Goal: Information Seeking & Learning: Learn about a topic

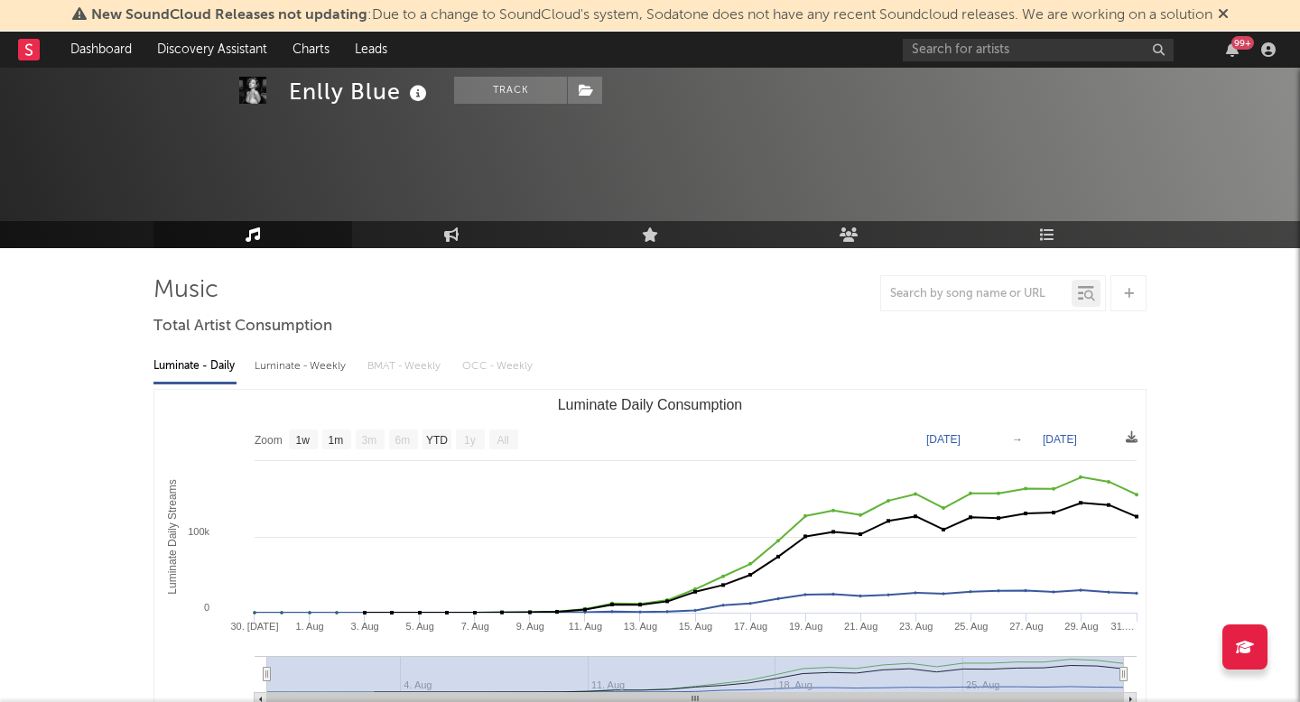
select select "1w"
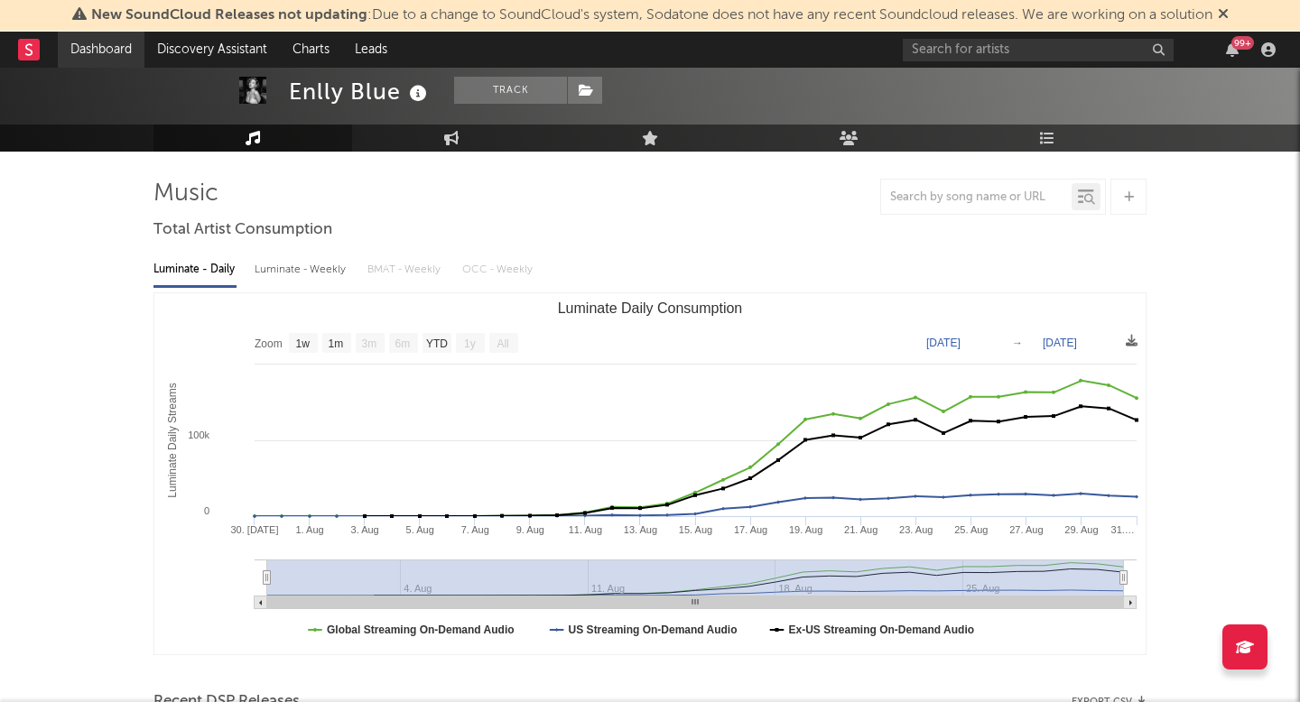
click at [107, 52] on link "Dashboard" at bounding box center [101, 50] width 87 height 36
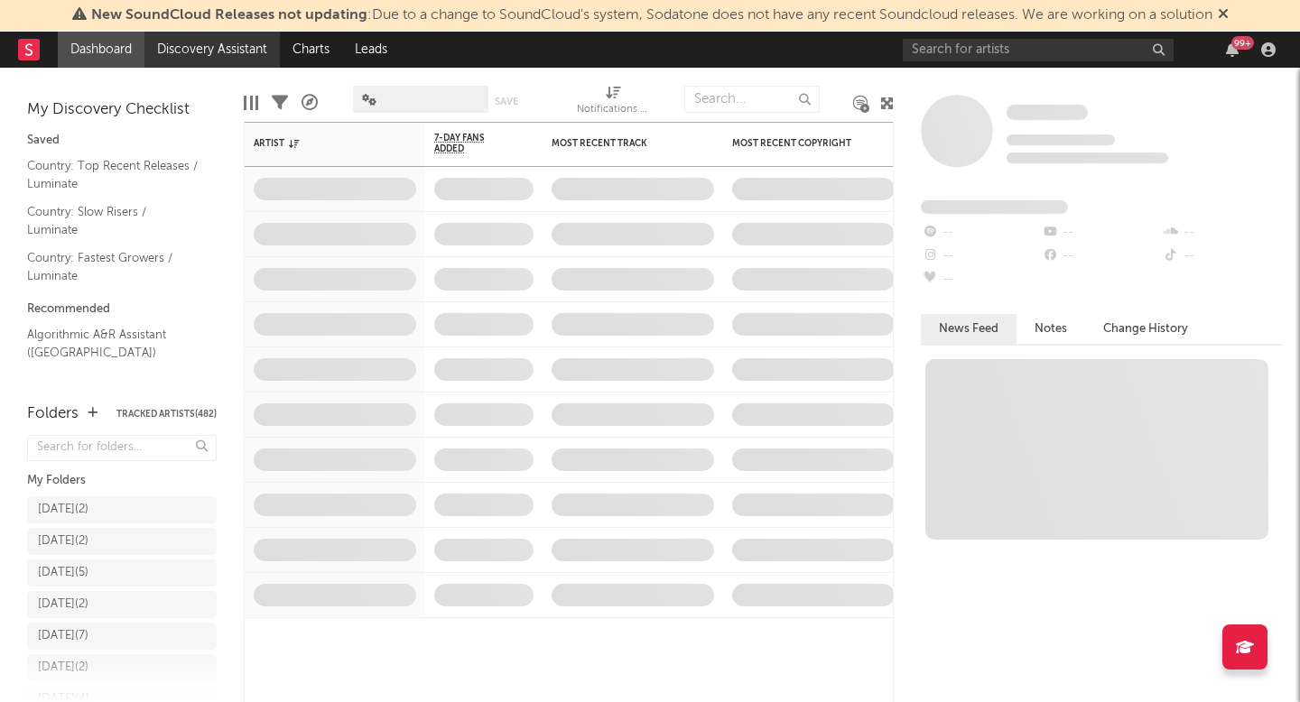
click at [250, 56] on link "Discovery Assistant" at bounding box center [211, 50] width 135 height 36
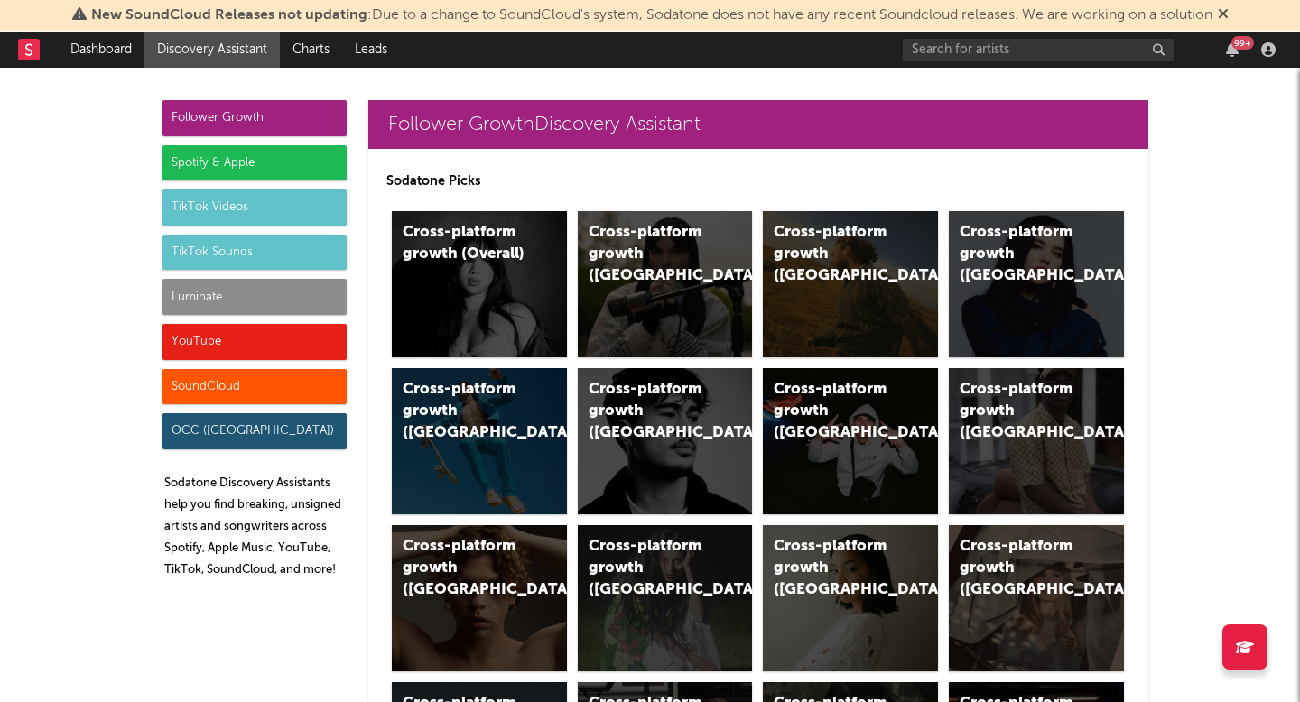
click at [265, 294] on div "Luminate" at bounding box center [254, 297] width 184 height 36
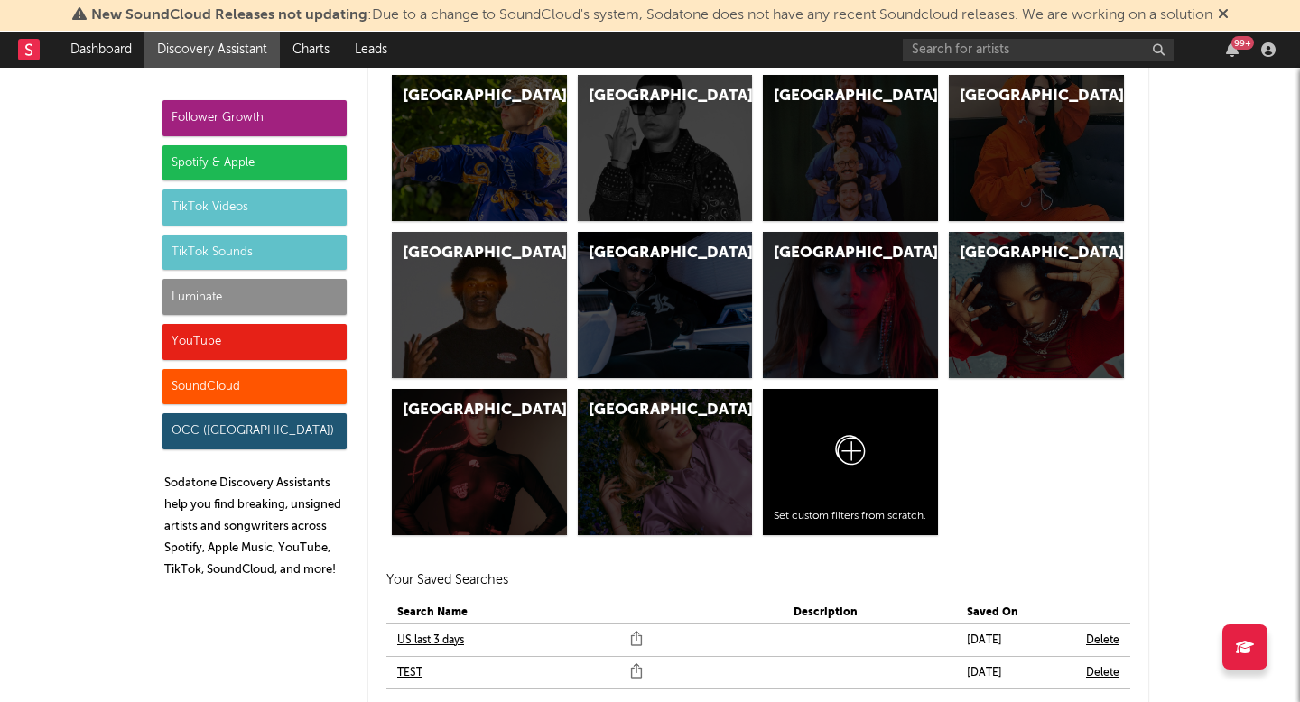
scroll to position [8602, 0]
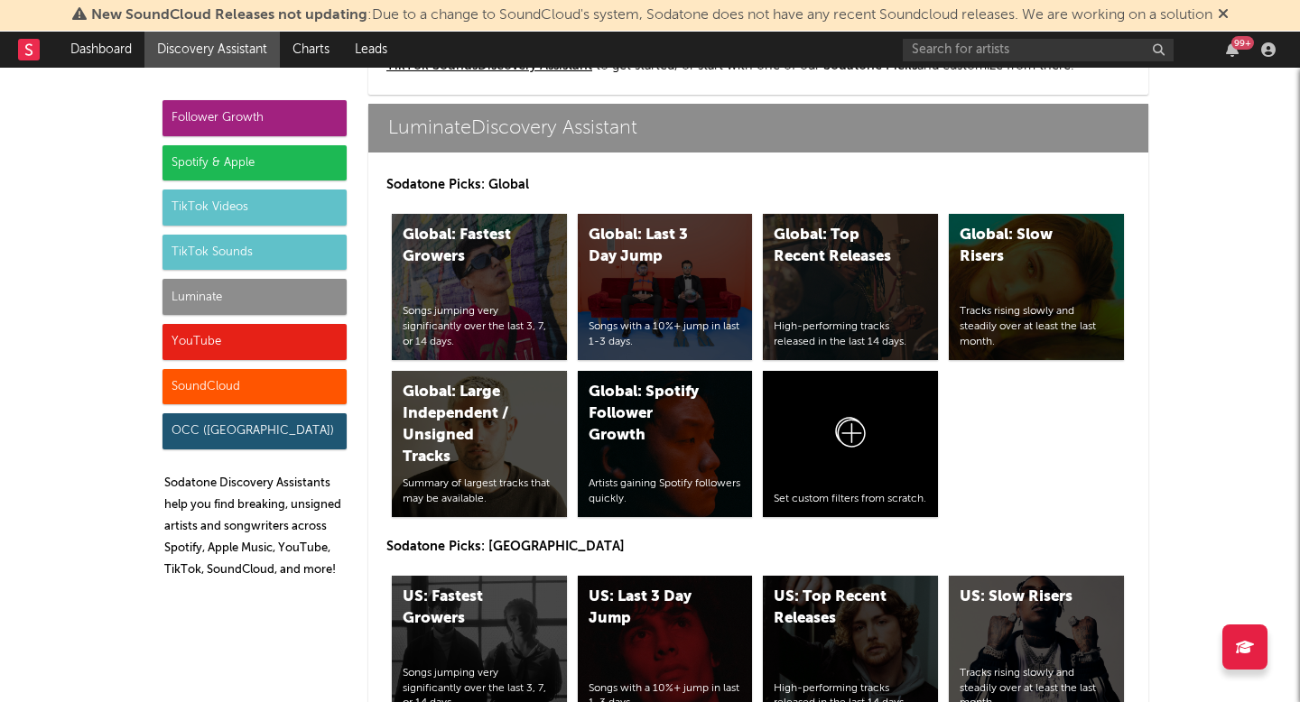
click at [316, 290] on div "Luminate" at bounding box center [254, 297] width 184 height 36
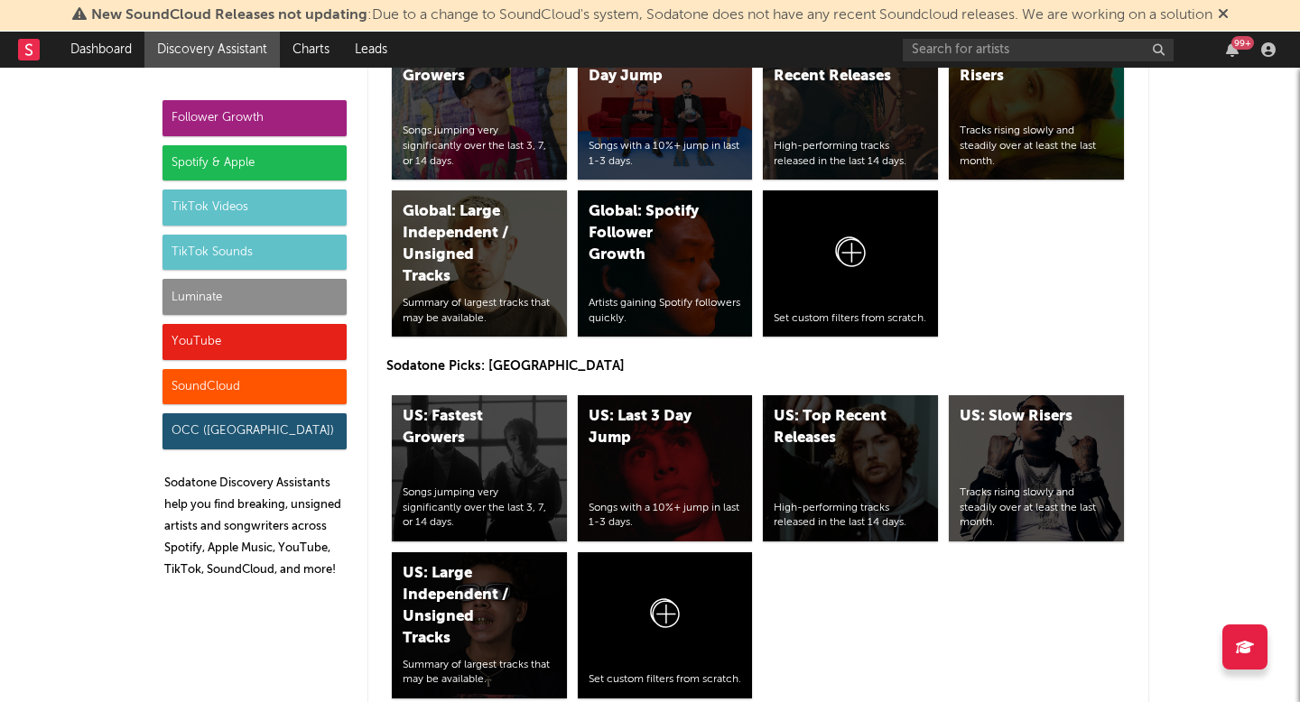
scroll to position [8895, 0]
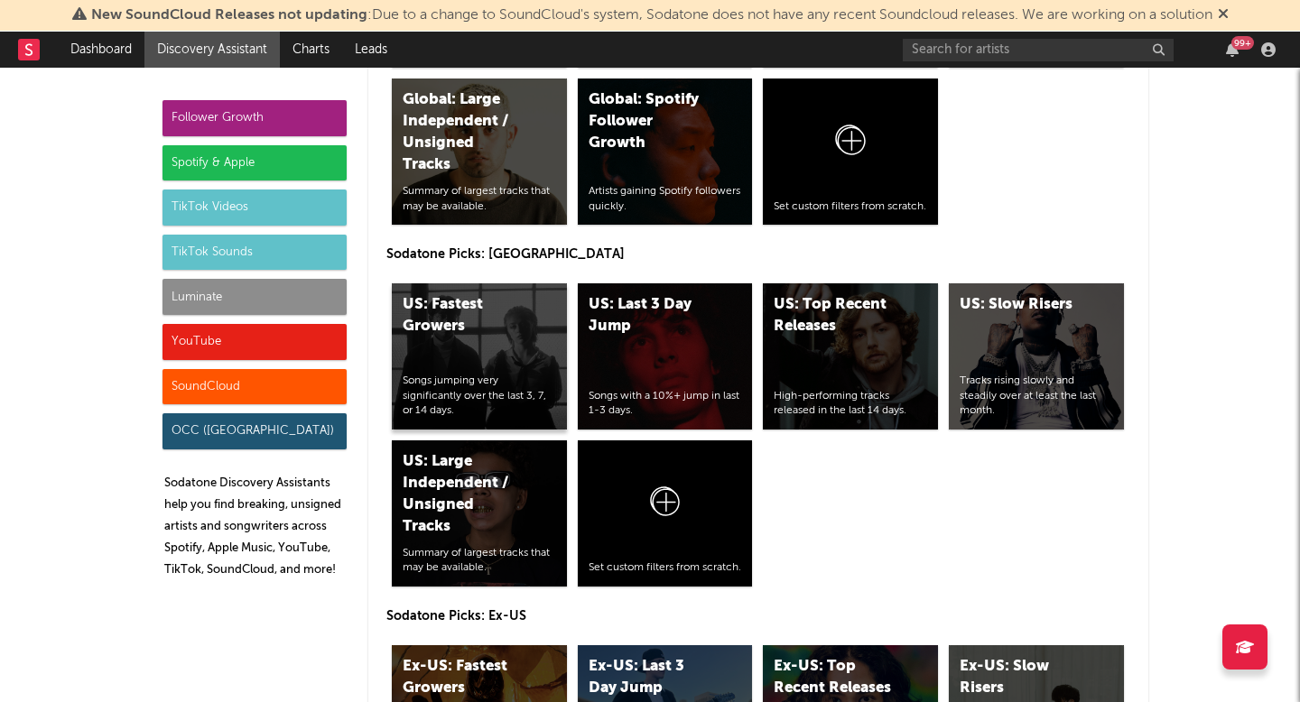
click at [524, 381] on div "Songs jumping very significantly over the last 3, 7, or 14 days." at bounding box center [479, 396] width 153 height 45
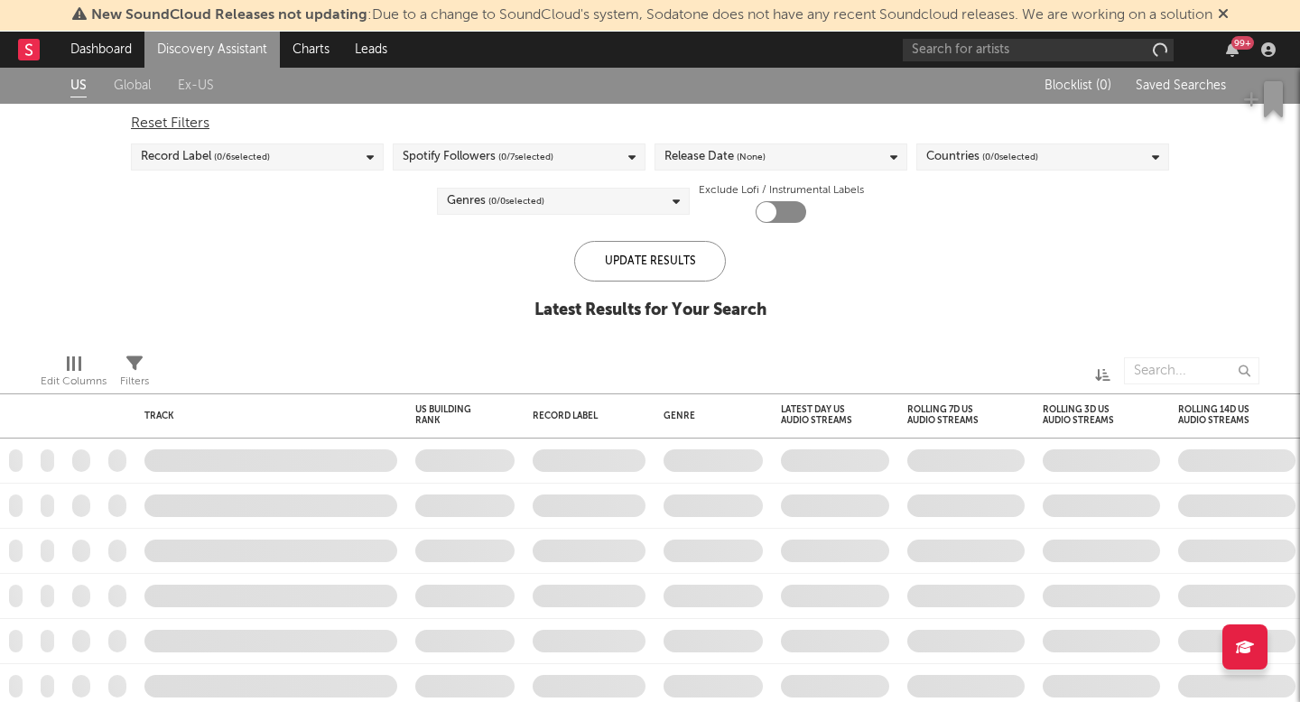
checkbox input "true"
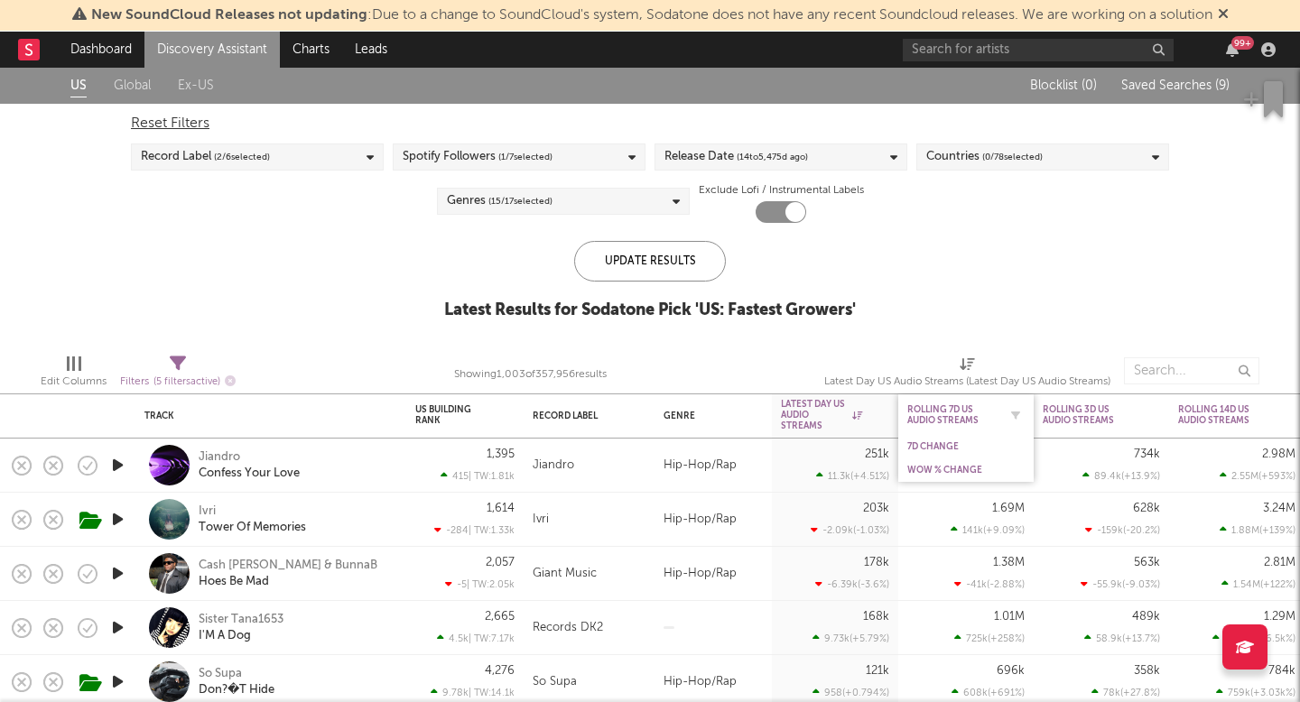
click at [957, 422] on div "Rolling 7D US Audio Streams" at bounding box center [952, 415] width 90 height 22
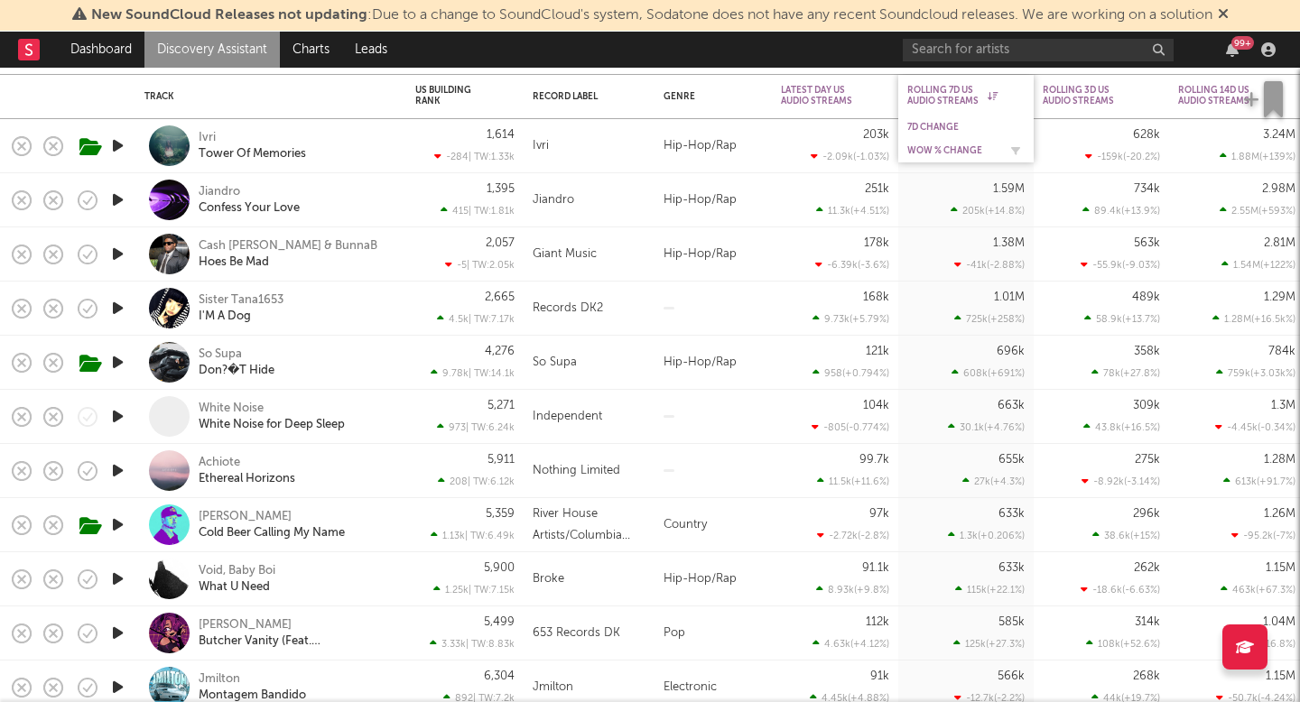
click at [973, 146] on div "WoW % Change" at bounding box center [952, 150] width 90 height 11
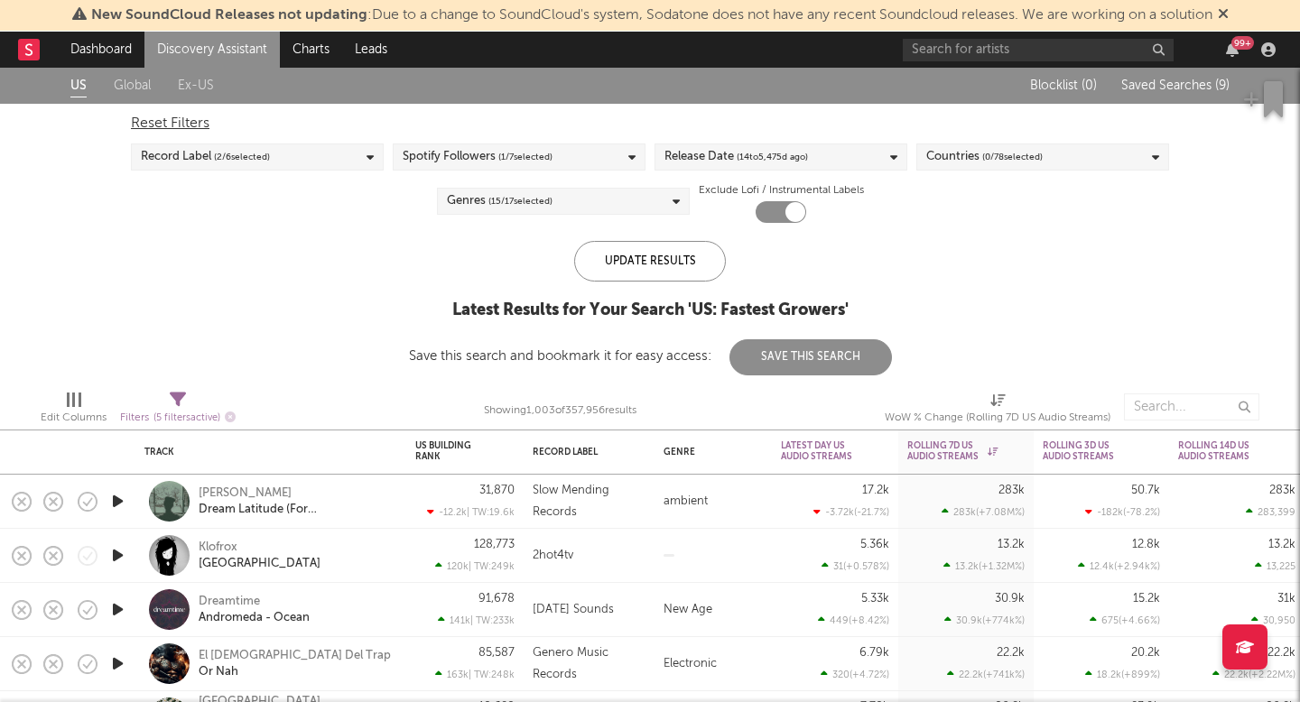
click at [737, 157] on div "Release Date ( 14 to 5,475 d ago)" at bounding box center [736, 157] width 144 height 22
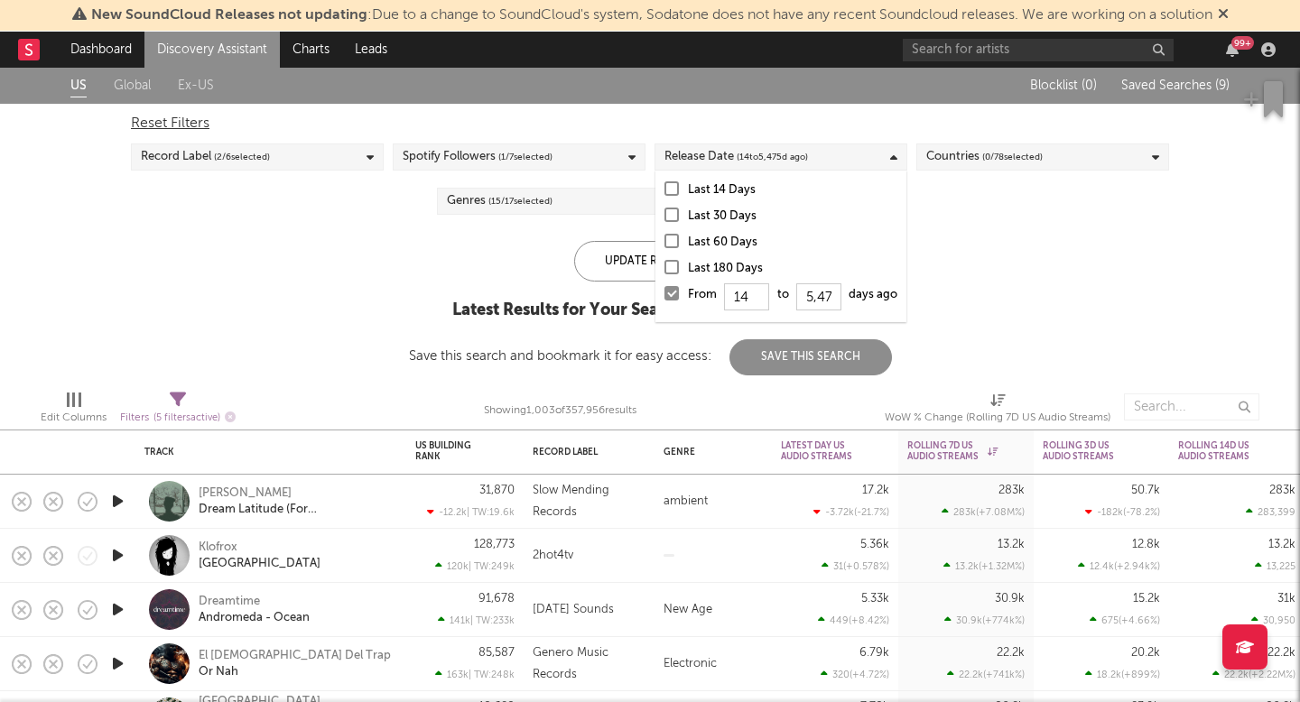
click at [993, 285] on div "US Global Ex-US Blocklist ( 0 ) Saved Searches ( 9 ) Reset Filters Record Label…" at bounding box center [650, 222] width 1300 height 308
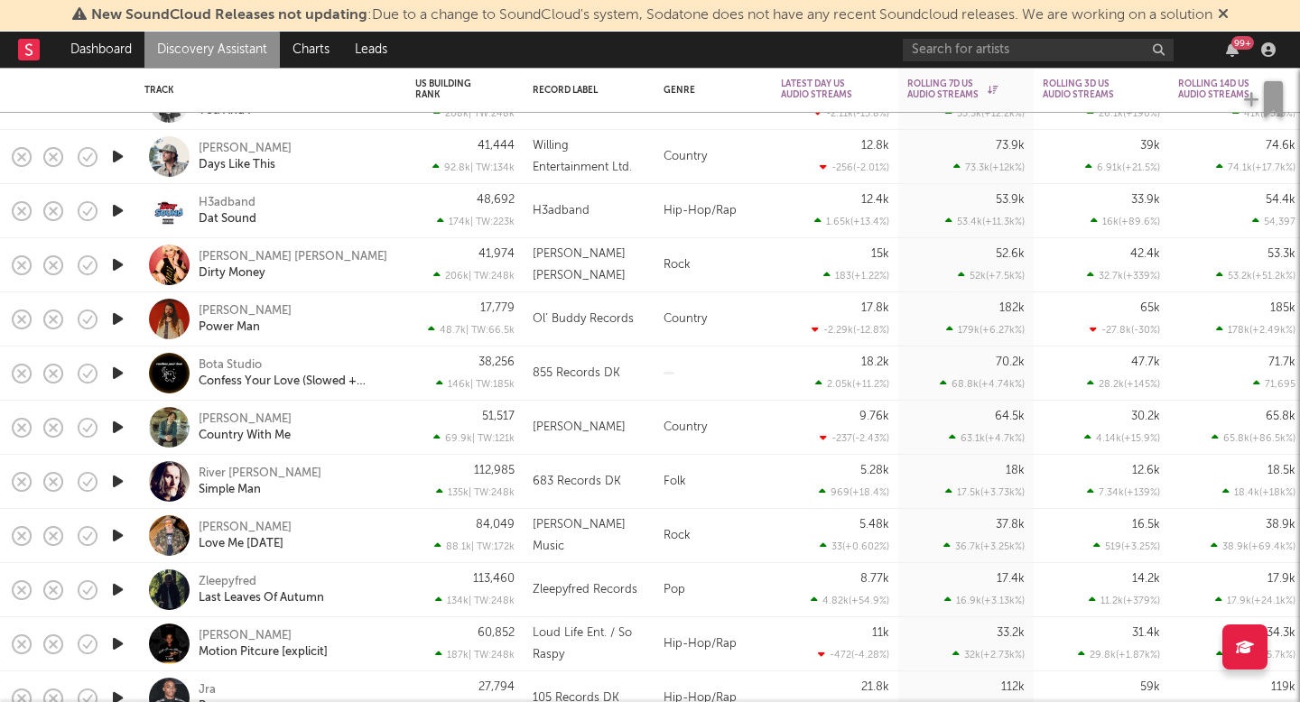
click at [242, 410] on div "Jacob Rice Country With Me" at bounding box center [270, 427] width 253 height 53
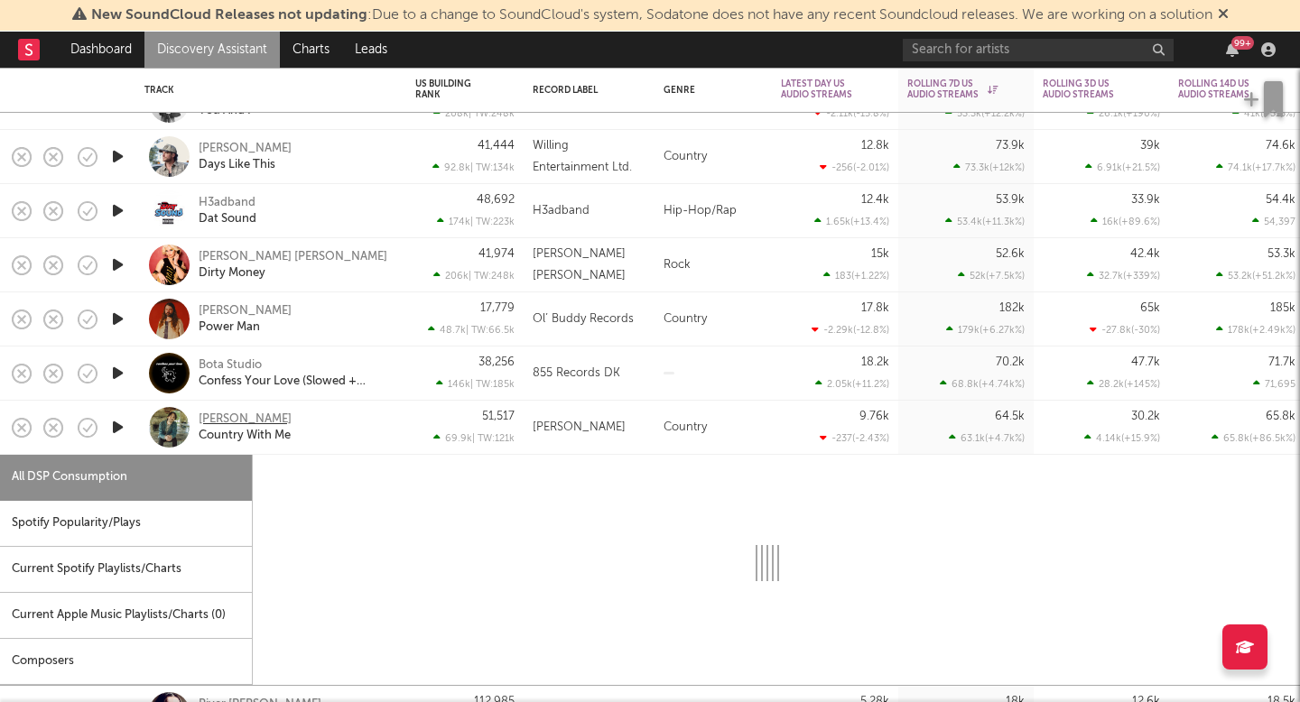
click at [244, 418] on div "Jacob Rice" at bounding box center [245, 420] width 93 height 16
select select "1w"
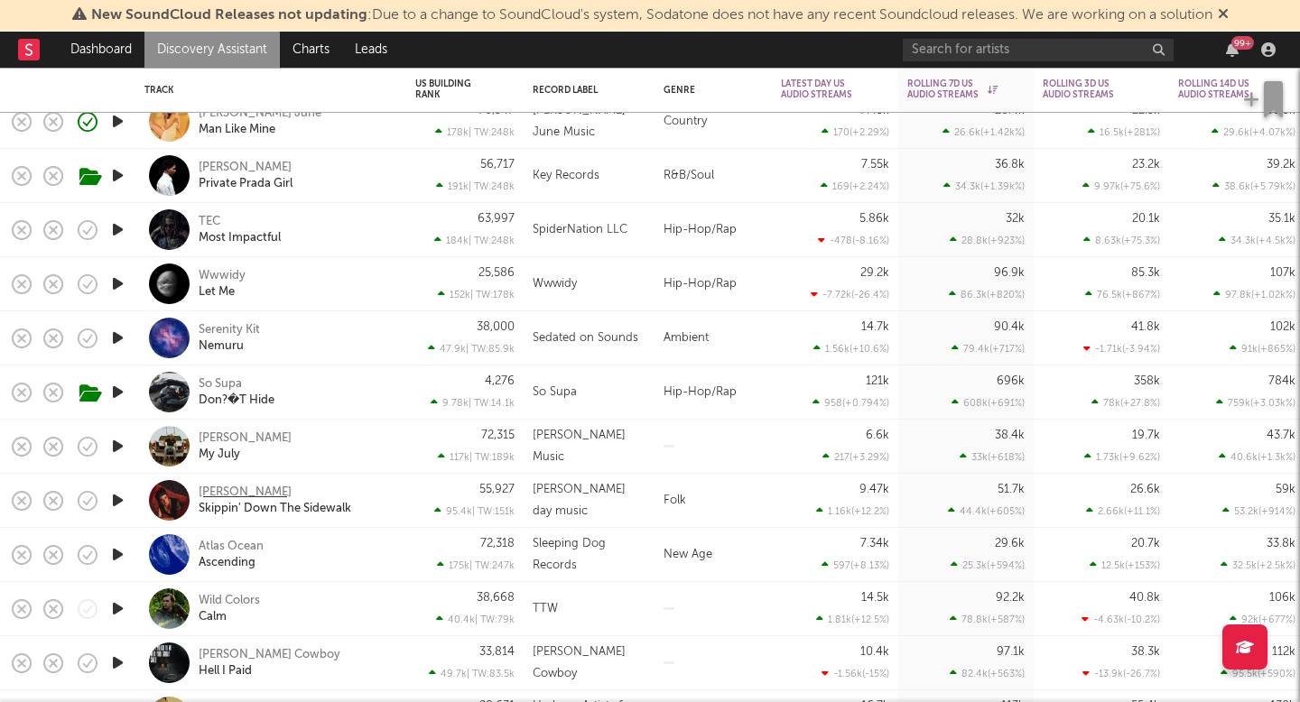
click at [246, 485] on div "Amelia Day" at bounding box center [245, 493] width 93 height 16
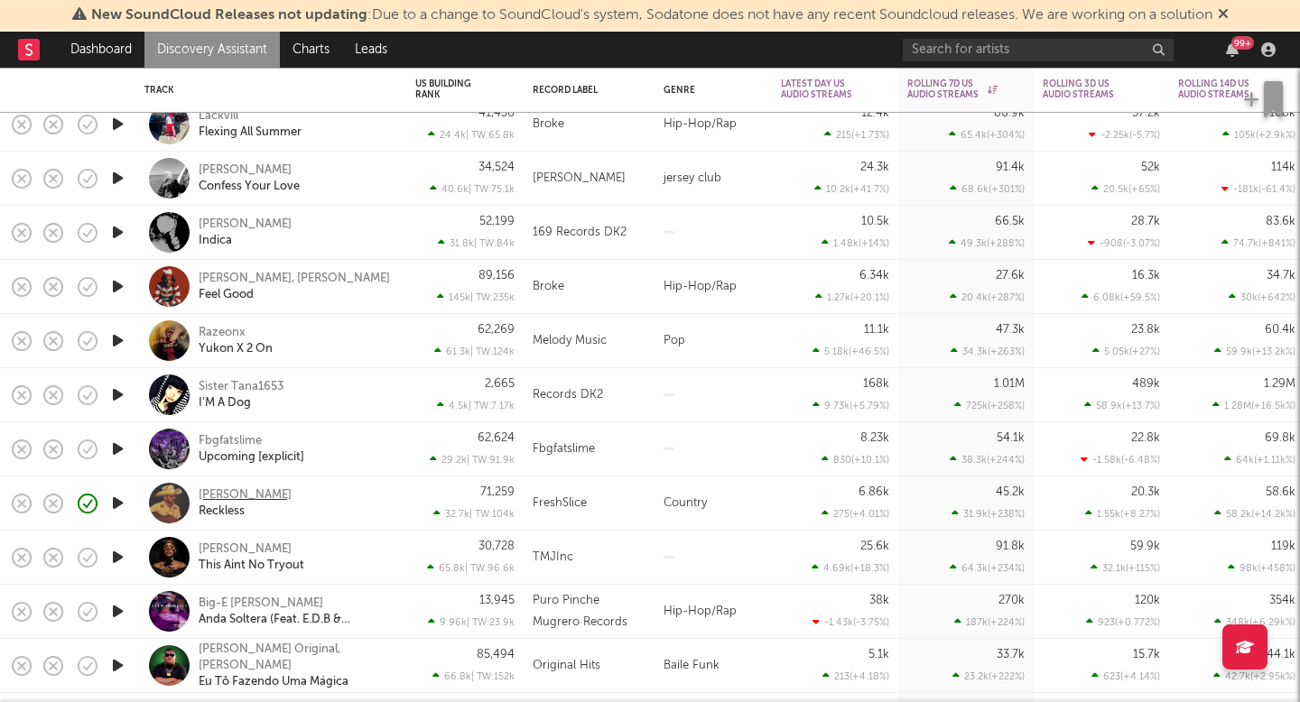
click at [283, 493] on div "Matthew Wayne" at bounding box center [245, 495] width 93 height 16
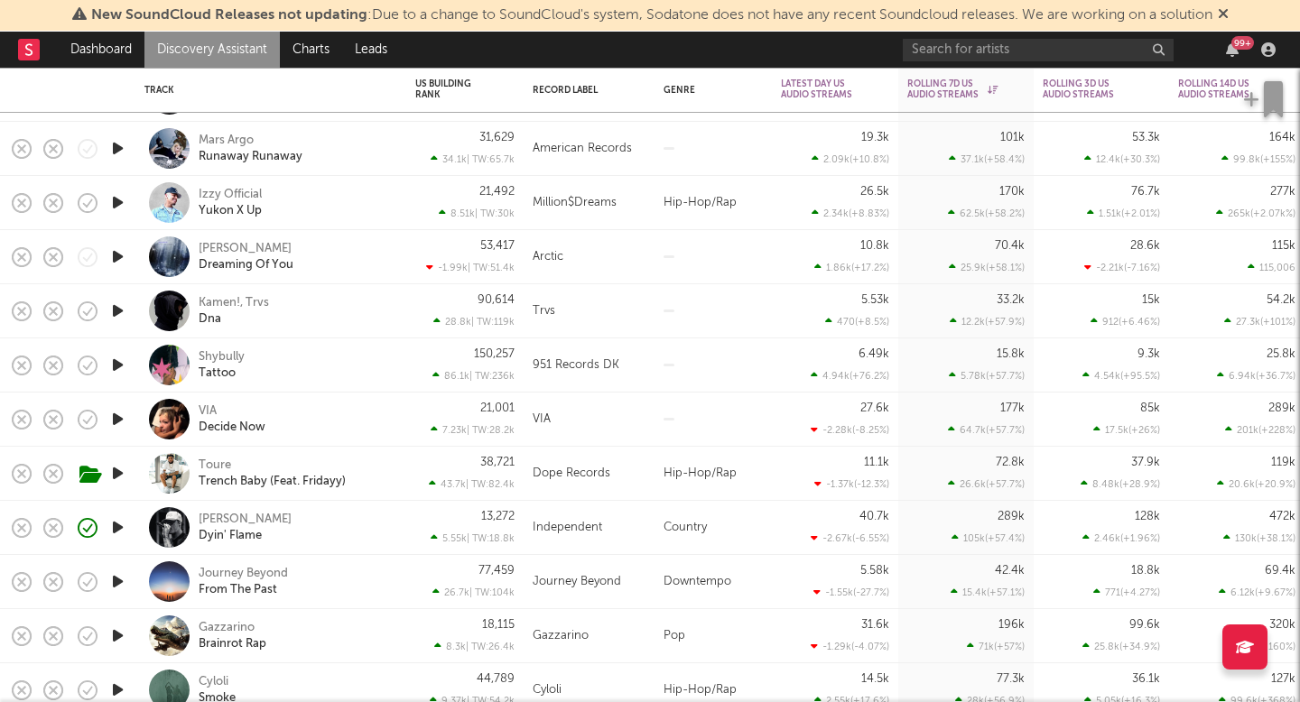
click at [255, 507] on div "Tayler Holder Dyin' Flame" at bounding box center [270, 527] width 253 height 53
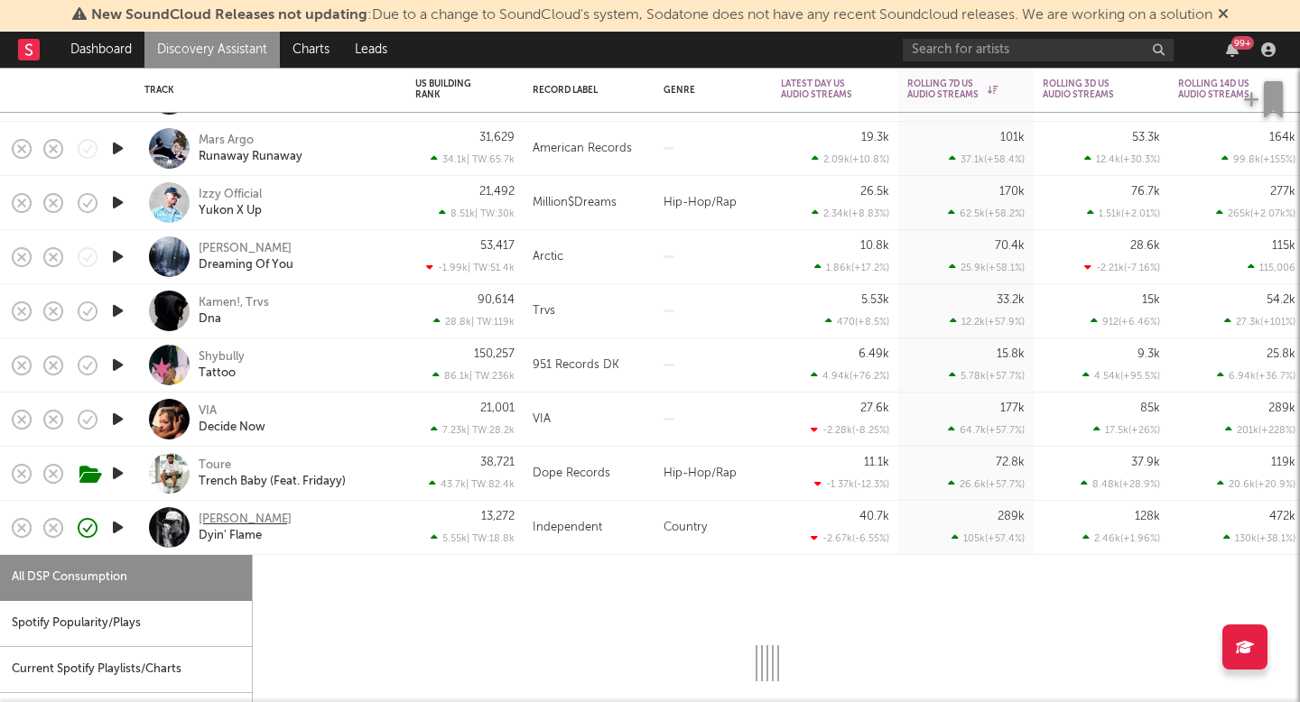
click at [255, 518] on div "Tayler Holder" at bounding box center [245, 520] width 93 height 16
select select "6m"
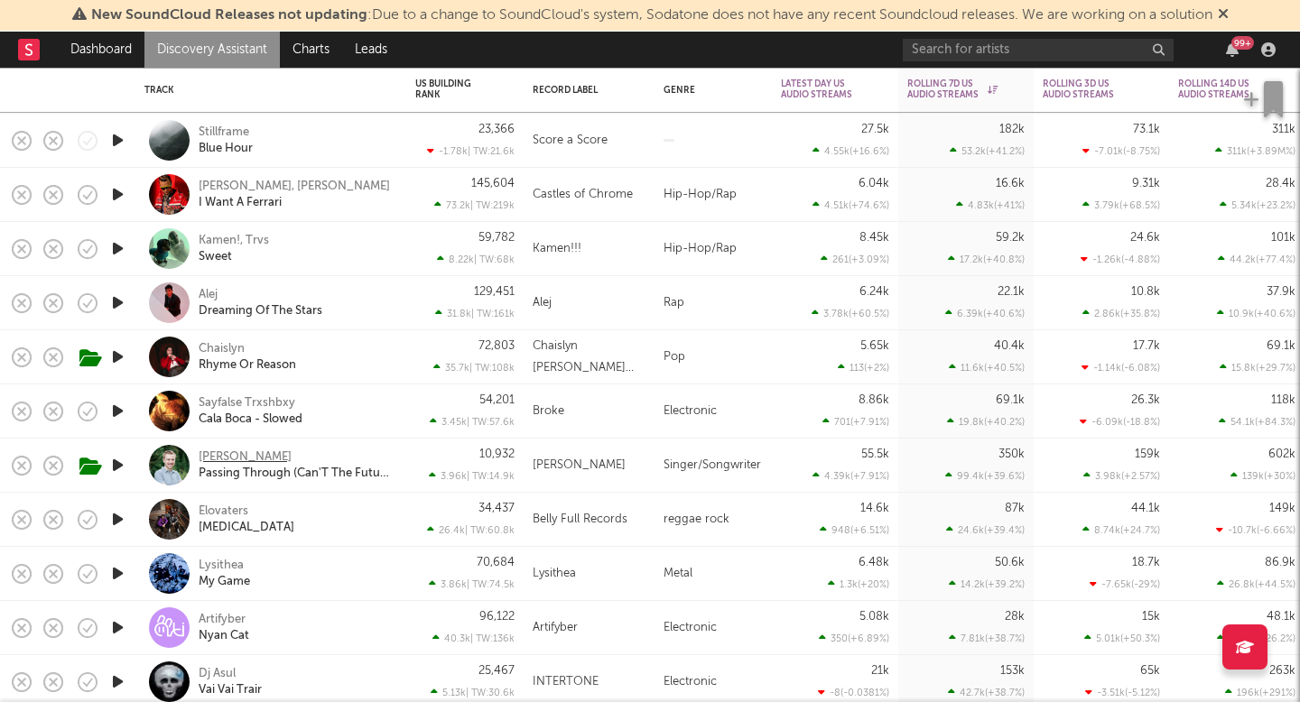
click at [256, 453] on div "Kaden Mackay" at bounding box center [245, 458] width 93 height 16
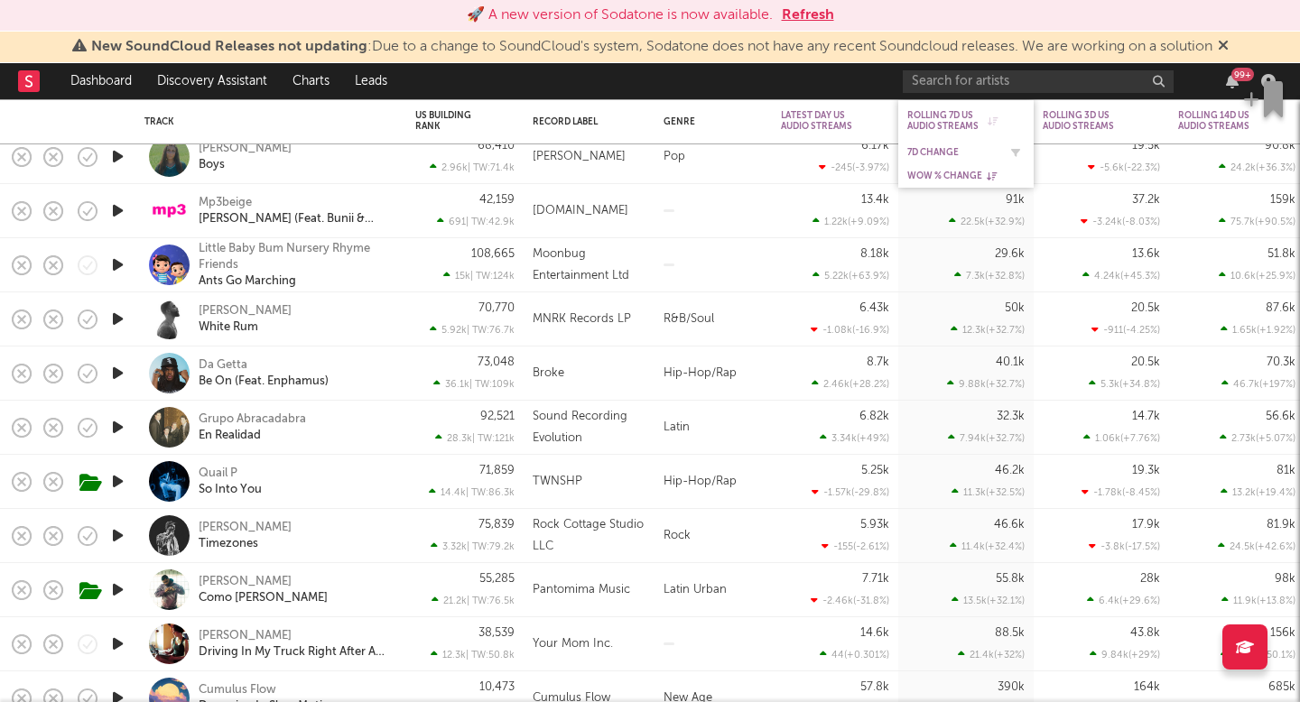
click at [951, 155] on div "7D Change" at bounding box center [952, 152] width 90 height 11
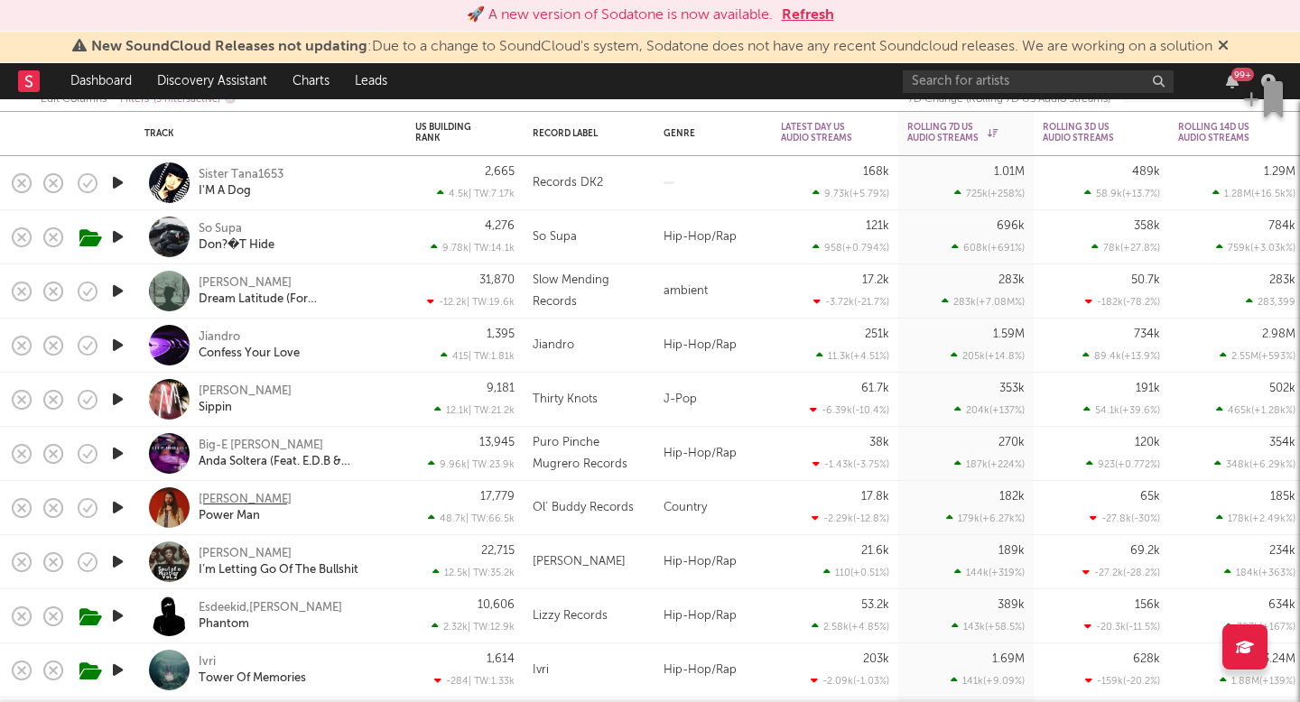
click at [231, 498] on div "Brent Cobb" at bounding box center [245, 500] width 93 height 16
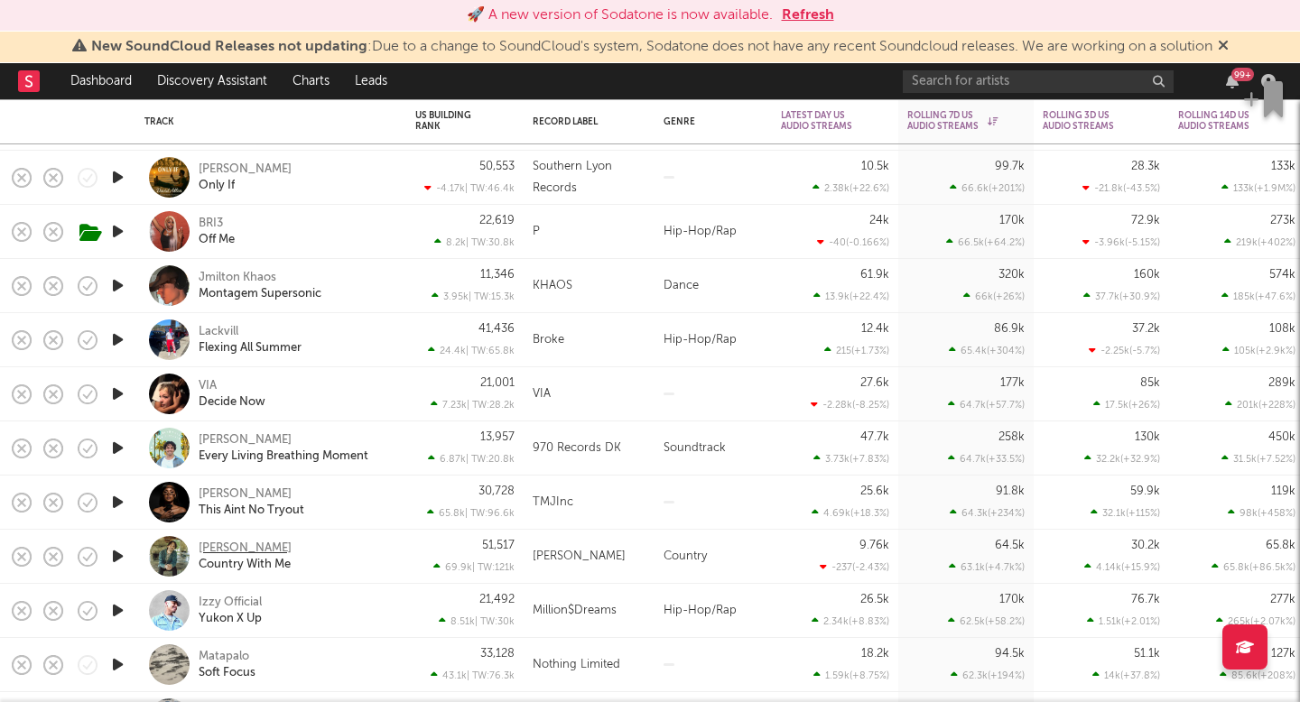
click at [249, 545] on div "Jacob Rice" at bounding box center [245, 549] width 93 height 16
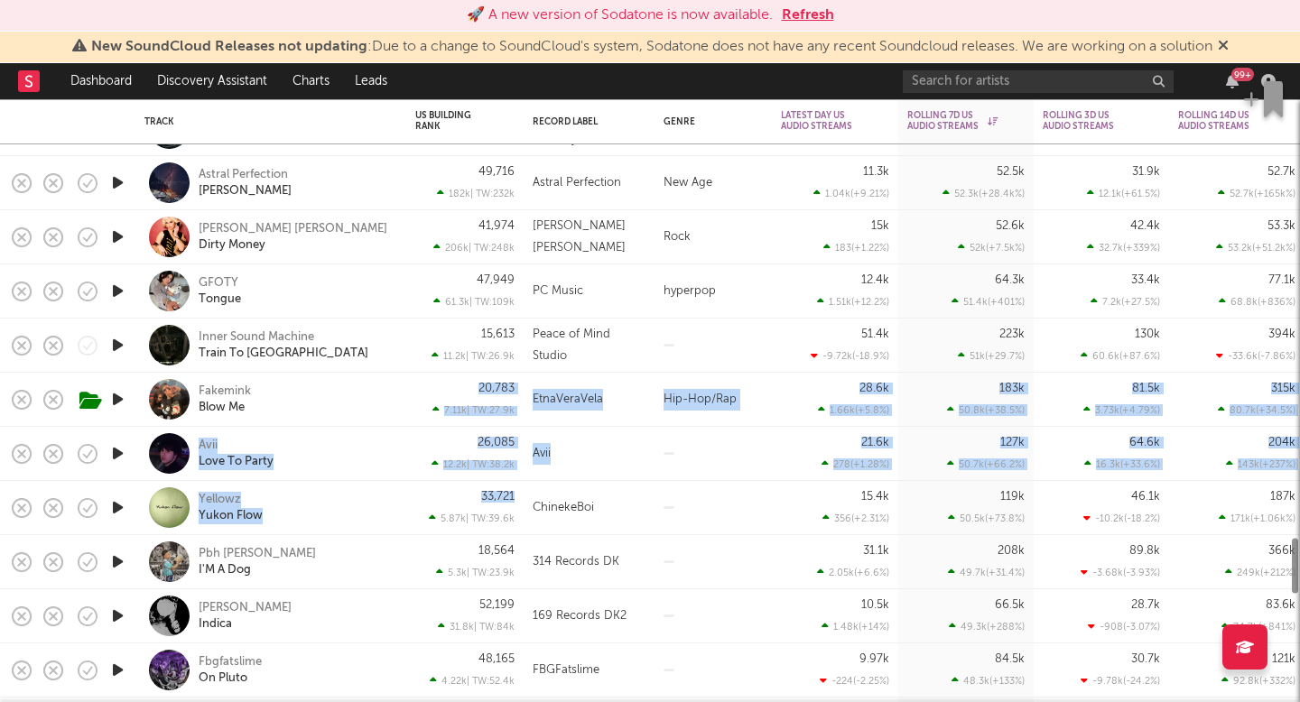
drag, startPoint x: 489, startPoint y: 380, endPoint x: 489, endPoint y: 504, distance: 123.7
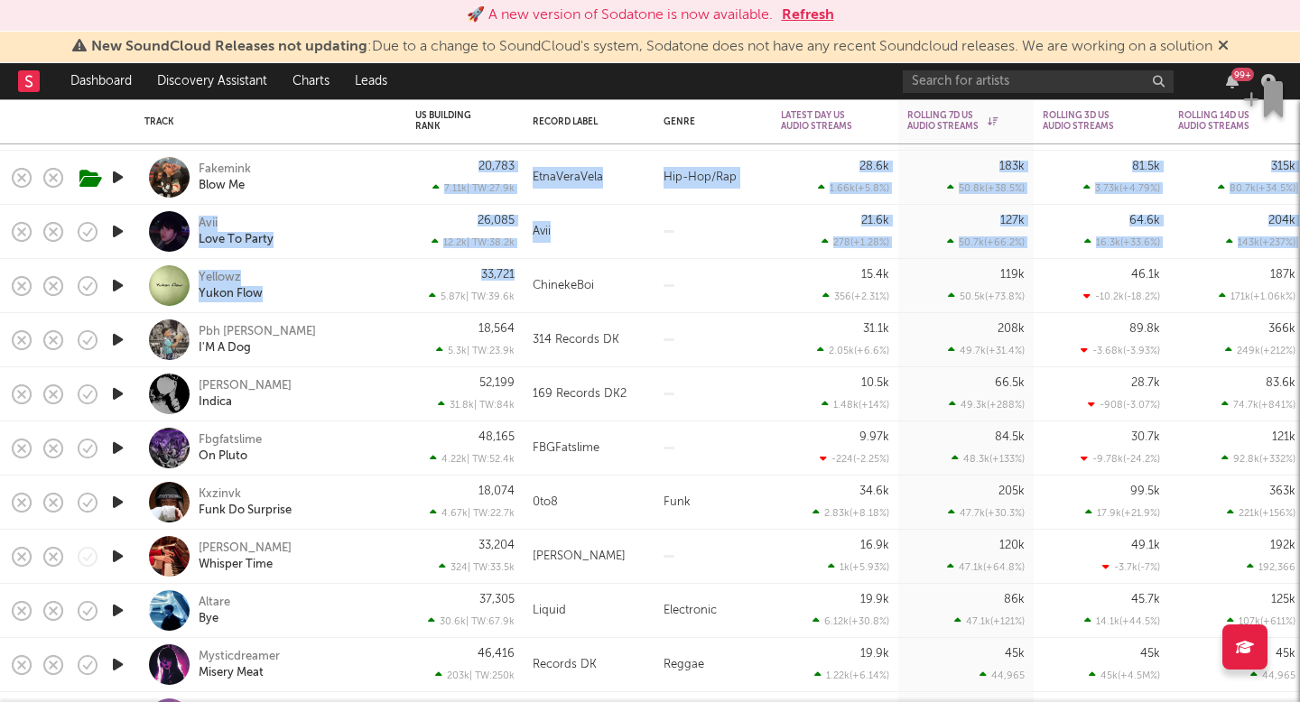
click at [630, 339] on div "314 Records DK" at bounding box center [589, 341] width 113 height 22
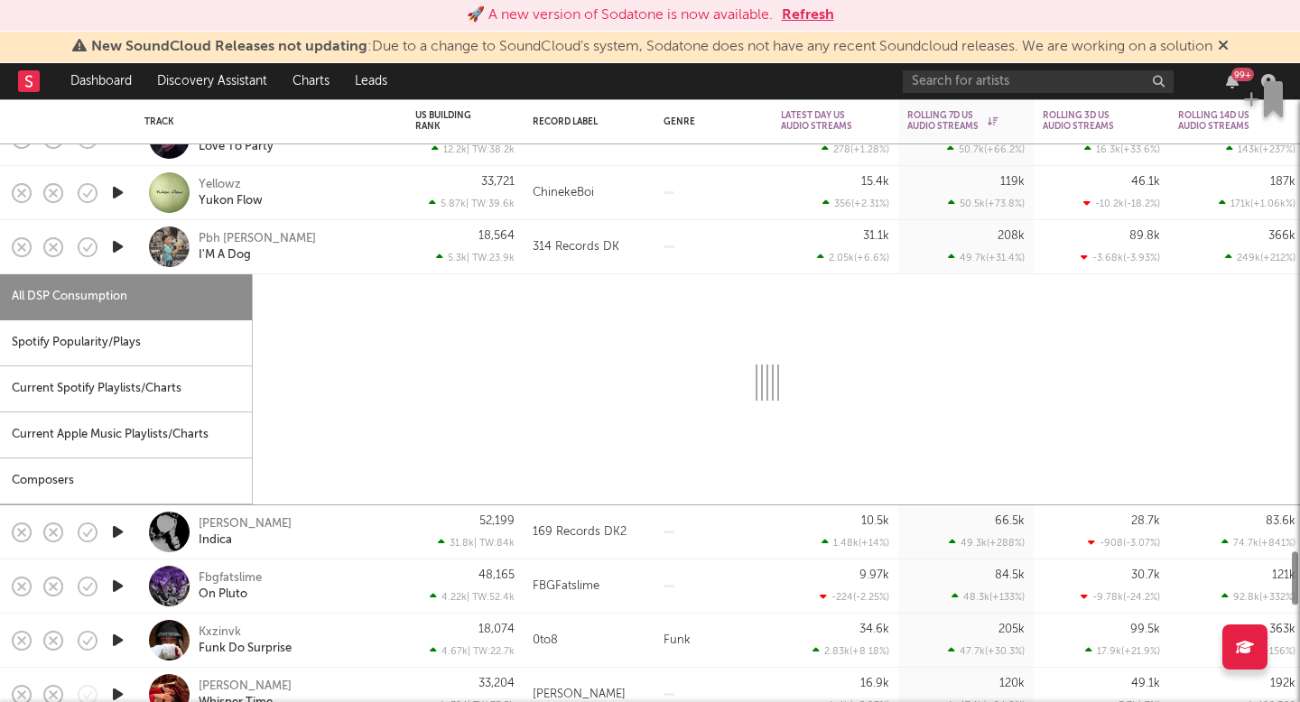
select select "1w"
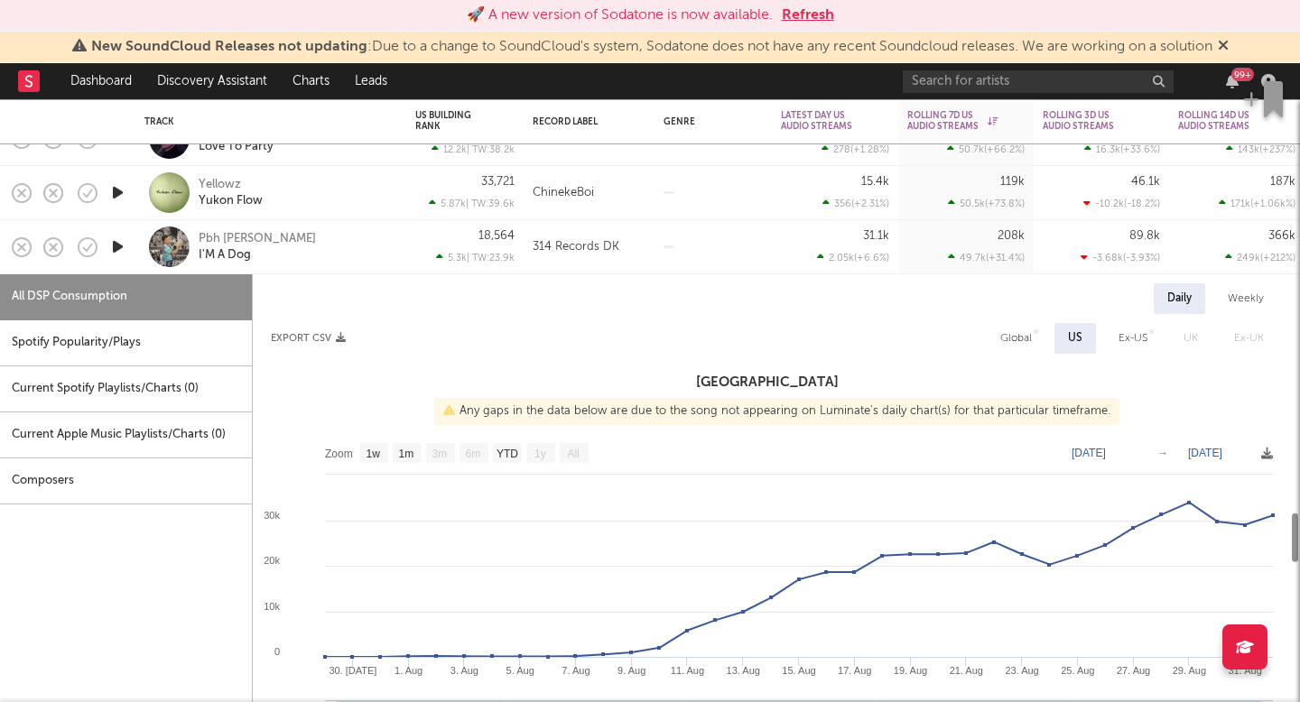
click at [652, 269] on div "314 Records DK" at bounding box center [589, 247] width 131 height 54
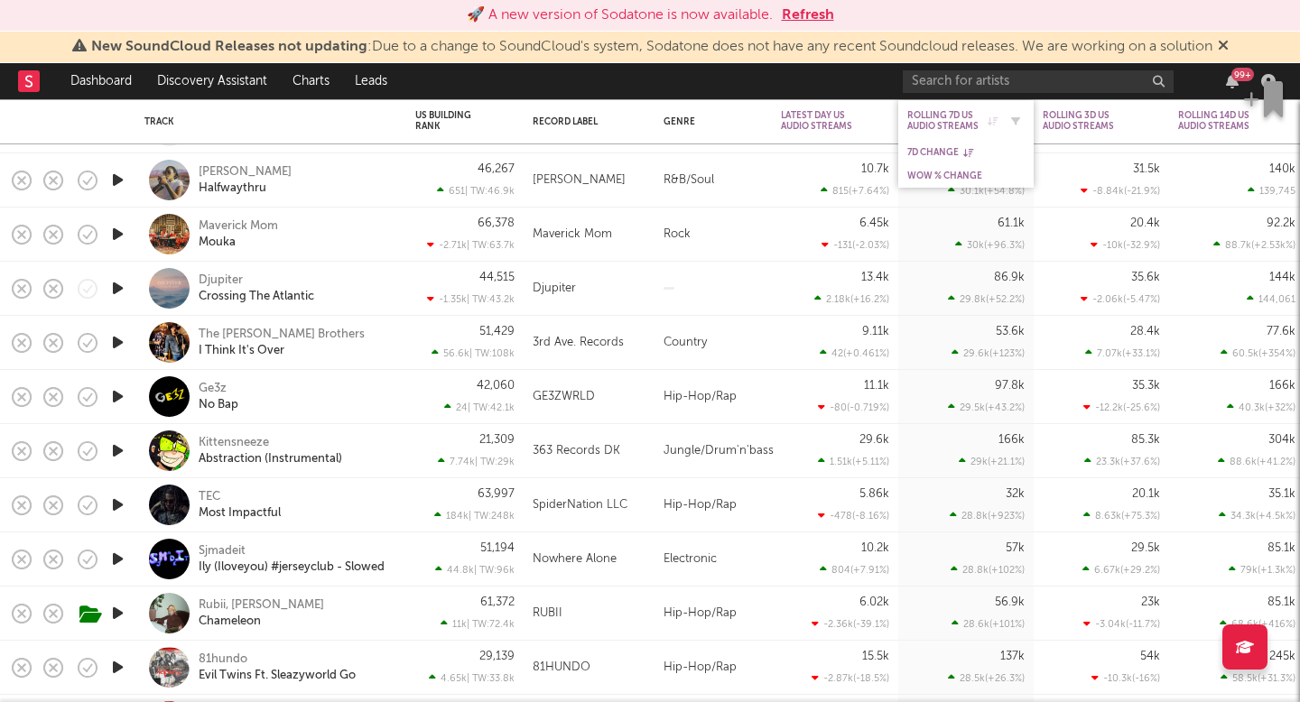
click at [940, 118] on div "Rolling 7D US Audio Streams" at bounding box center [952, 121] width 90 height 22
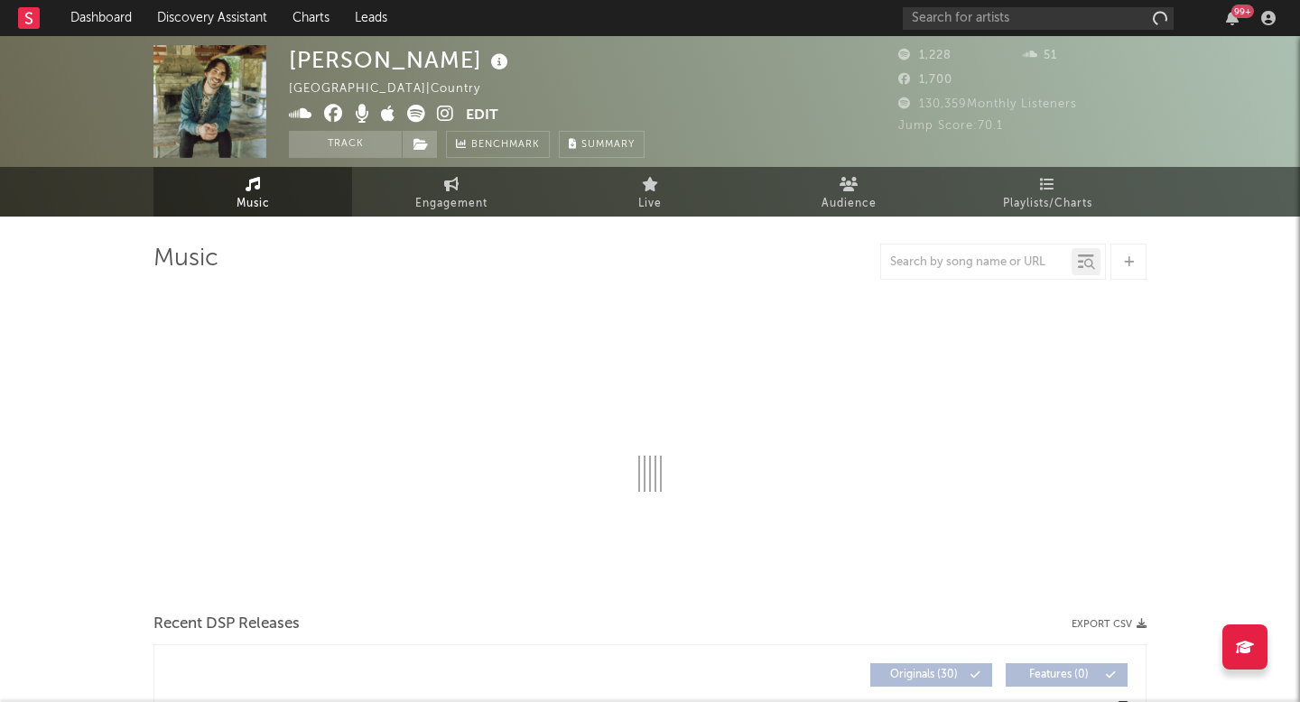
select select "6m"
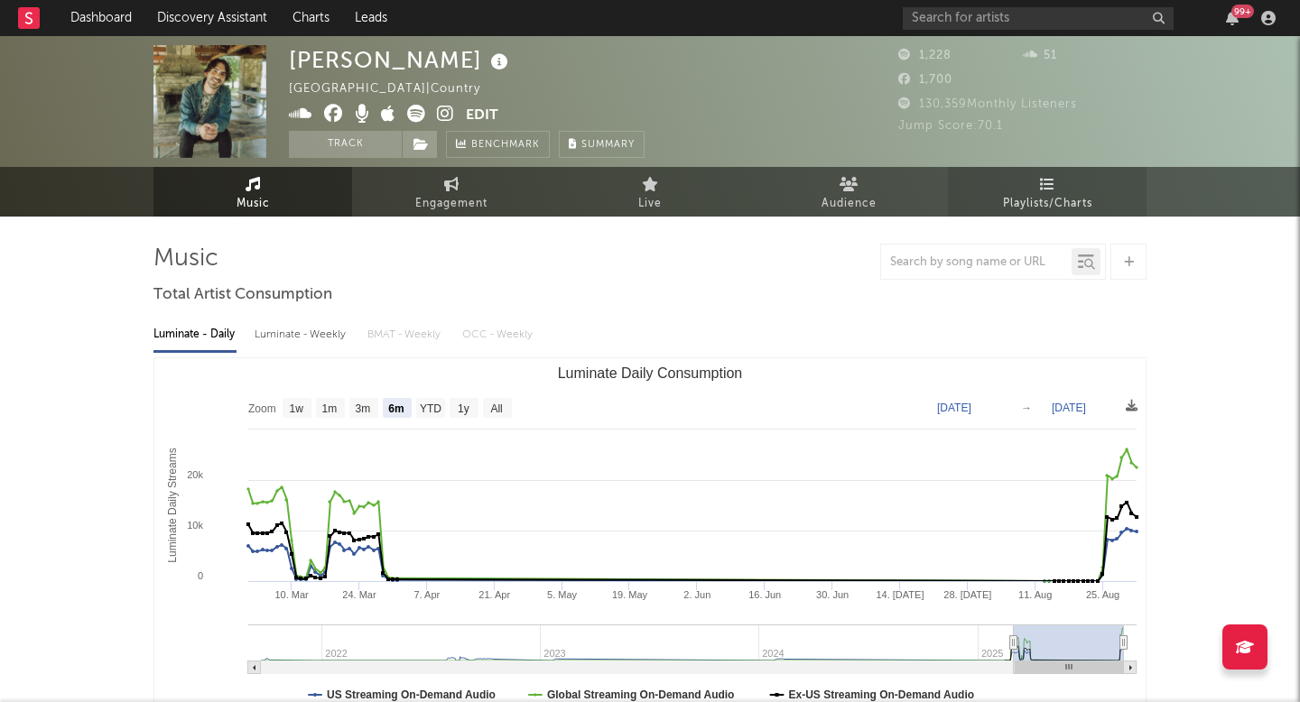
click at [1025, 183] on link "Playlists/Charts" at bounding box center [1047, 192] width 199 height 50
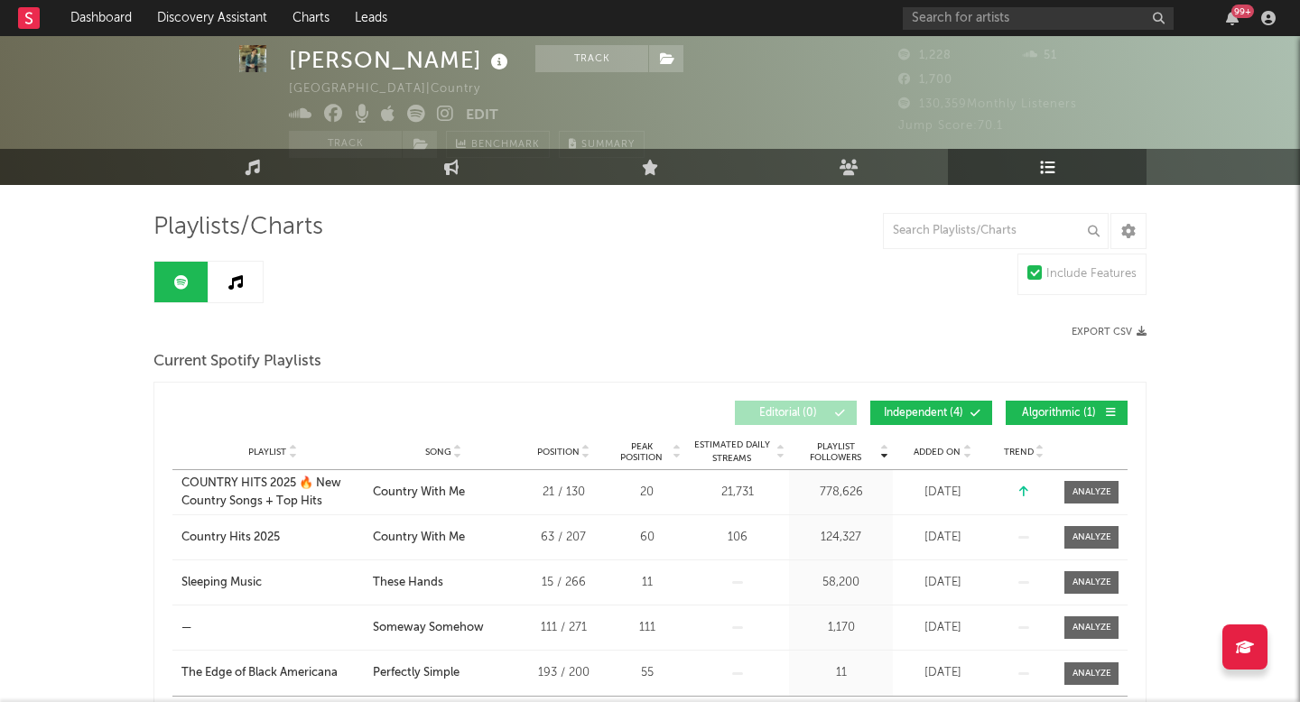
scroll to position [39, 0]
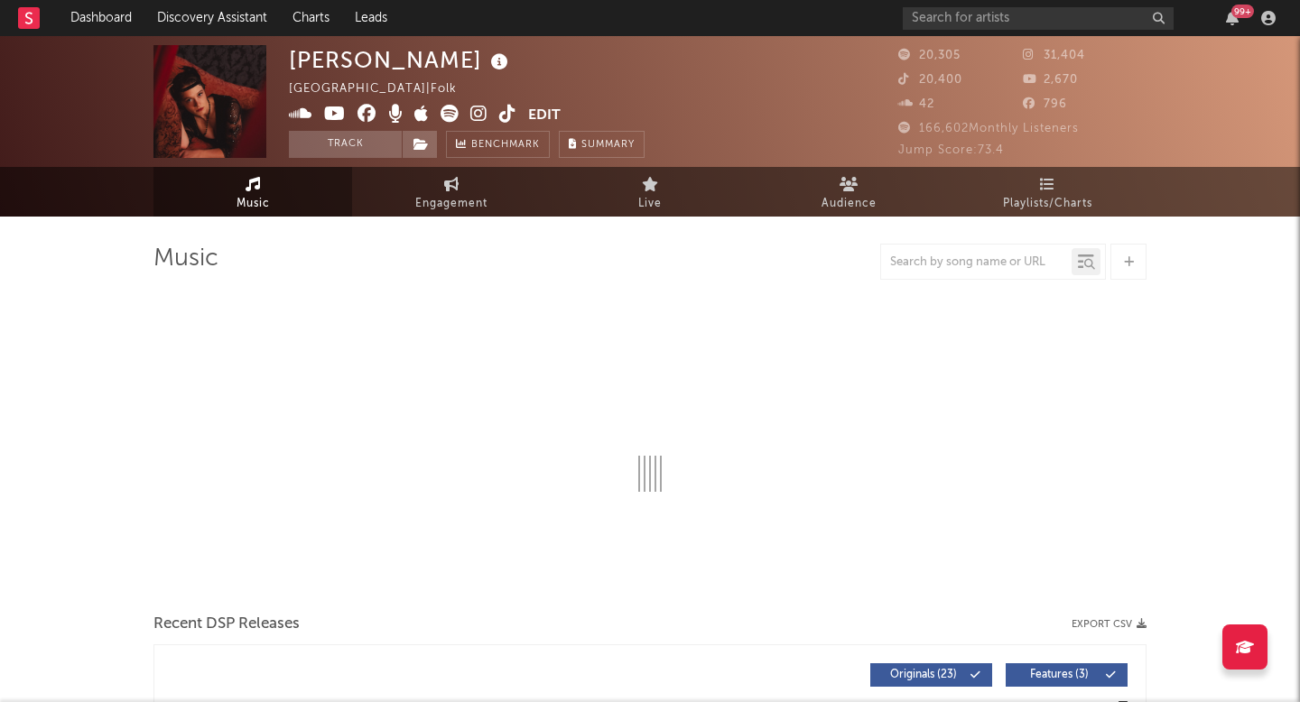
select select "6m"
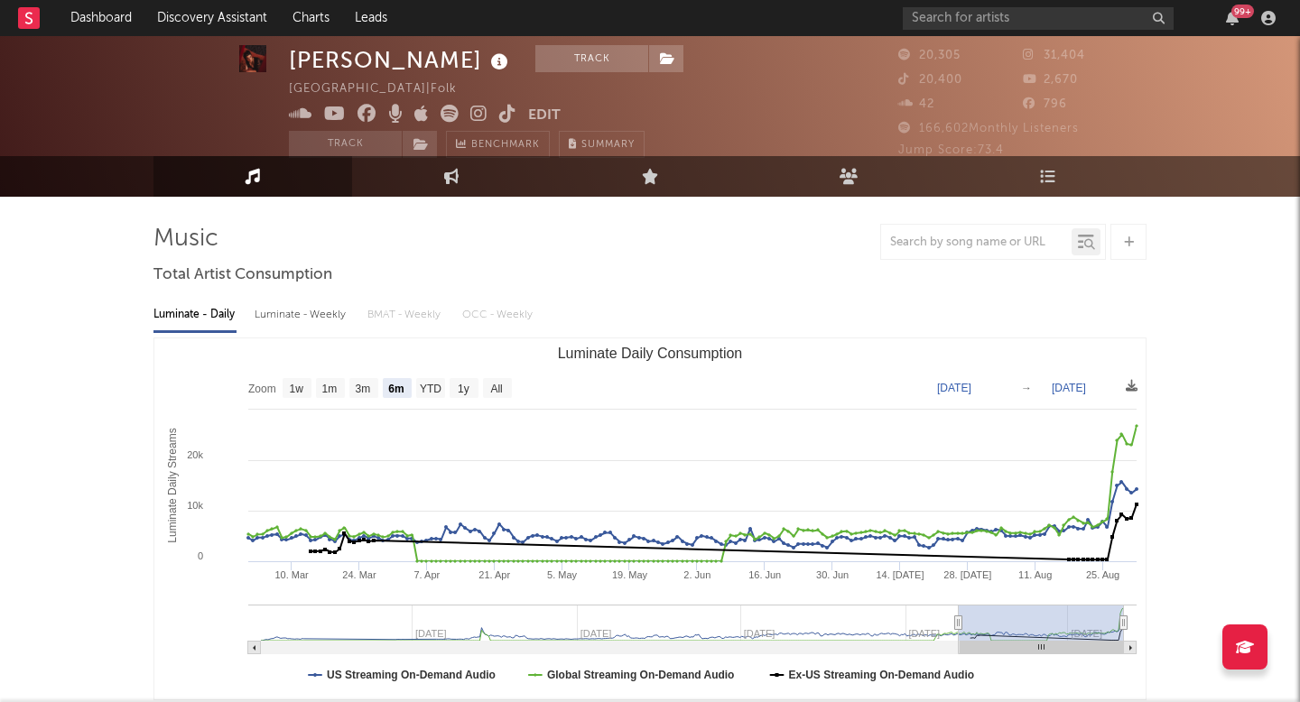
scroll to position [26, 0]
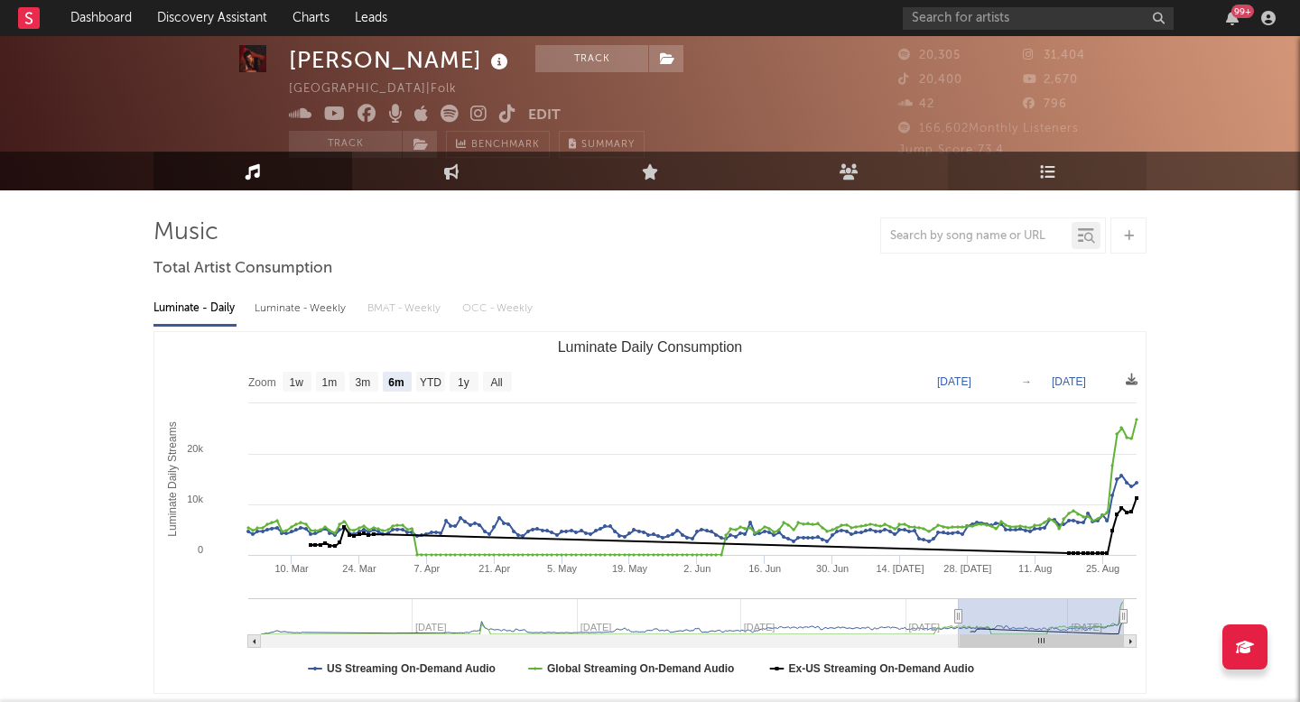
click at [1050, 167] on icon at bounding box center [1047, 171] width 15 height 16
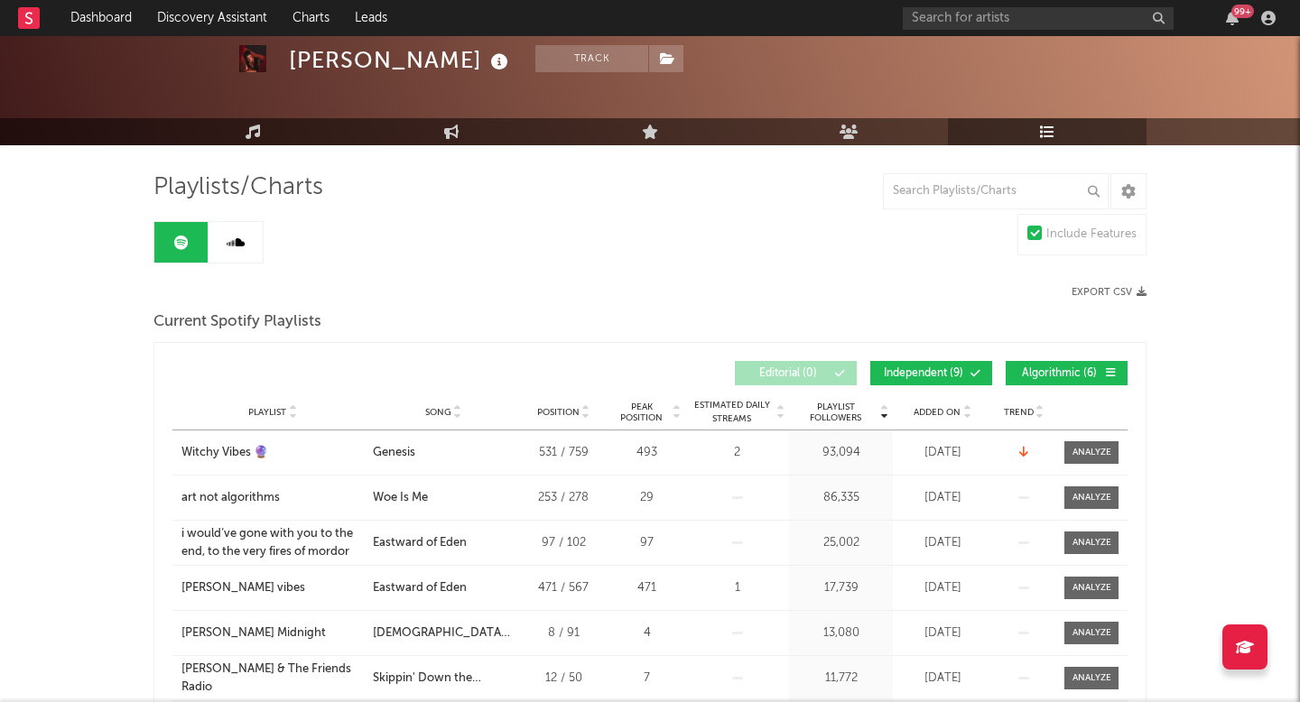
scroll to position [83, 0]
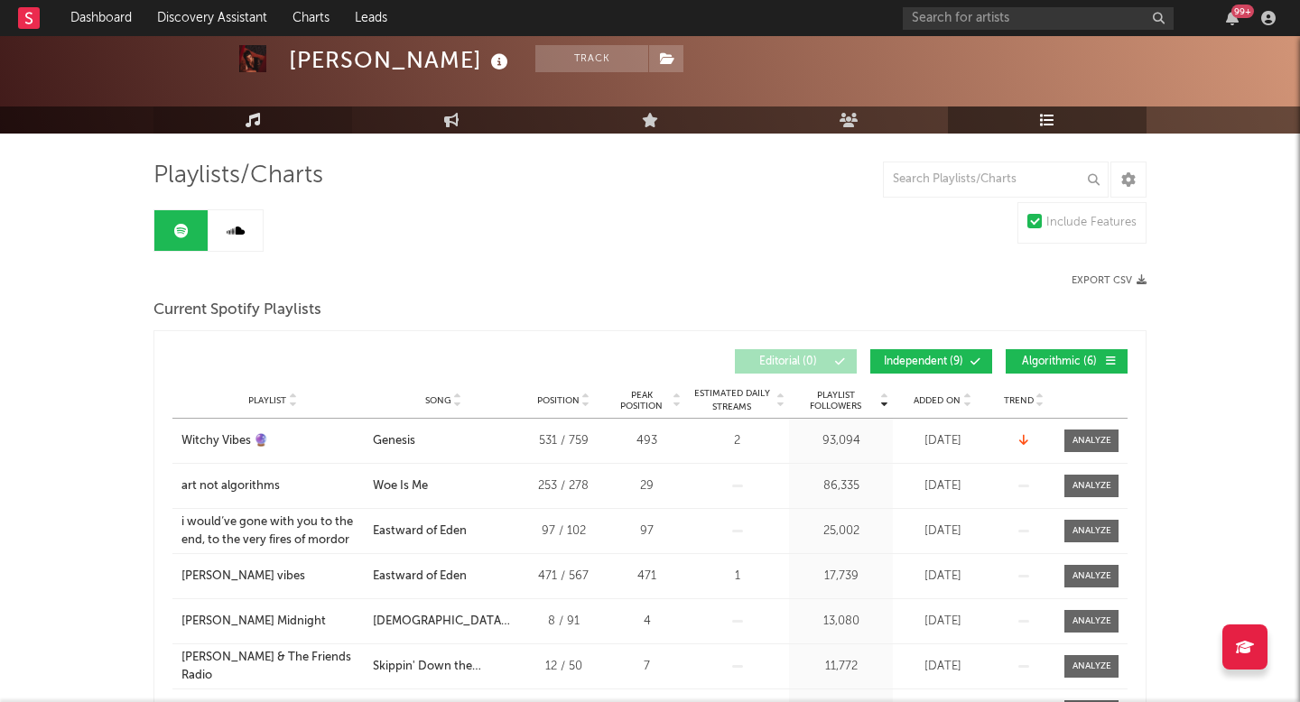
click at [255, 125] on icon at bounding box center [253, 120] width 15 height 14
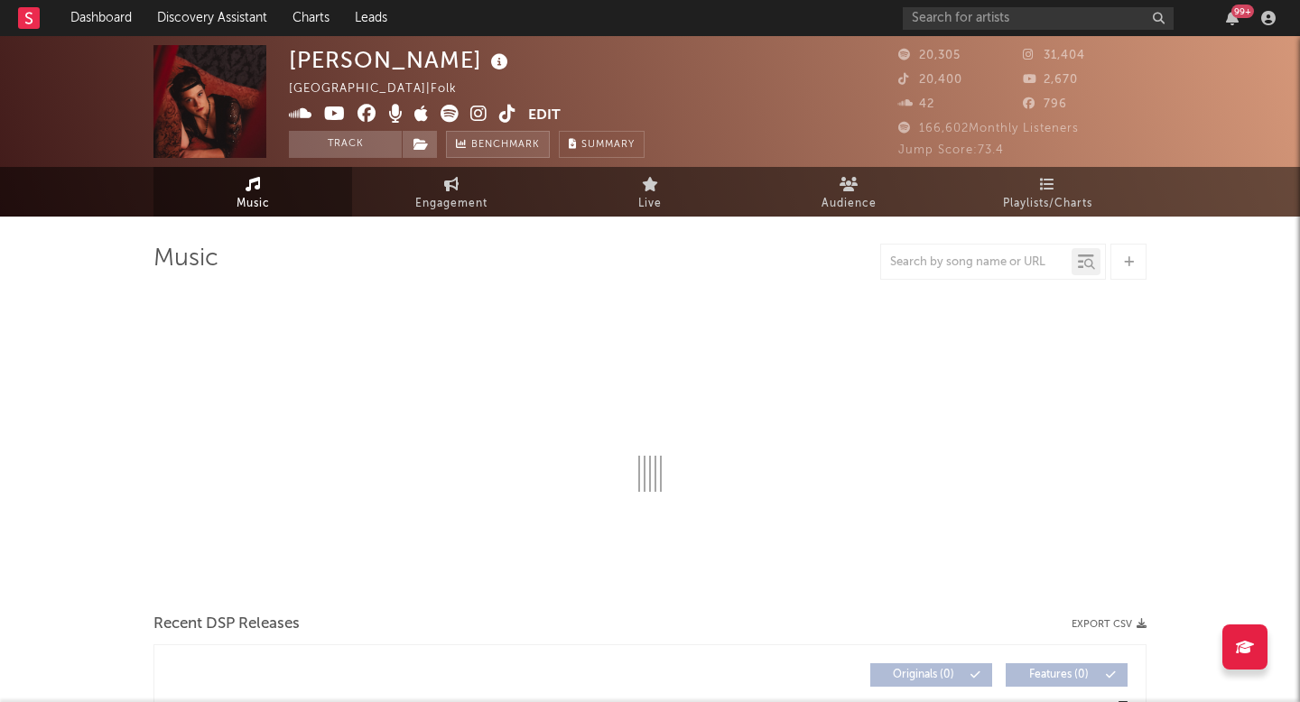
select select "6m"
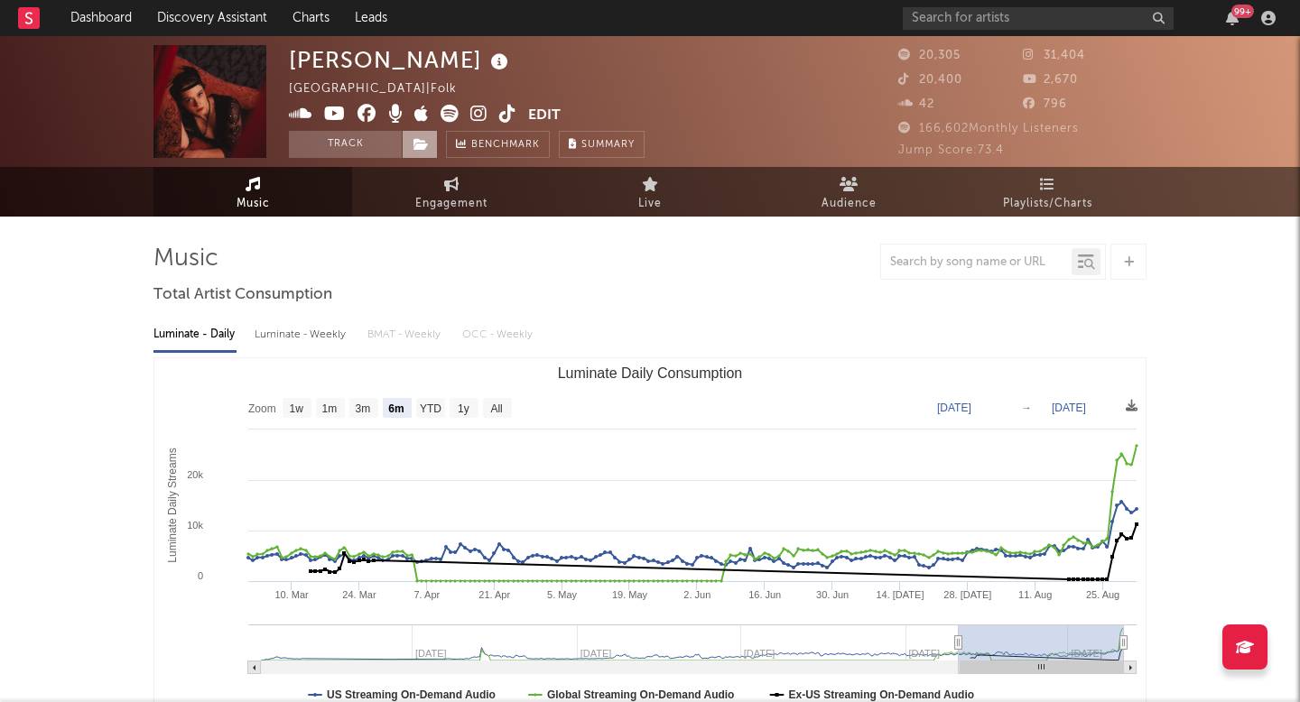
click at [429, 145] on span at bounding box center [420, 144] width 36 height 27
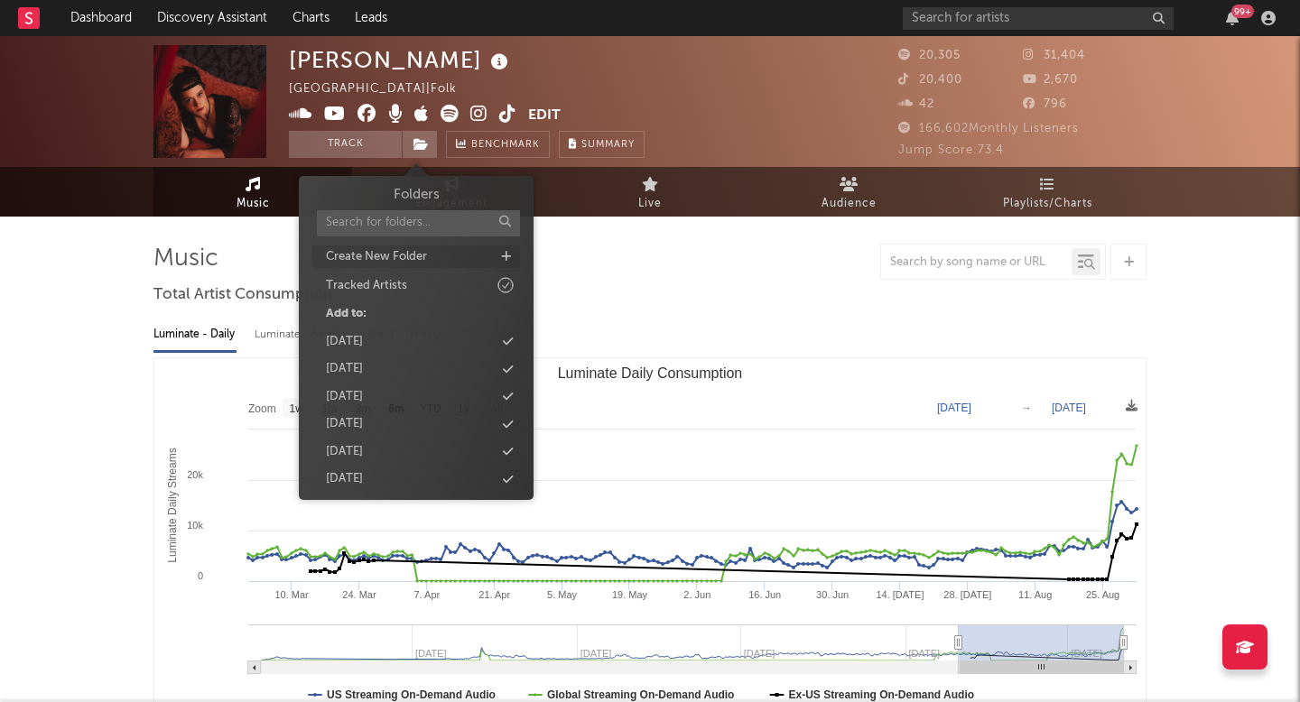
click at [499, 260] on div "Create New Folder" at bounding box center [416, 257] width 208 height 23
type input "9.3.25"
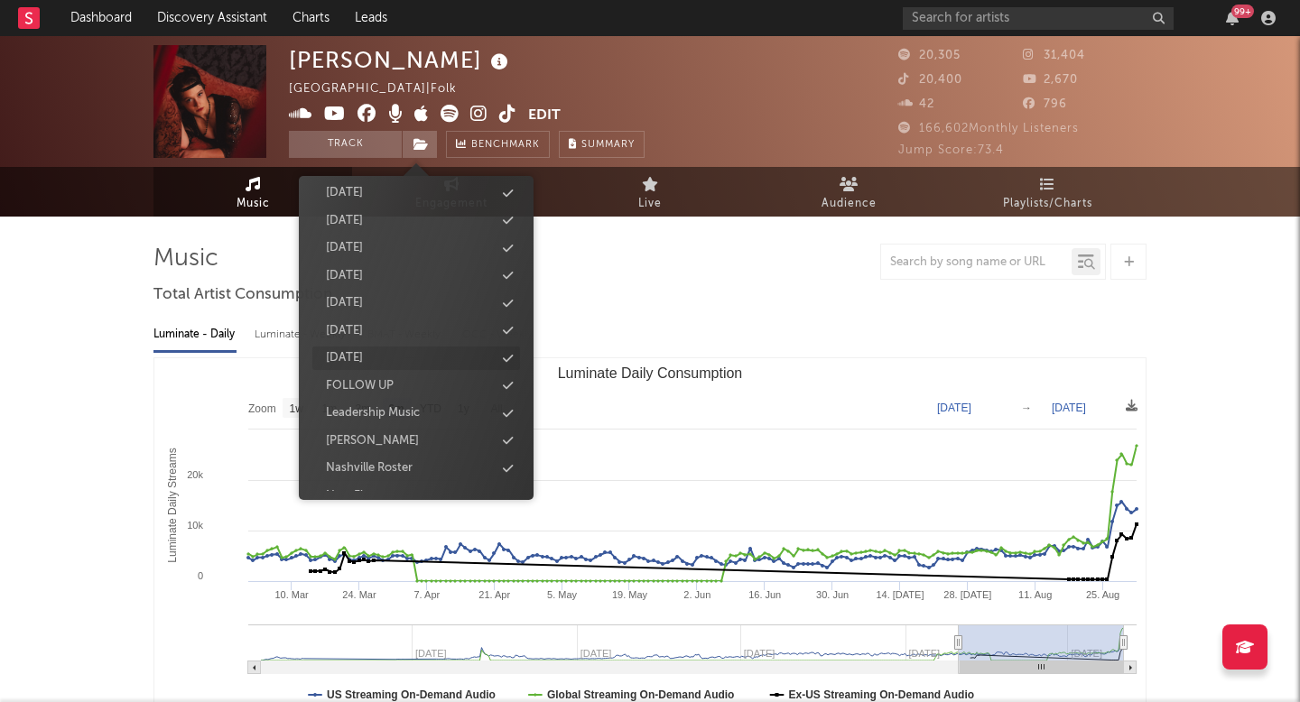
click at [399, 351] on div "[DATE]" at bounding box center [416, 358] width 208 height 23
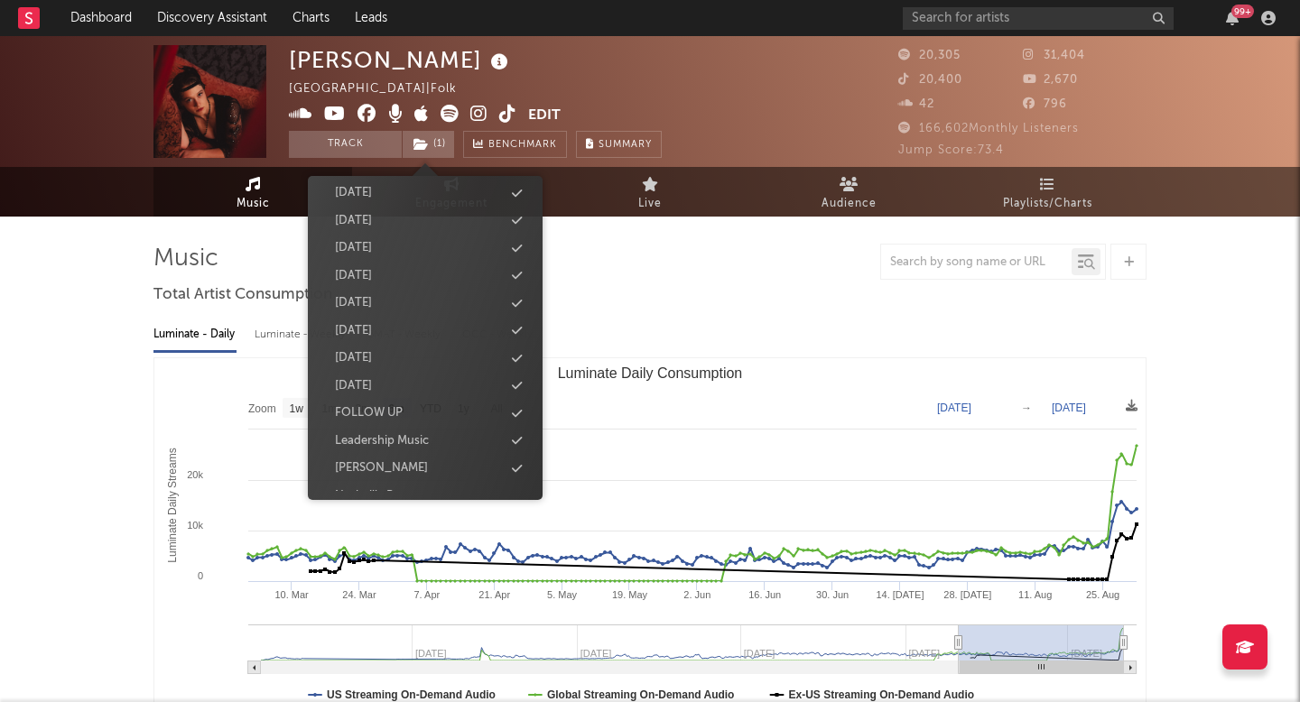
scroll to position [562, 0]
click at [775, 346] on div "Luminate - Daily Luminate - Weekly BMAT - Weekly OCC - Weekly" at bounding box center [649, 335] width 993 height 31
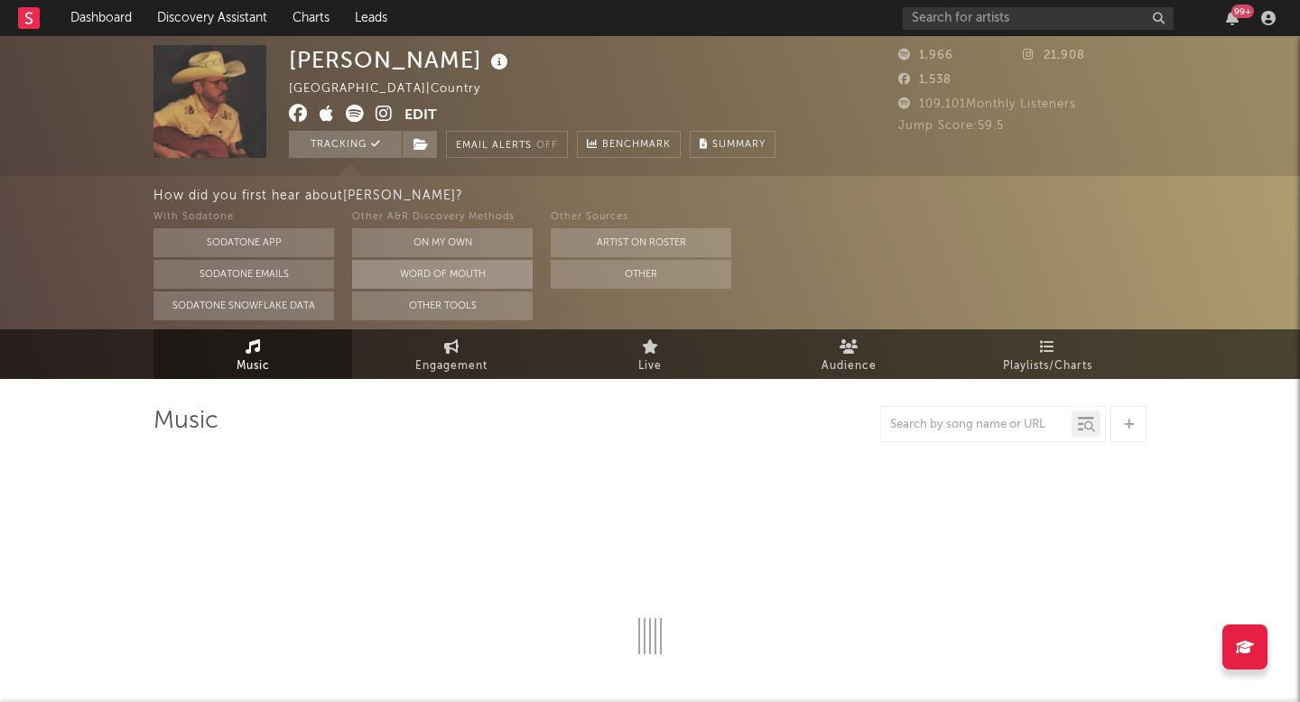
select select "6m"
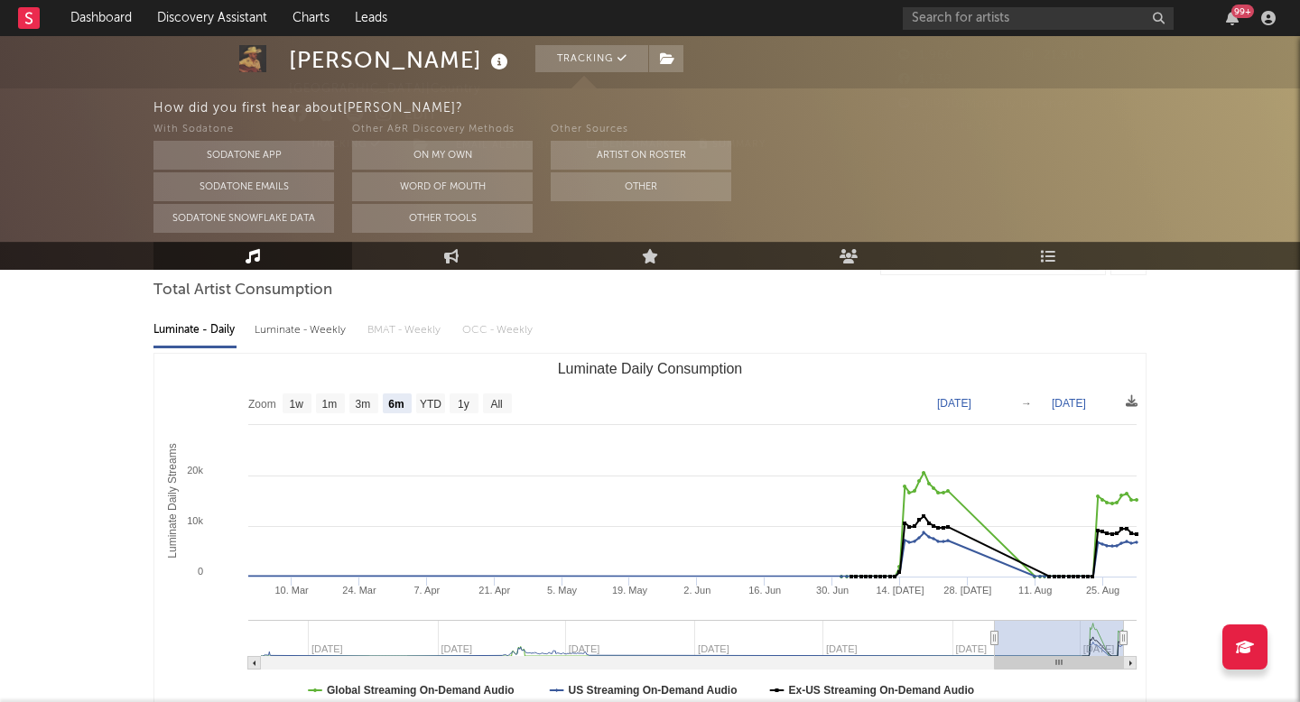
scroll to position [331, 0]
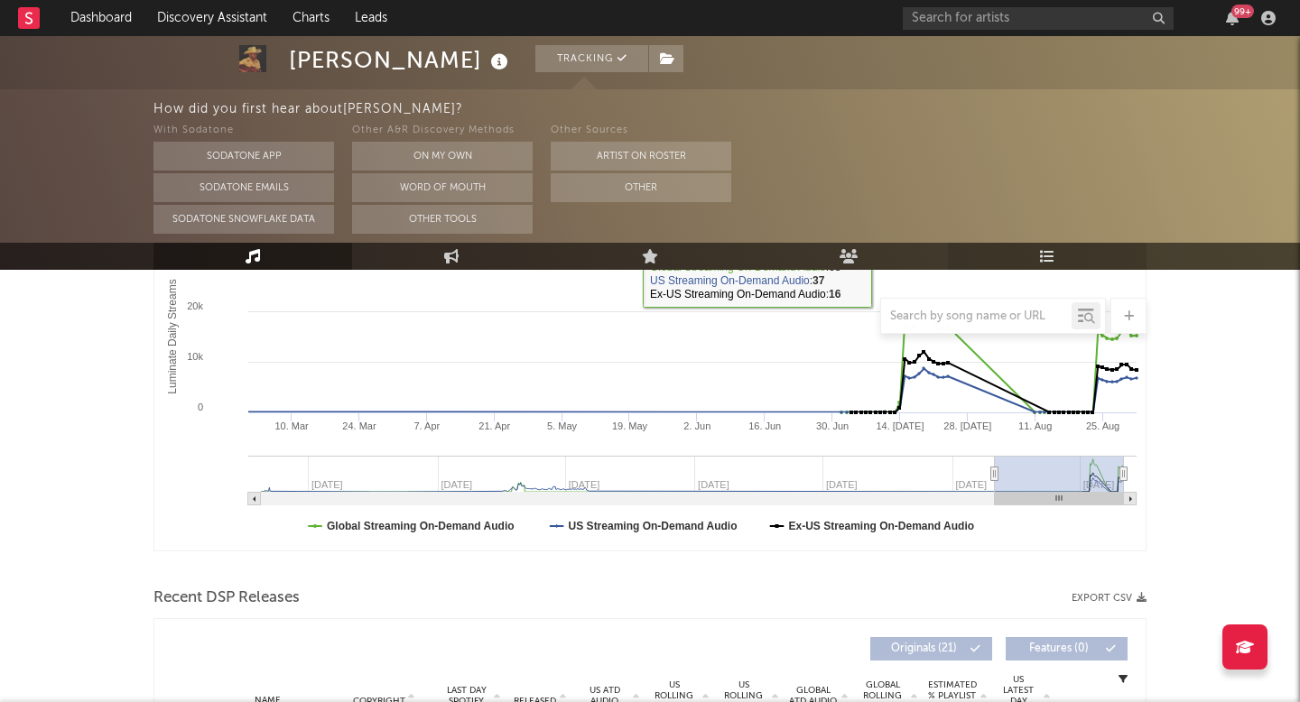
click at [1044, 253] on icon at bounding box center [1047, 256] width 15 height 14
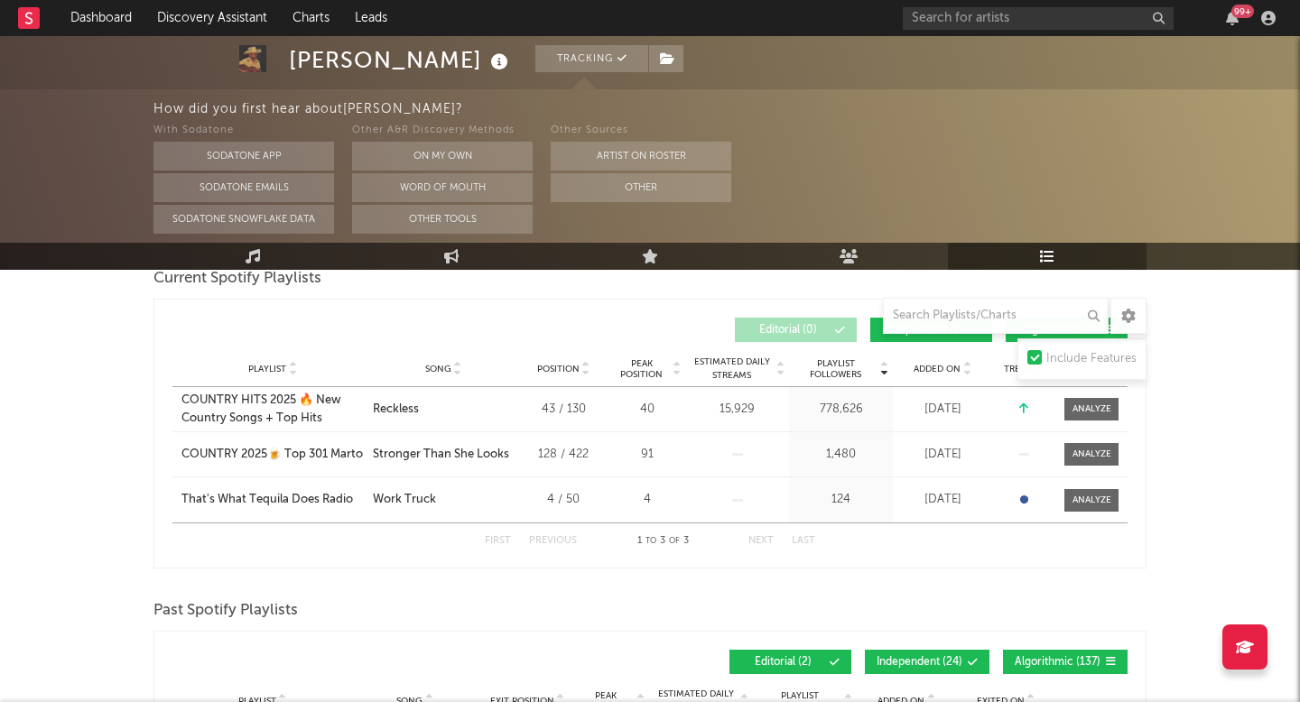
scroll to position [288, 0]
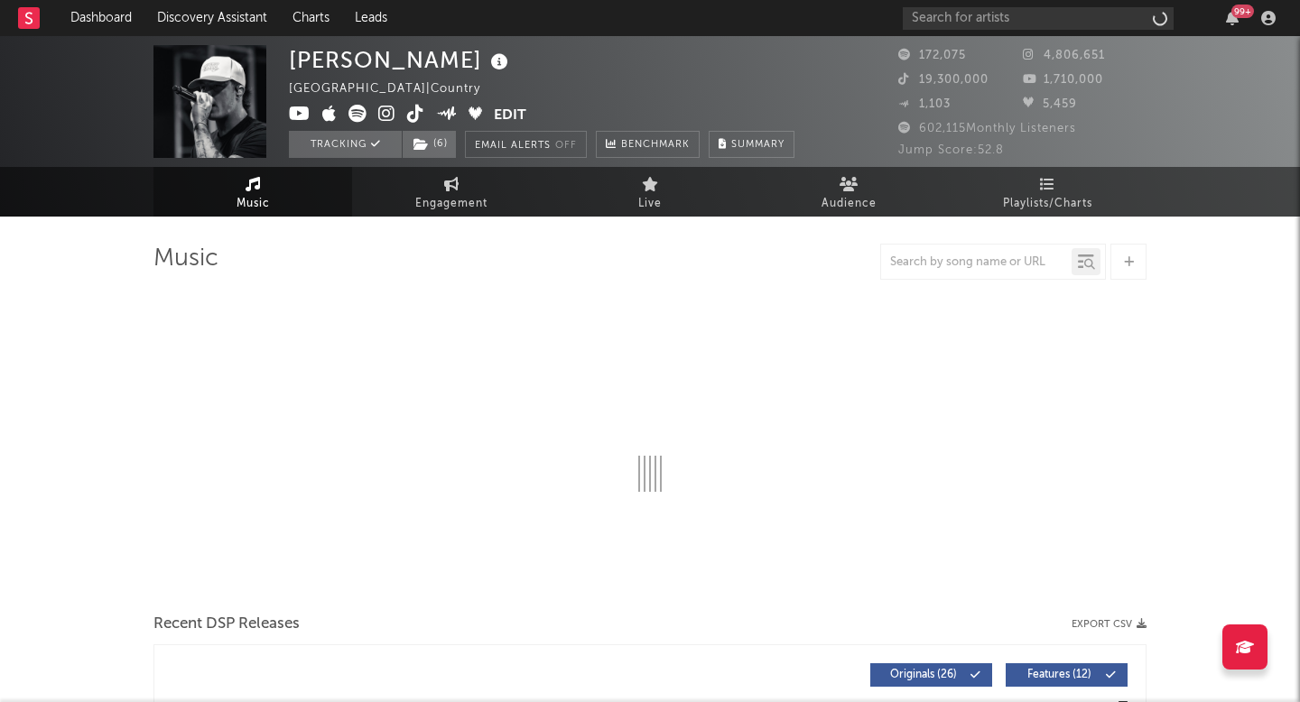
select select "6m"
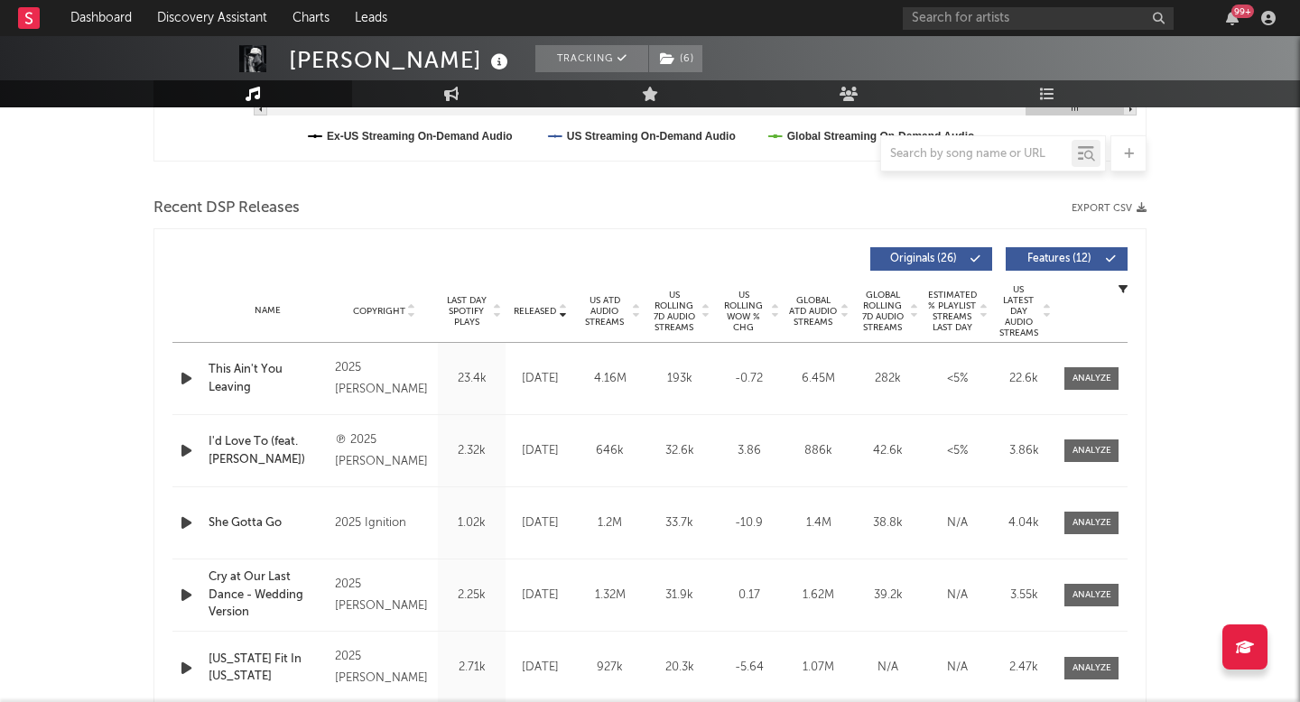
scroll to position [535, 0]
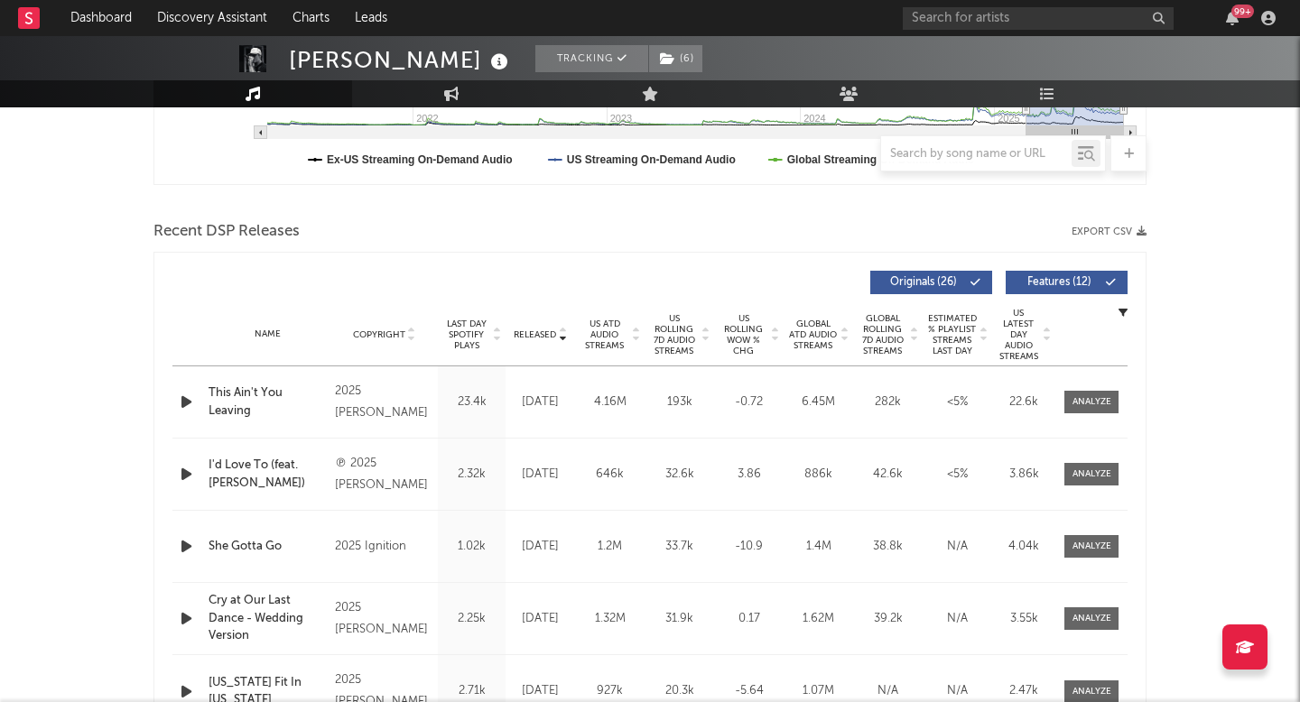
click at [738, 336] on span "US Rolling WoW % Chg" at bounding box center [744, 334] width 50 height 43
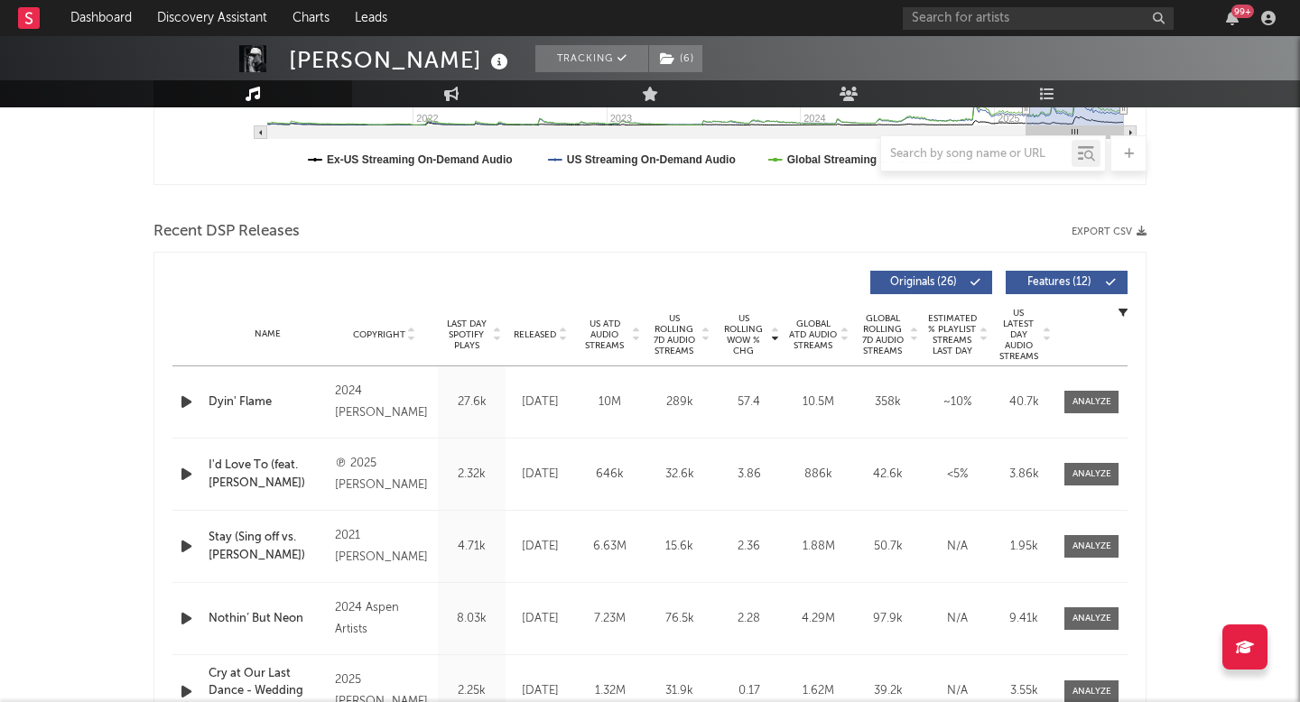
click at [1136, 432] on div "US Rolling WoW % Chg Copyright Last Day Spotify Plays Released US ATD Audio Str…" at bounding box center [649, 513] width 993 height 522
click at [1122, 417] on div "Name Dyin' Flame Copyright 2024 [PERSON_NAME] Label Independent Album Names Dyi…" at bounding box center [649, 402] width 955 height 71
click at [1106, 406] on div at bounding box center [1091, 402] width 39 height 14
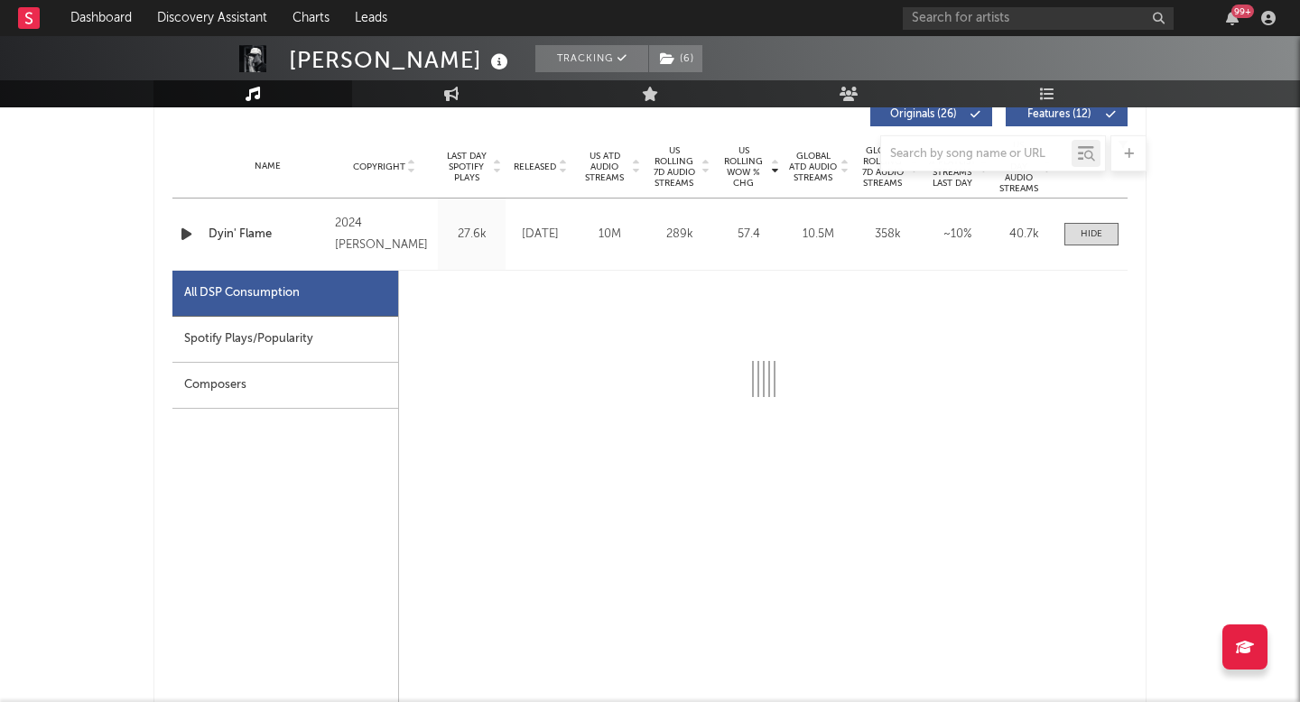
select select "6m"
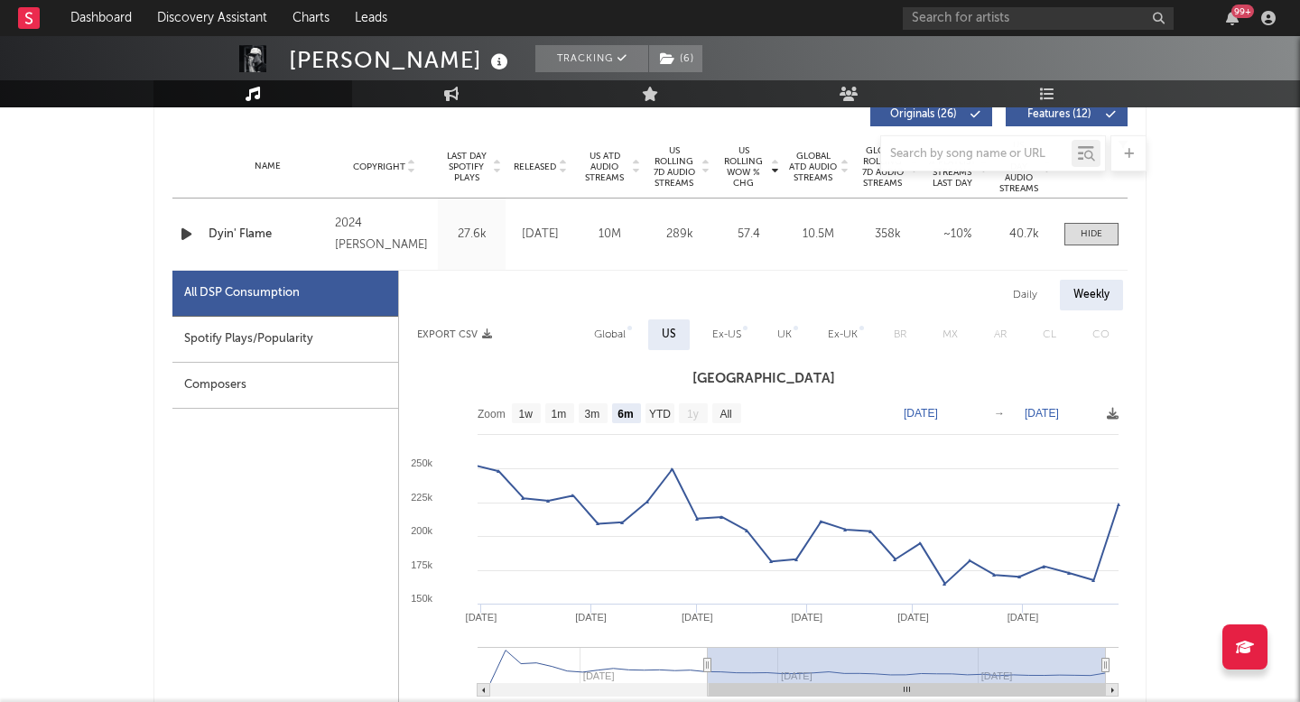
scroll to position [702, 0]
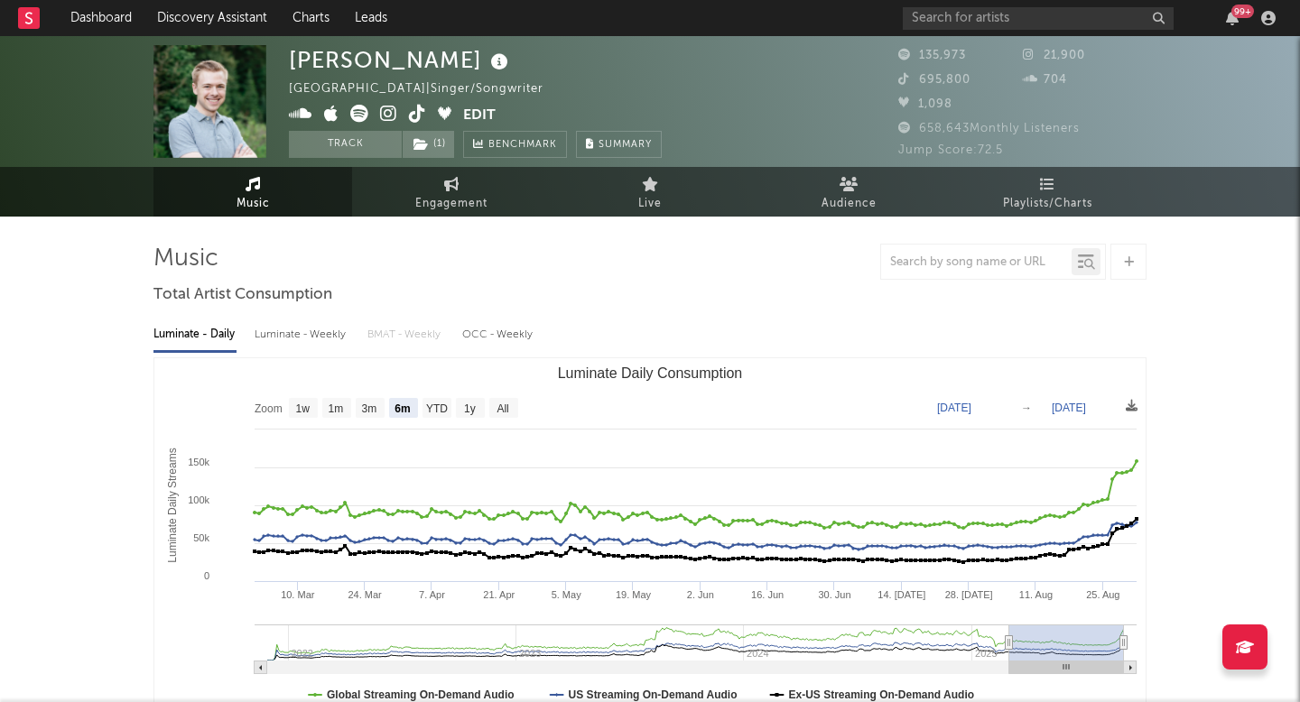
click at [508, 407] on text "All" at bounding box center [503, 409] width 12 height 13
select select "All"
type input "[DATE]"
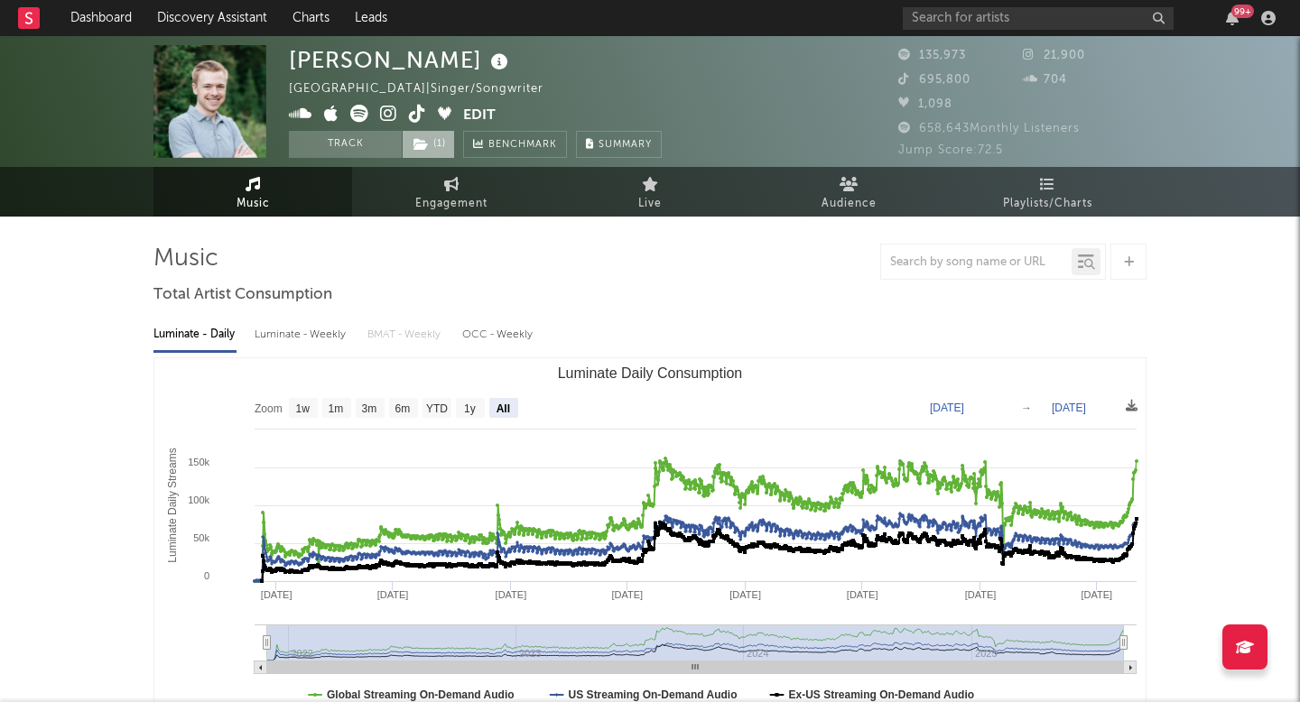
click at [436, 148] on span "( 1 )" at bounding box center [428, 144] width 53 height 27
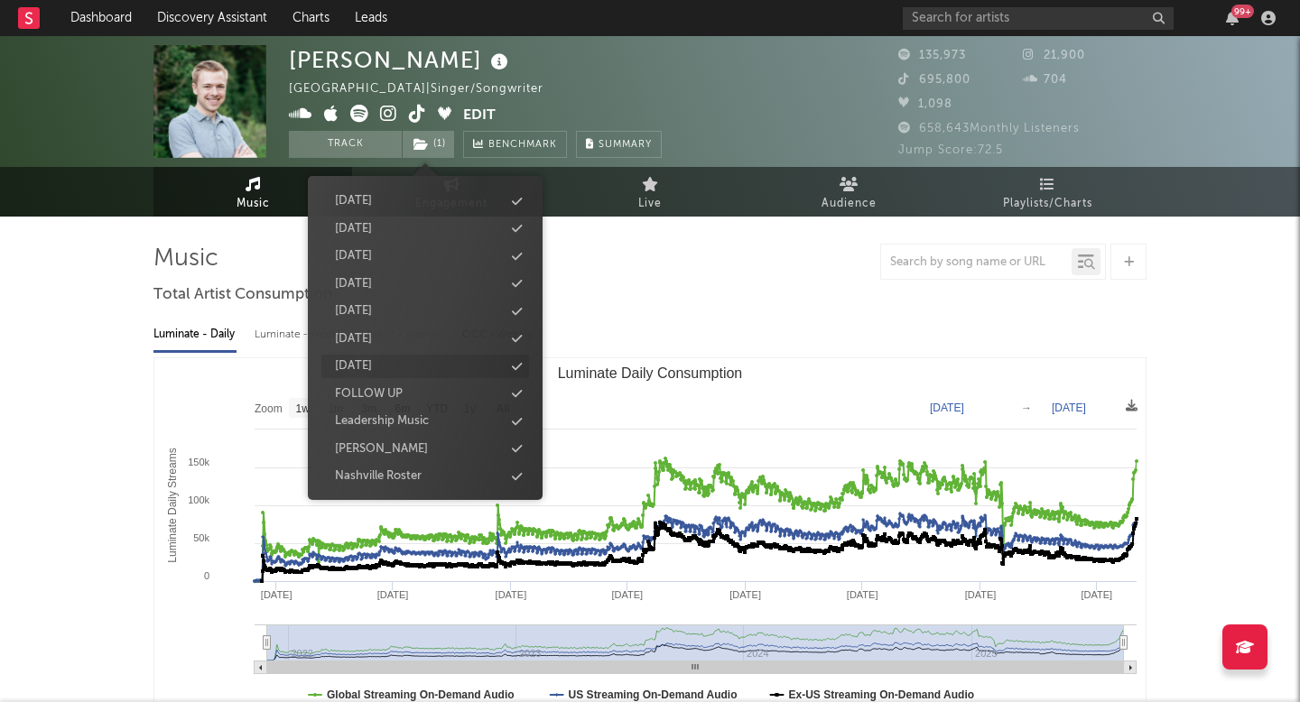
click at [393, 359] on div "9.3.25" at bounding box center [425, 366] width 208 height 23
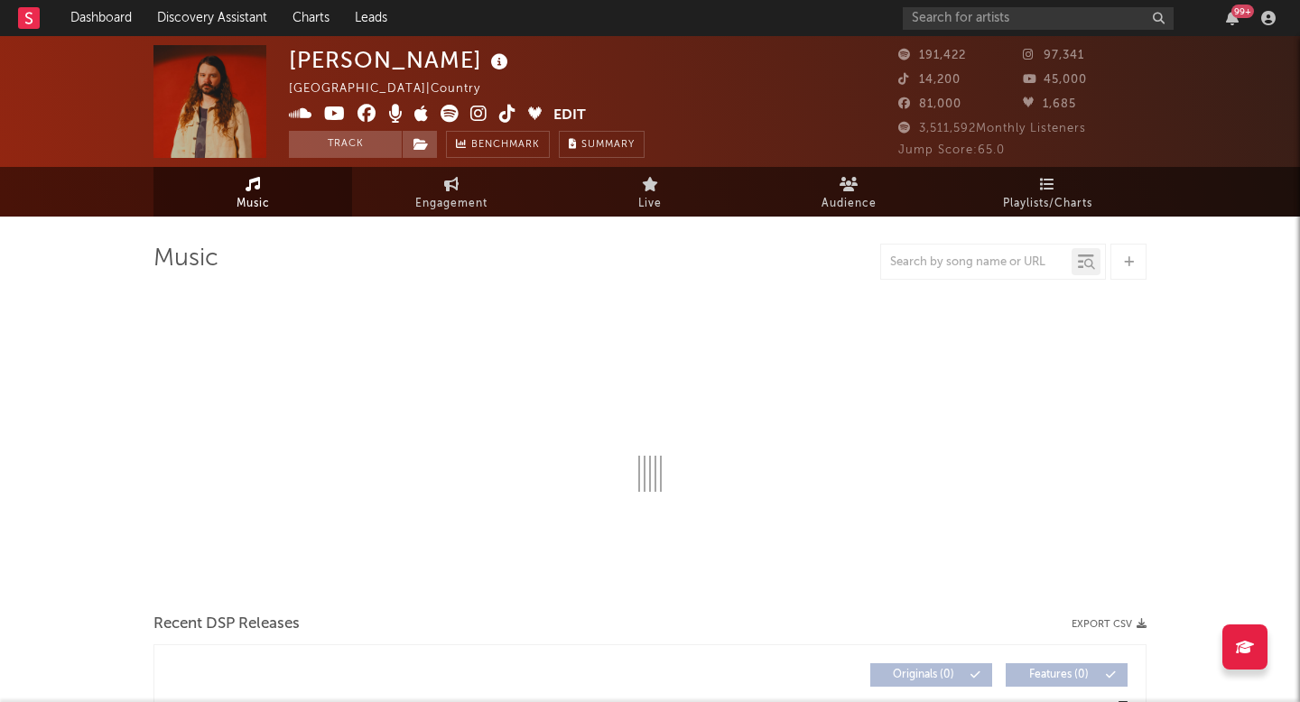
select select "6m"
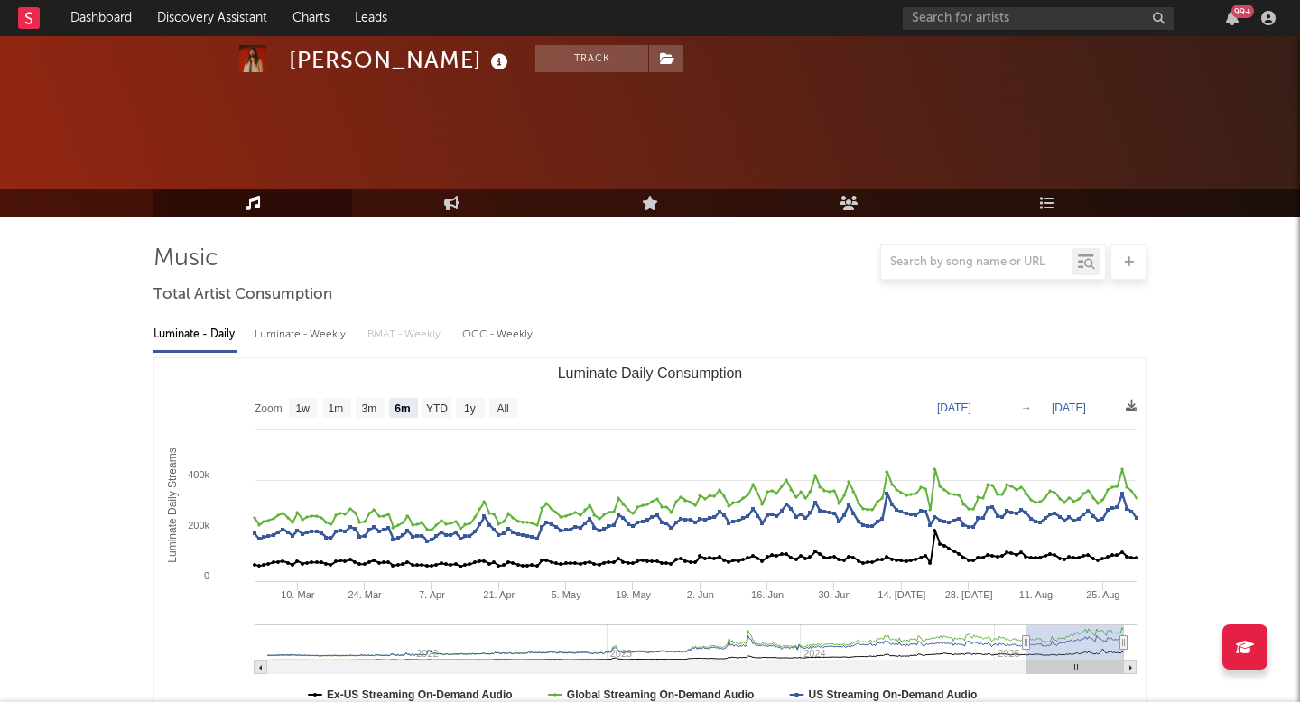
scroll to position [727, 0]
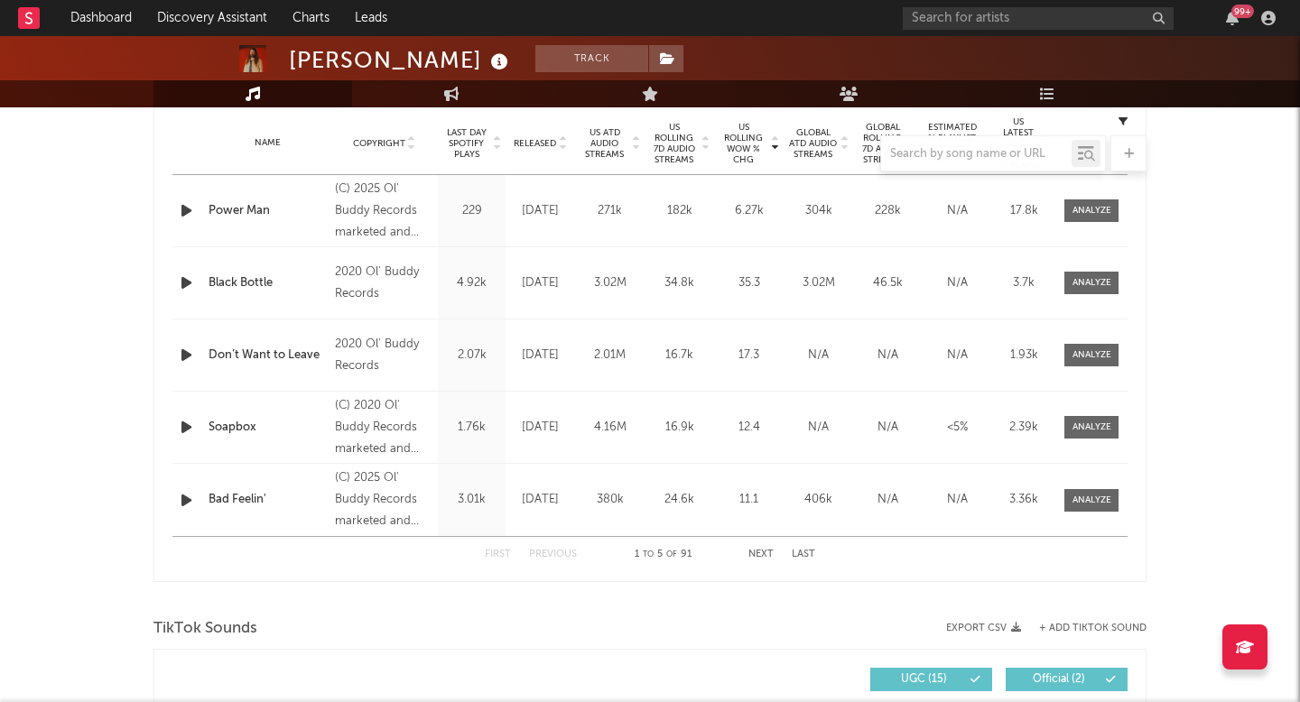
click at [745, 142] on div at bounding box center [649, 153] width 993 height 36
click at [1053, 200] on div "Name Power Man Copyright (C) 2025 Ol' Buddy Records marketed and distributed by…" at bounding box center [649, 210] width 955 height 71
click at [1081, 209] on div at bounding box center [1091, 211] width 39 height 14
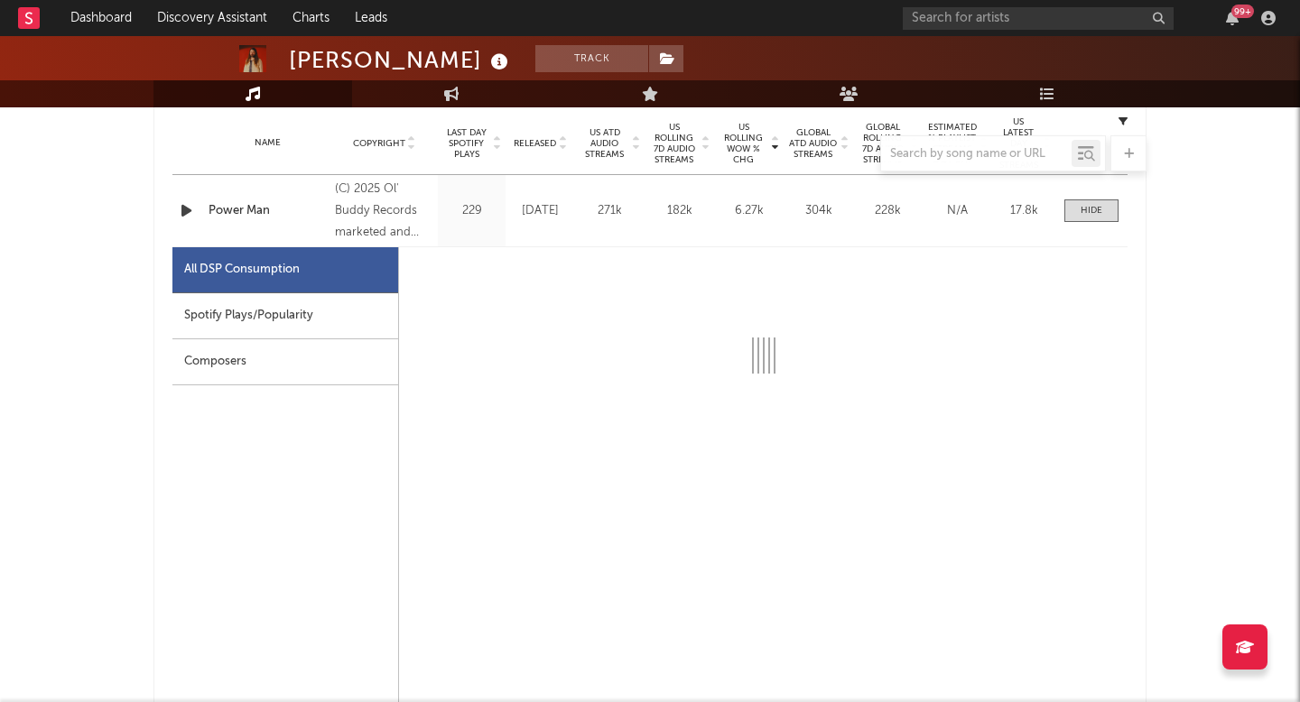
select select "1w"
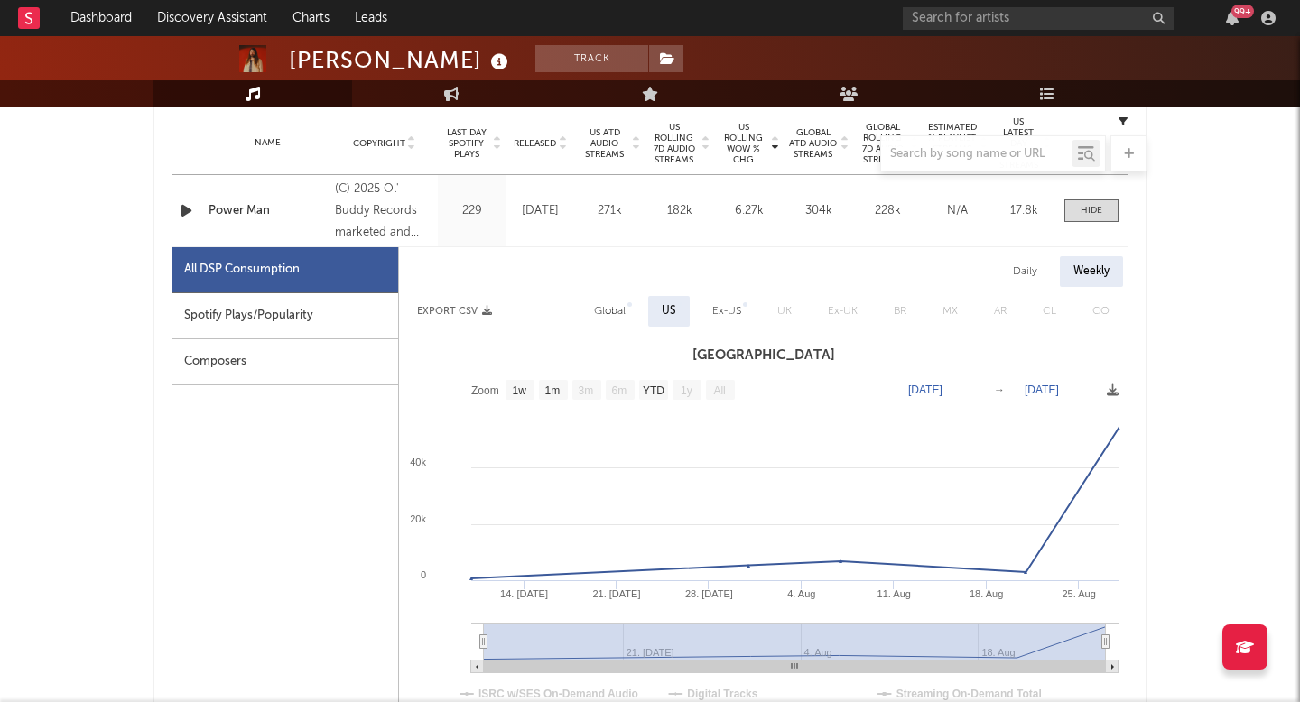
click at [1057, 266] on div "Daily Weekly" at bounding box center [763, 271] width 729 height 31
click at [1015, 271] on div "Daily" at bounding box center [1024, 271] width 51 height 31
select select "1w"
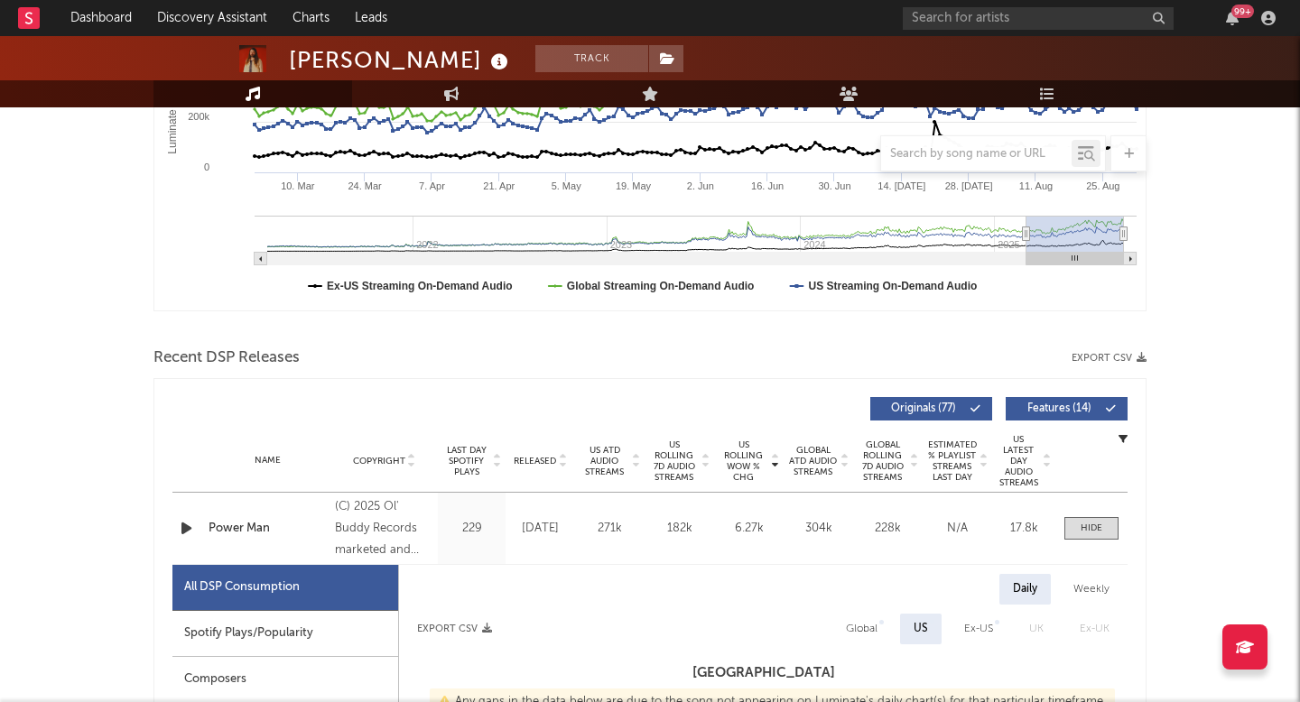
scroll to position [77, 0]
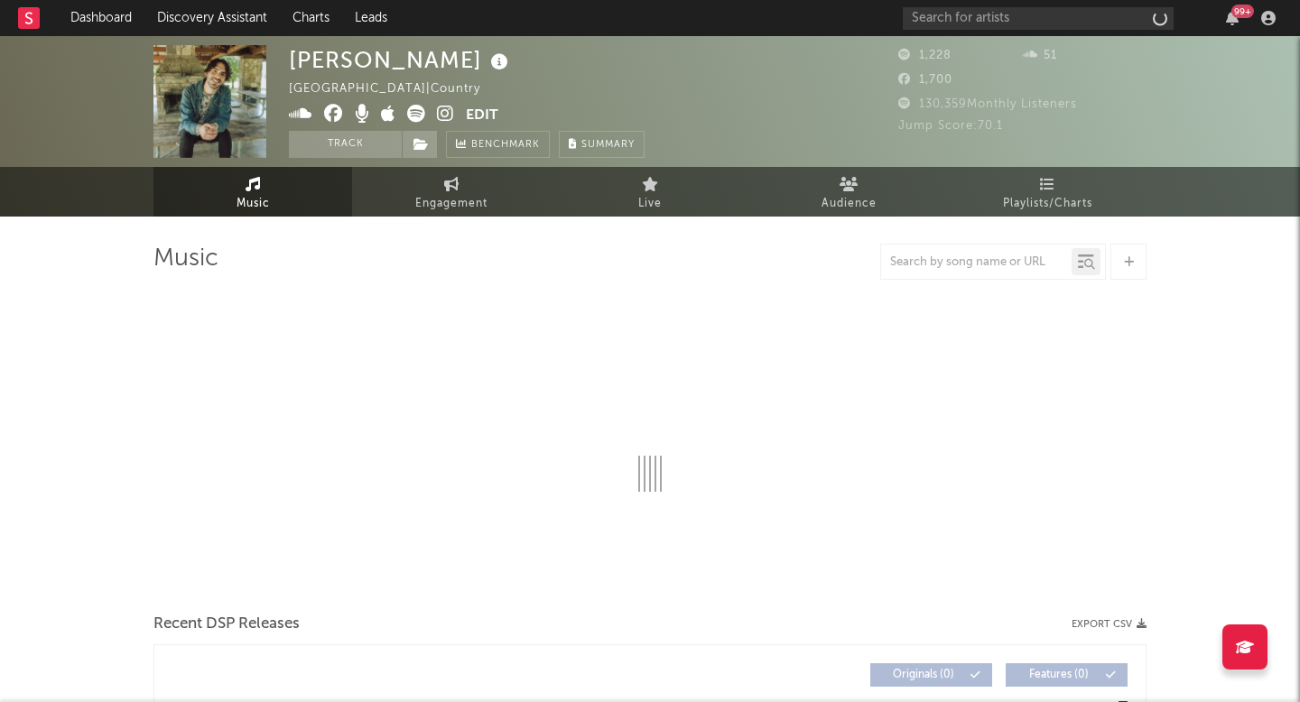
select select "6m"
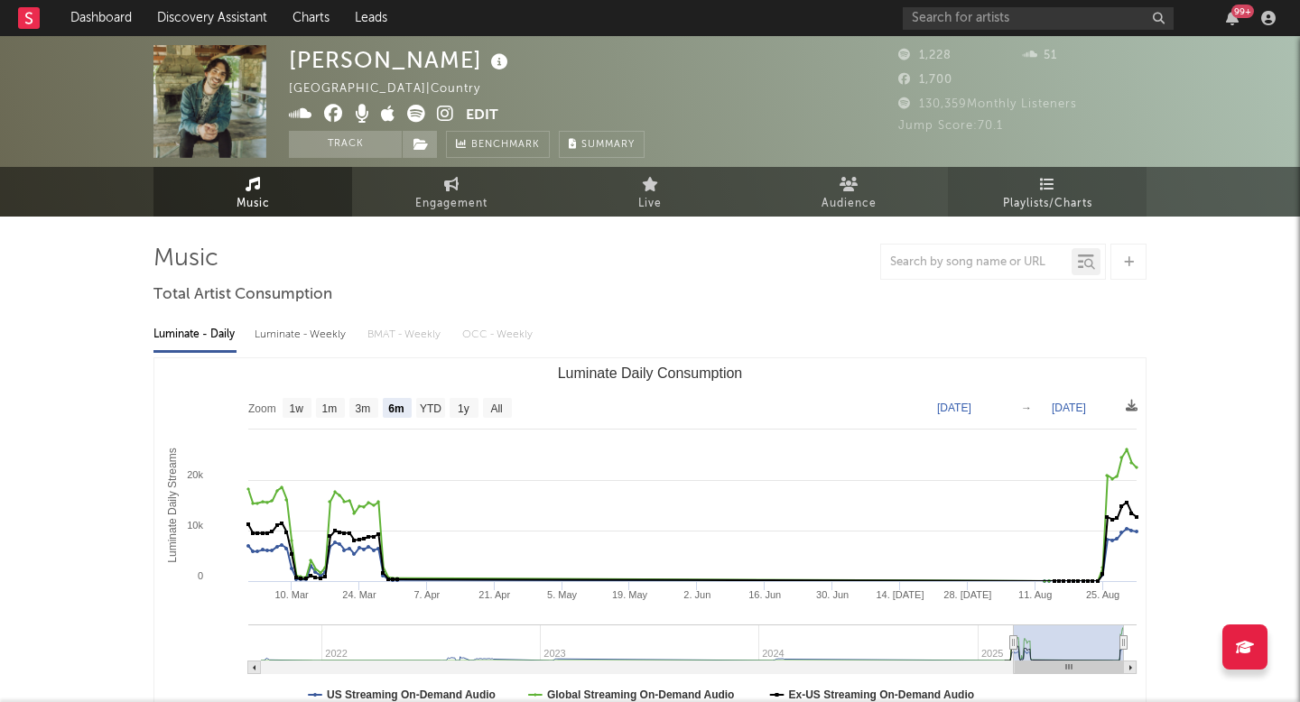
click at [1021, 209] on span "Playlists/Charts" at bounding box center [1047, 204] width 89 height 22
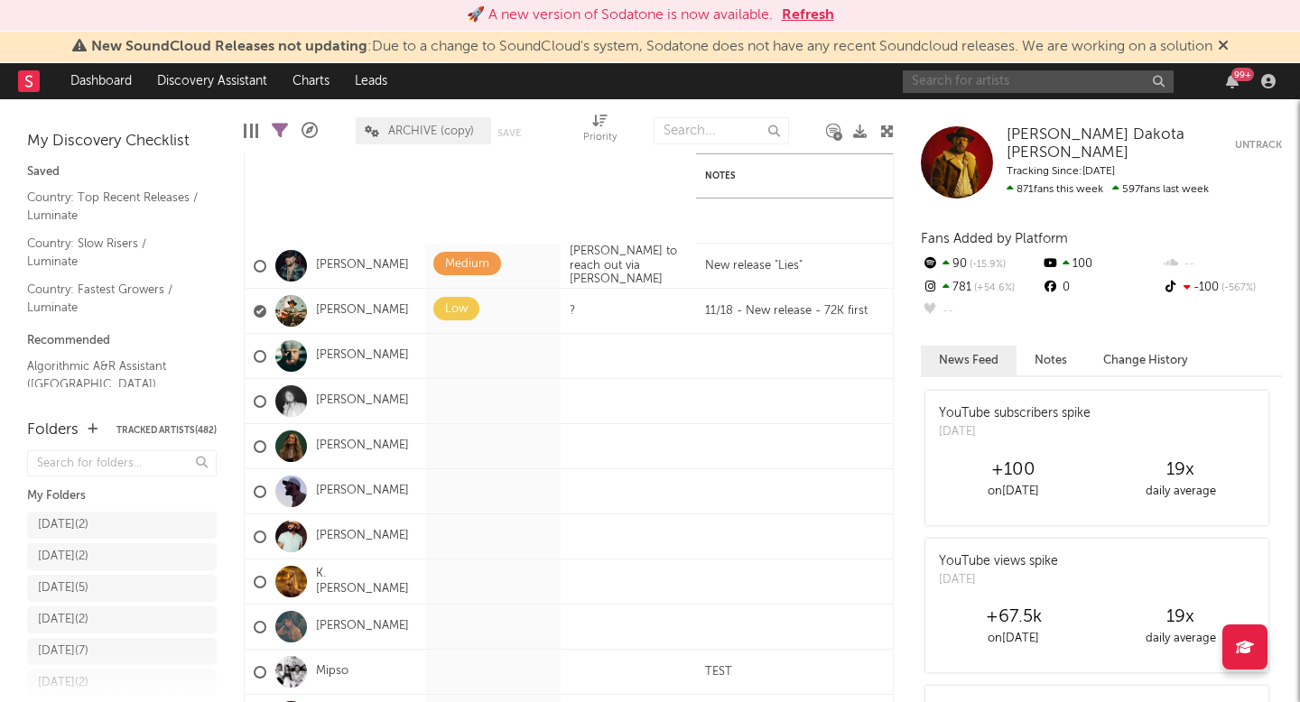
click at [918, 82] on input "text" at bounding box center [1038, 81] width 271 height 23
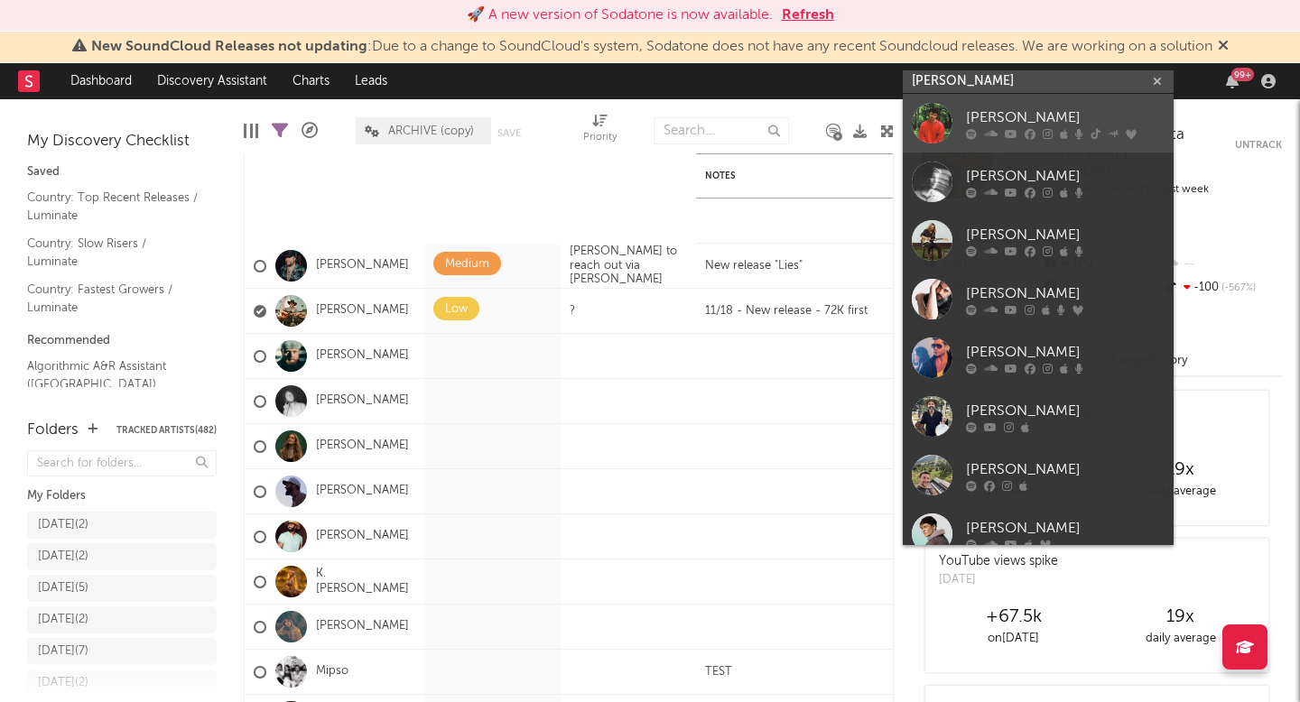
type input "matt sch"
click at [971, 133] on icon at bounding box center [971, 133] width 11 height 11
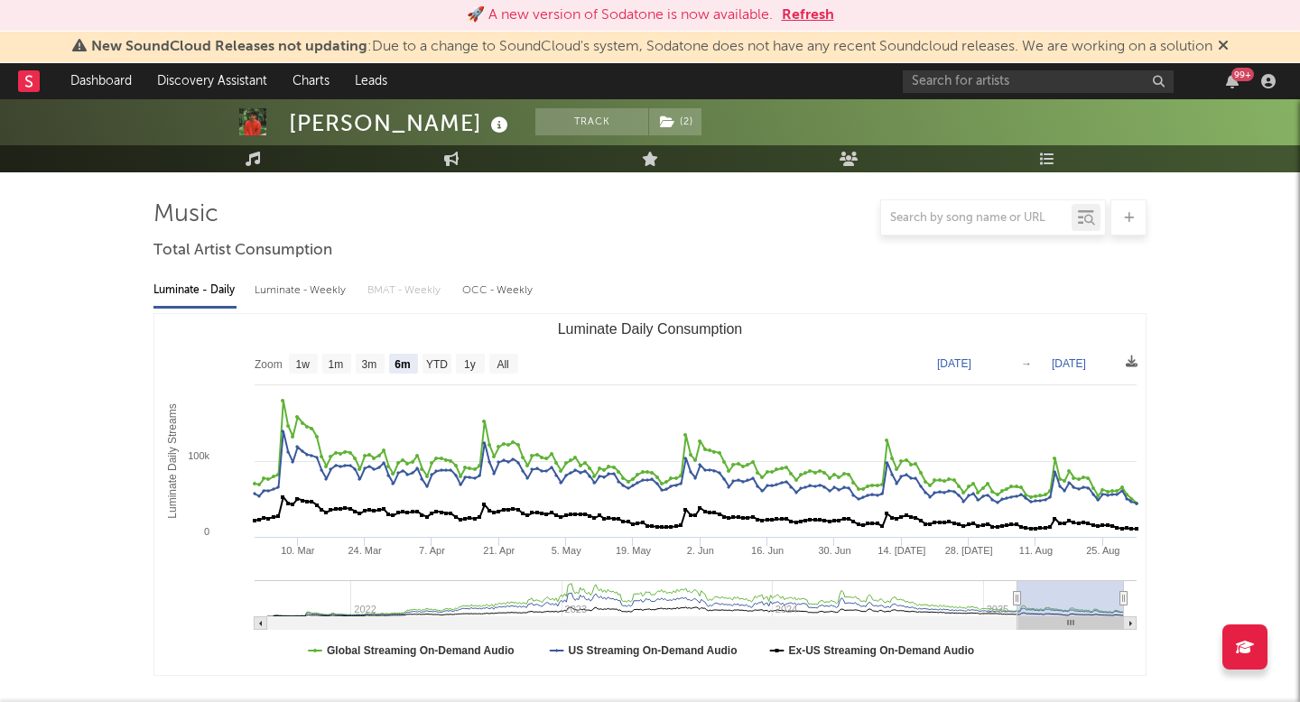
scroll to position [166, 0]
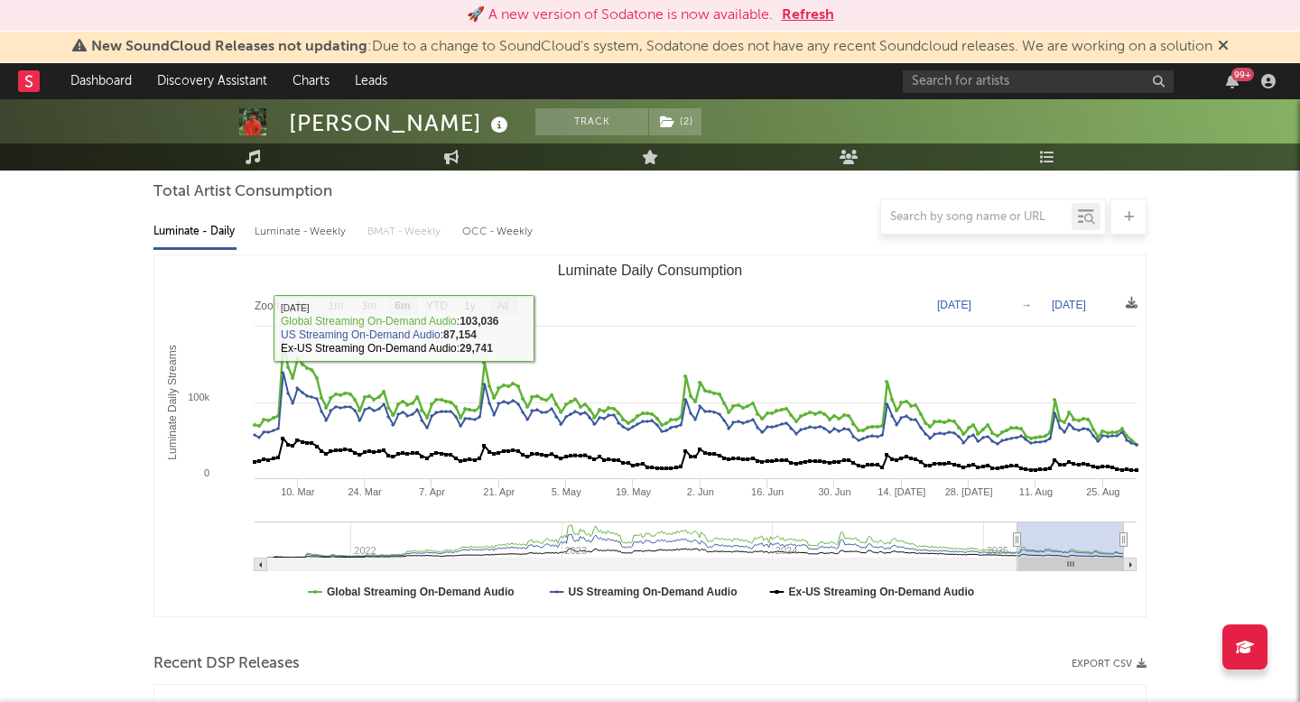
click at [512, 312] on rect "Luminate Daily Consumption" at bounding box center [503, 305] width 29 height 20
select select "All"
type input "2021-08-08"
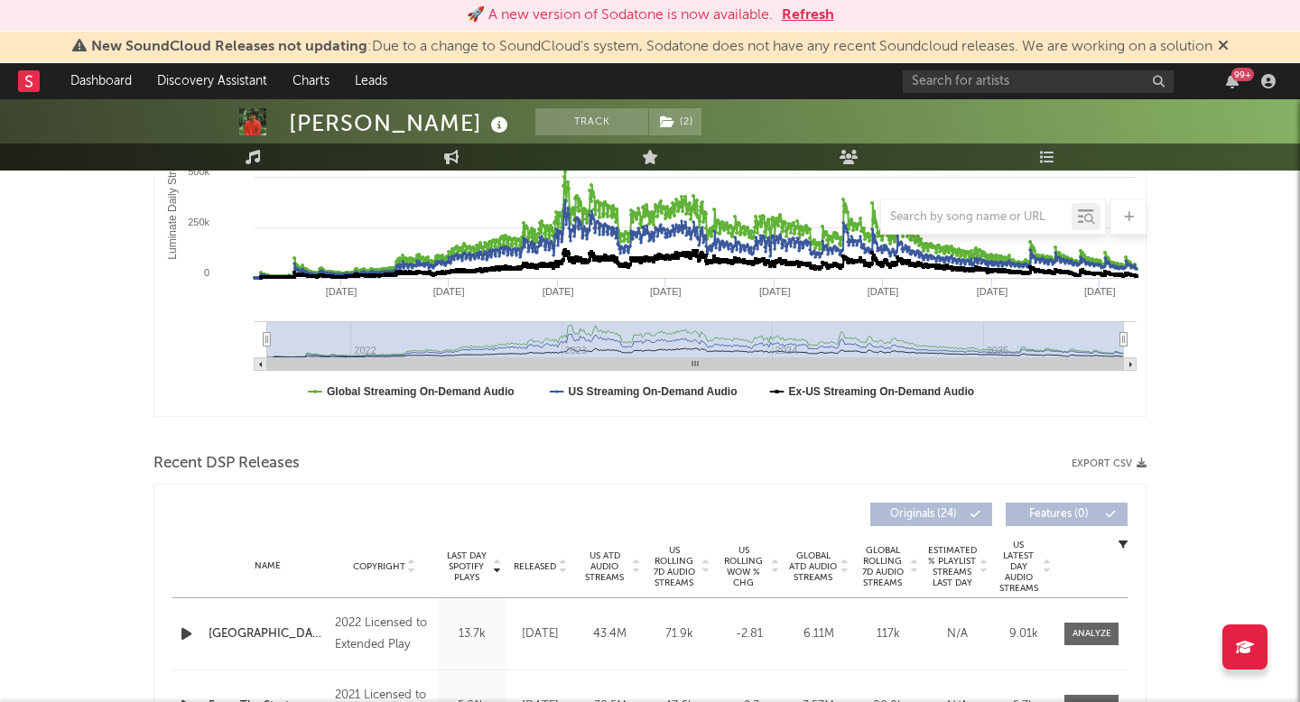
scroll to position [588, 0]
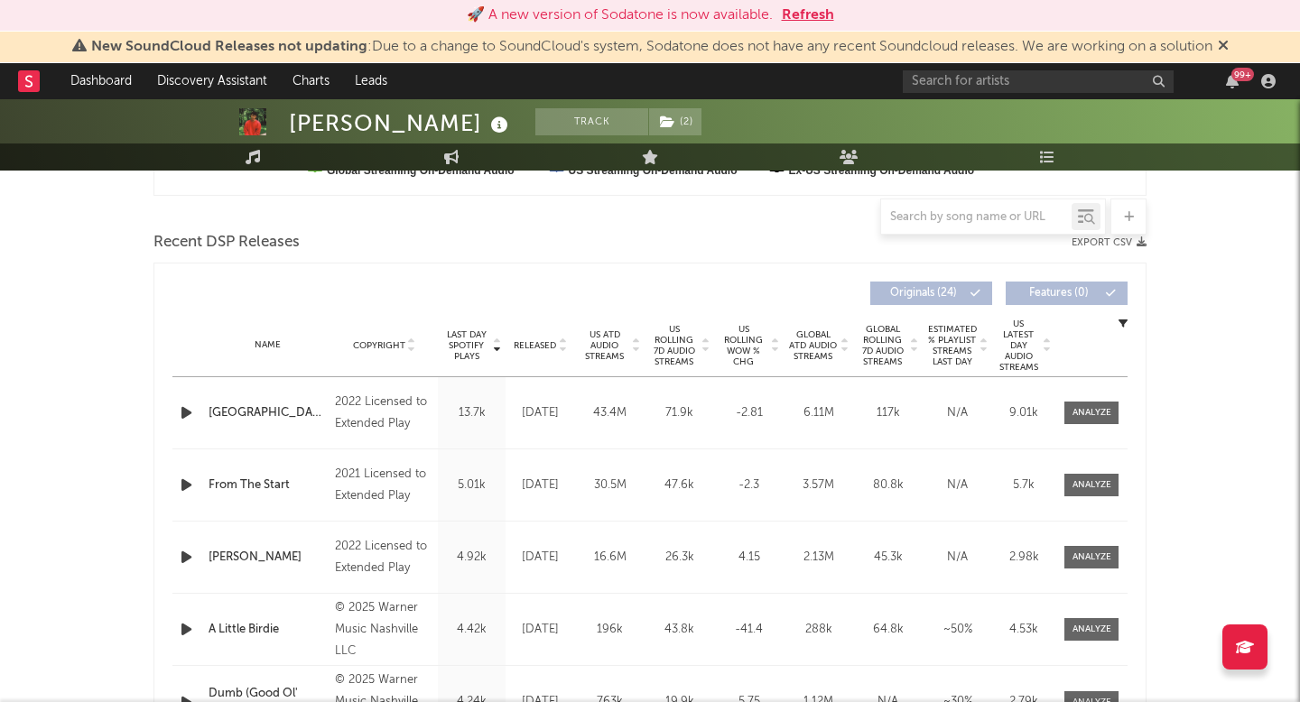
click at [664, 347] on span "US Rolling 7D Audio Streams" at bounding box center [674, 345] width 50 height 43
click at [540, 341] on span "Released" at bounding box center [535, 345] width 42 height 11
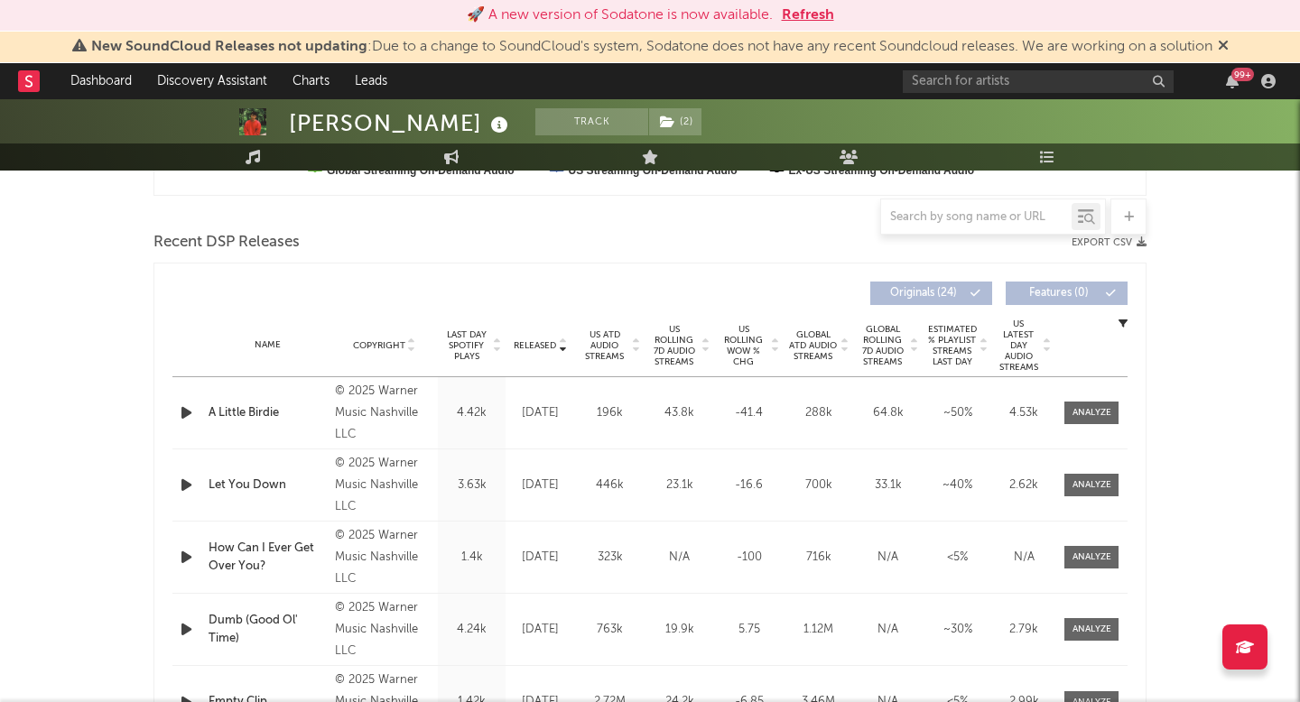
click at [686, 334] on span "US Rolling 7D Audio Streams" at bounding box center [674, 345] width 50 height 43
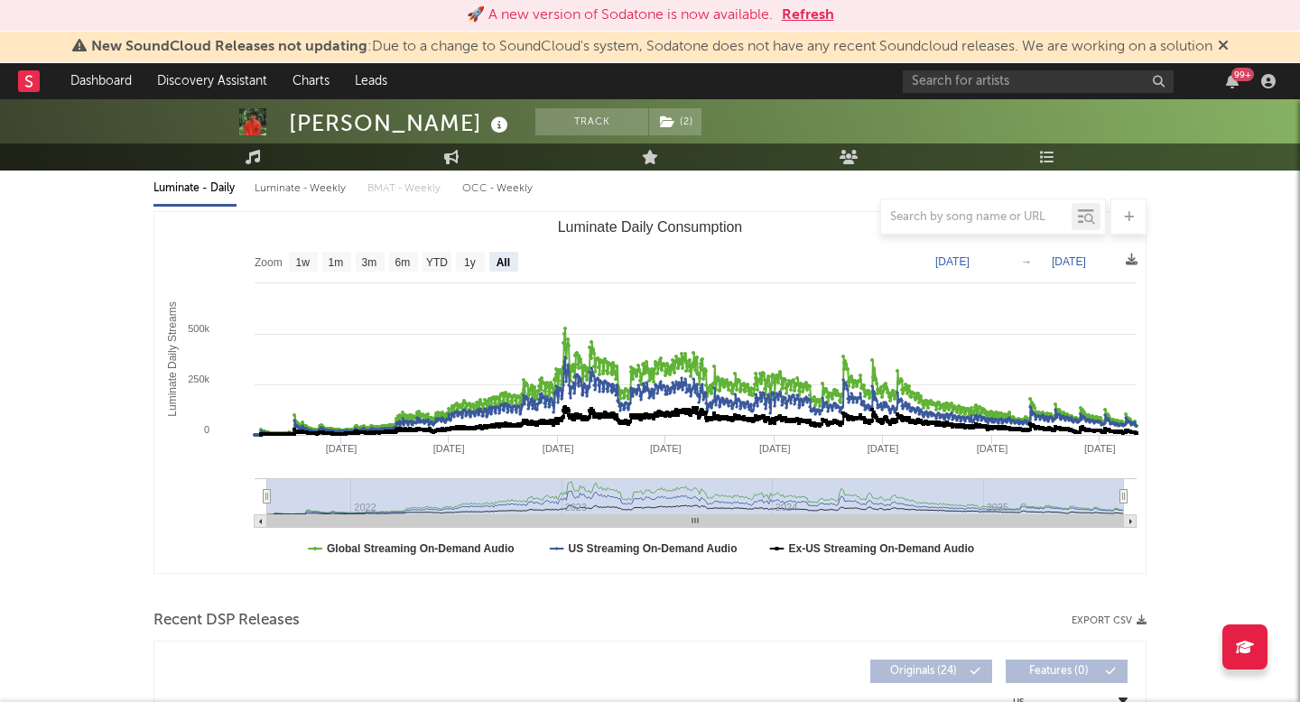
scroll to position [0, 0]
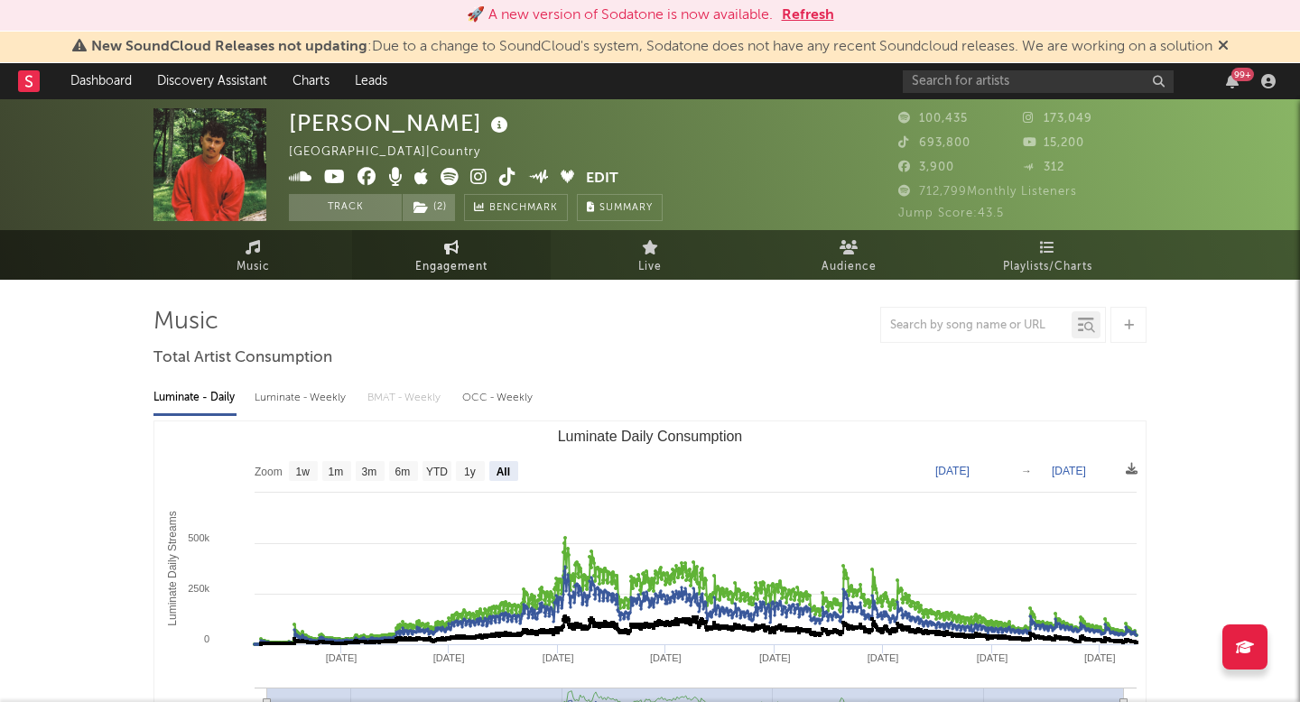
click at [402, 255] on link "Engagement" at bounding box center [451, 255] width 199 height 50
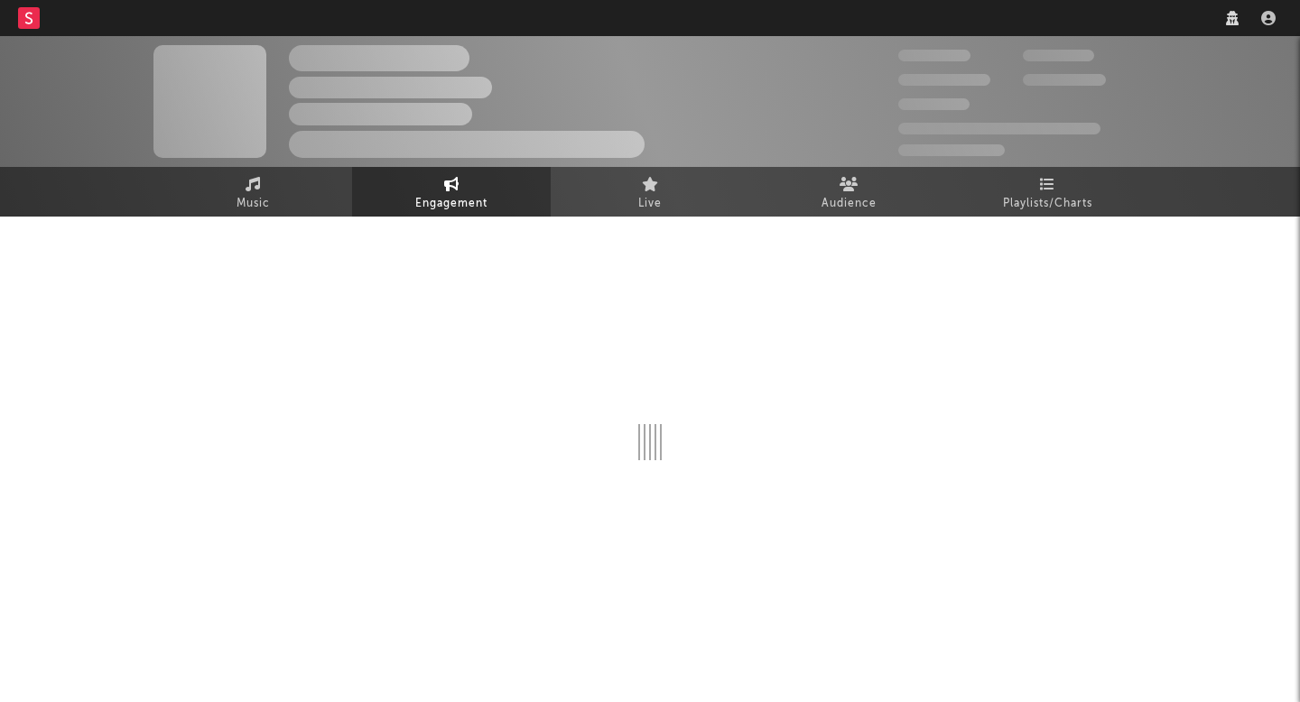
select select "1w"
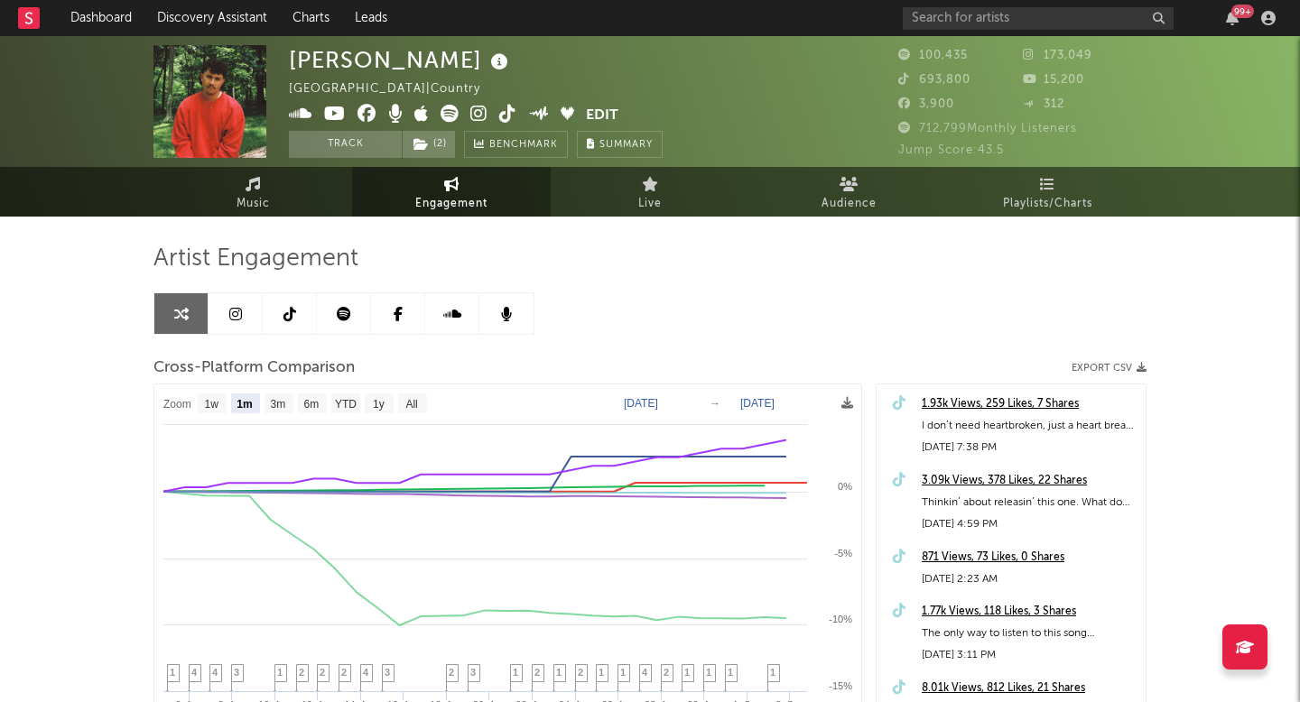
click at [534, 348] on div "Artist Engagement Cross-Platform Comparison Export CSV Zoom 1w 1m 3m 6m YTD 1y …" at bounding box center [649, 551] width 993 height 614
click at [421, 398] on rect at bounding box center [412, 404] width 29 height 20
select select "All"
type input "[DATE]"
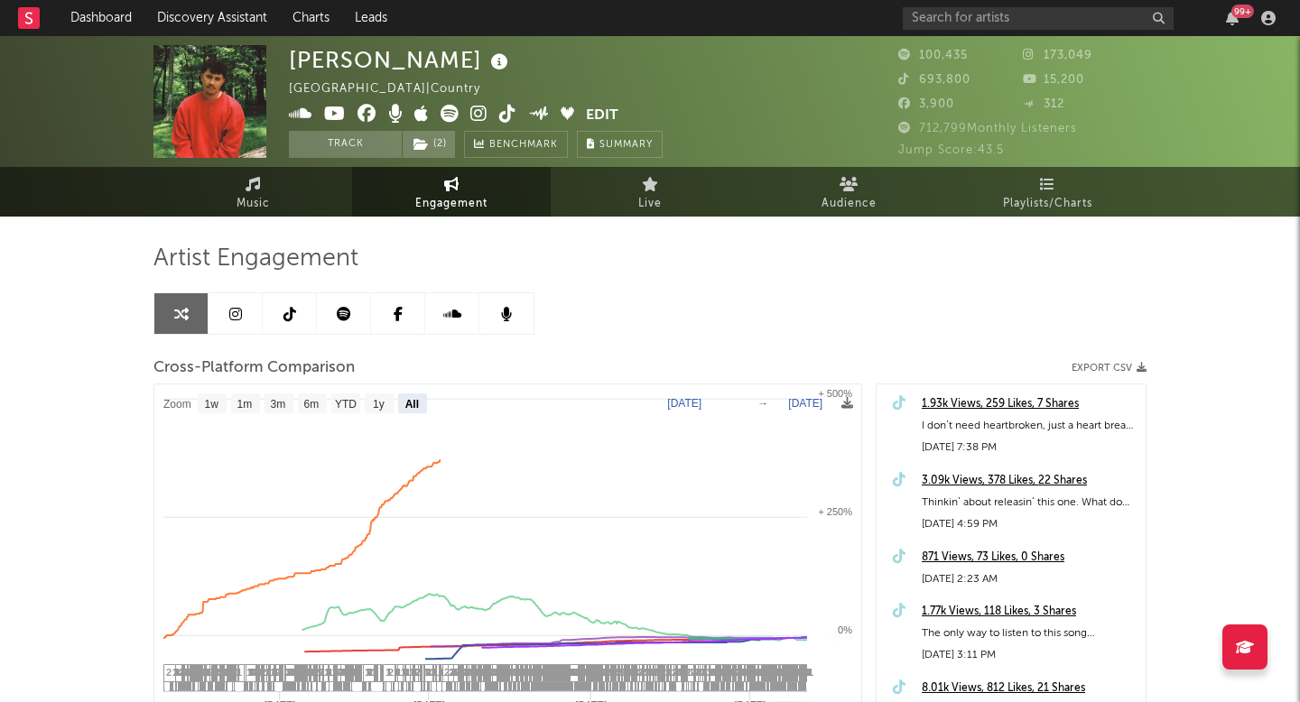
click at [421, 398] on rect at bounding box center [412, 404] width 29 height 20
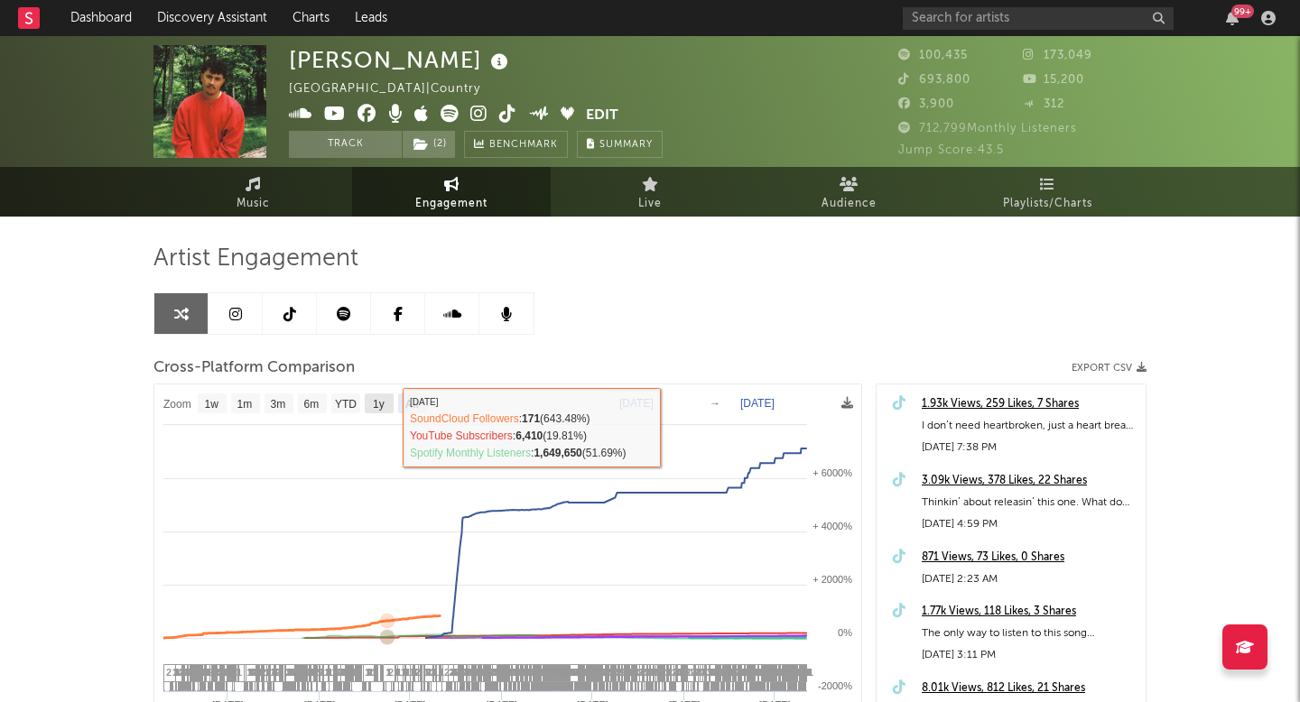
click at [380, 411] on rect at bounding box center [379, 404] width 29 height 20
select select "1y"
type input "[DATE]"
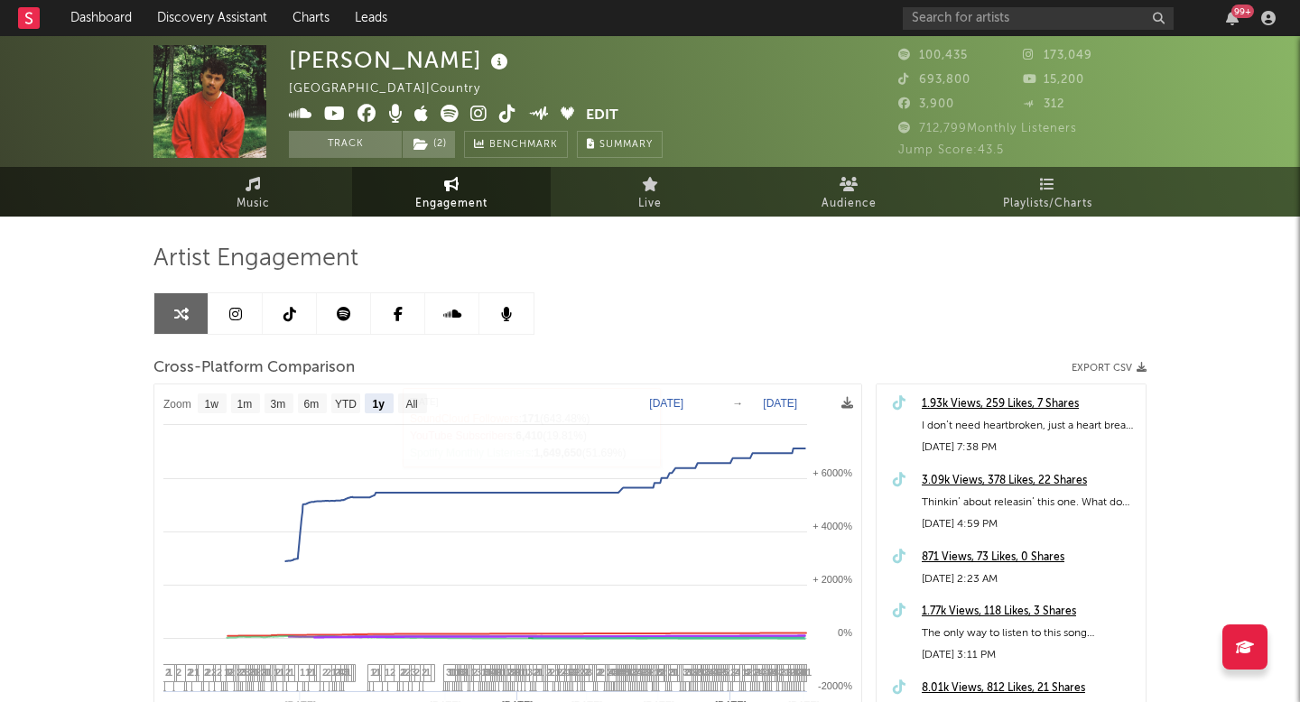
select select "1y"
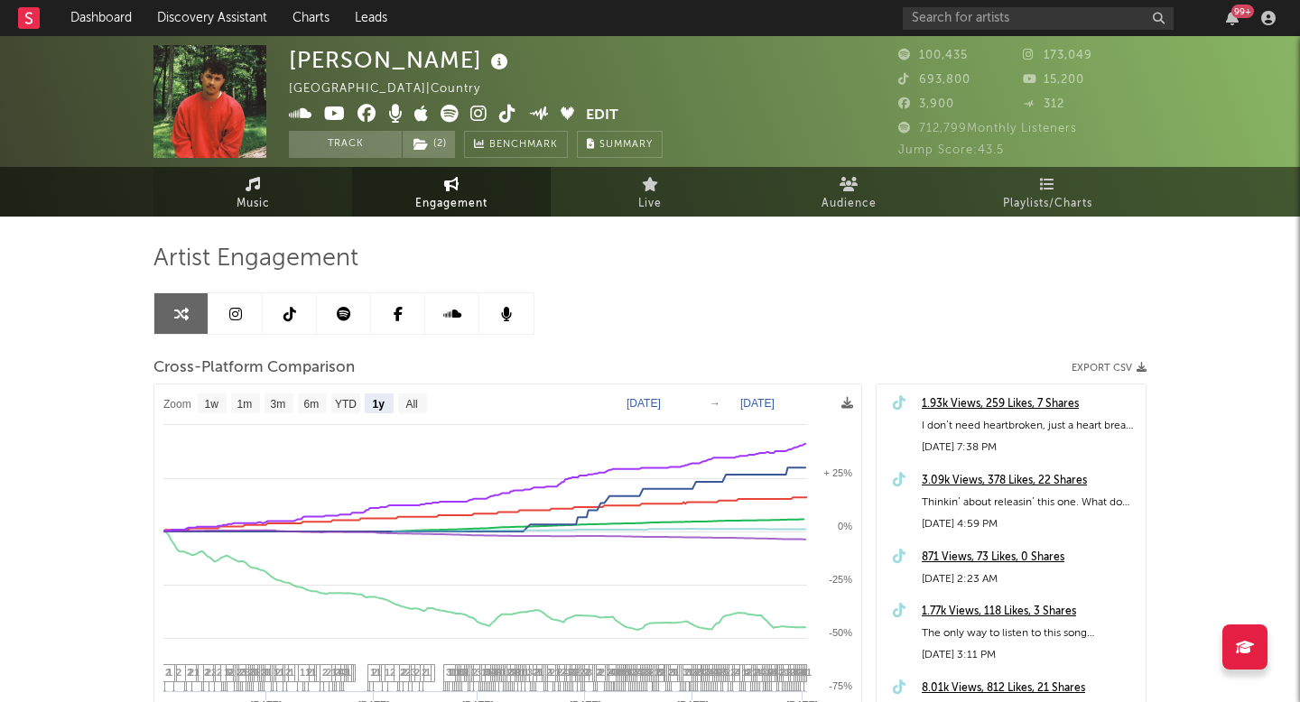
click at [292, 180] on link "Music" at bounding box center [252, 192] width 199 height 50
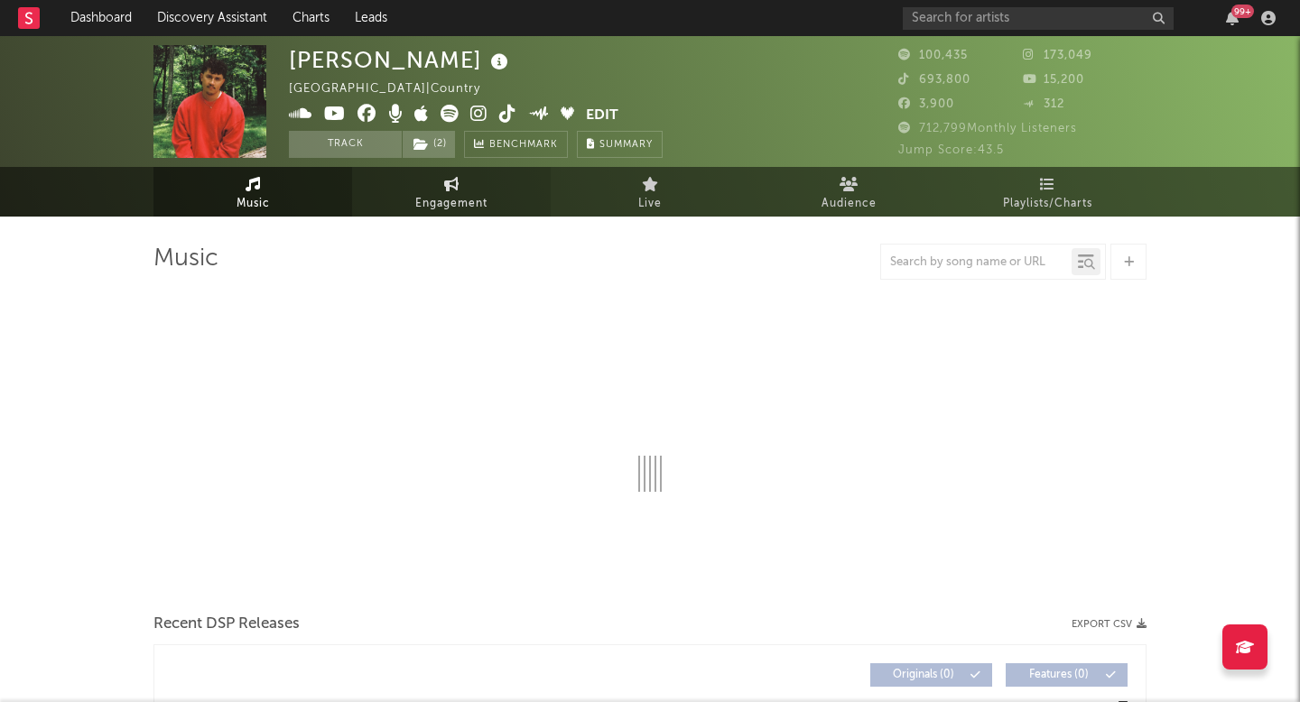
select select "6m"
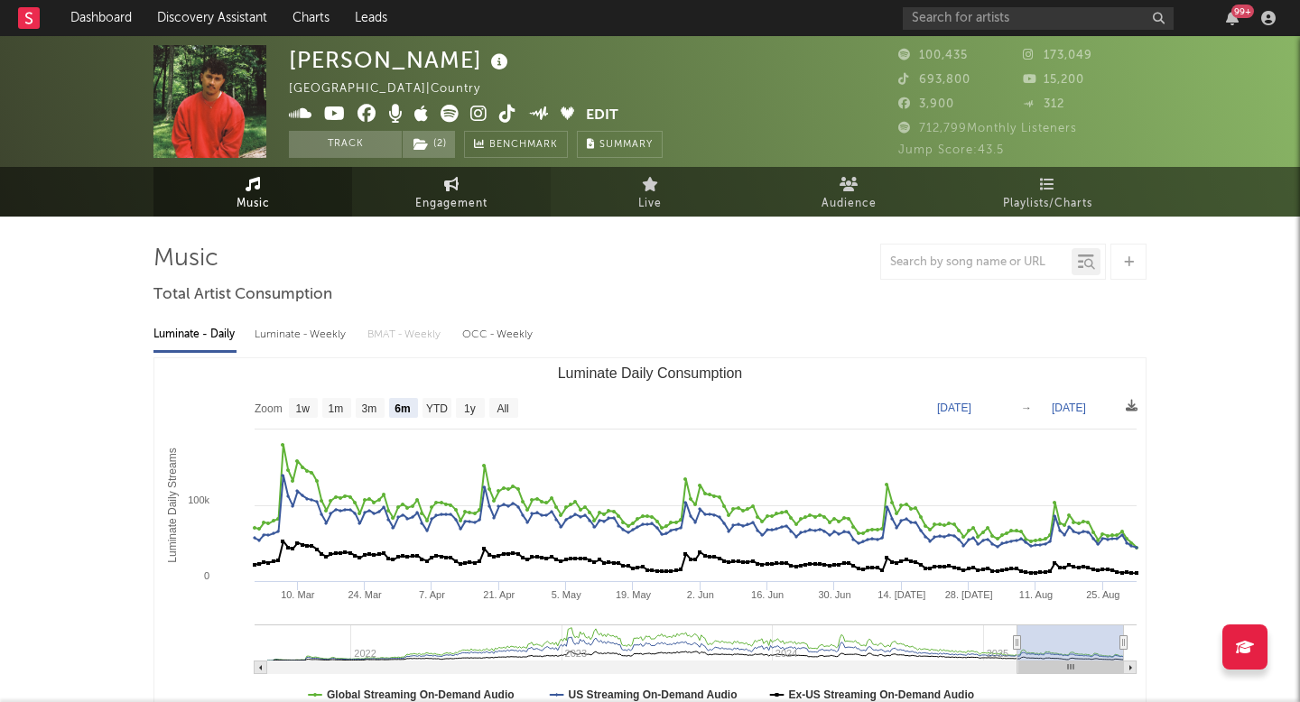
click at [457, 203] on span "Engagement" at bounding box center [451, 204] width 72 height 22
select select "1w"
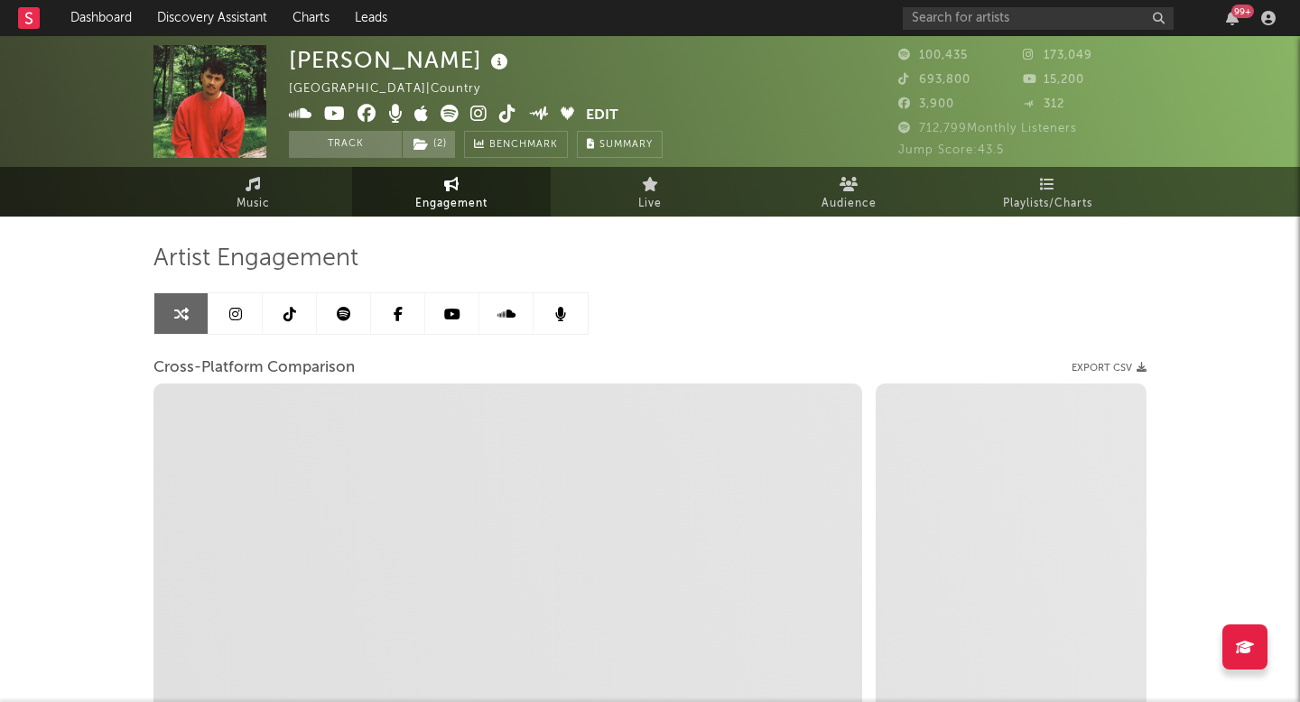
click at [333, 310] on link at bounding box center [344, 313] width 54 height 41
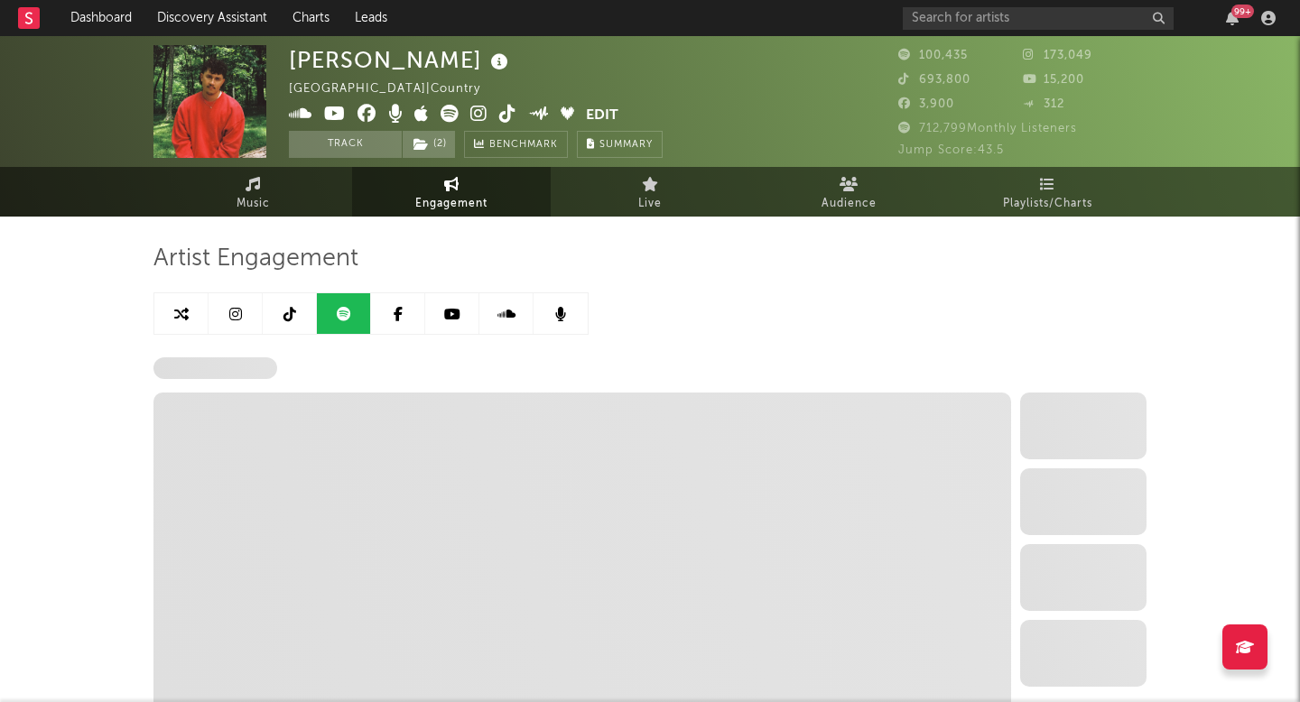
select select "6m"
select select "1w"
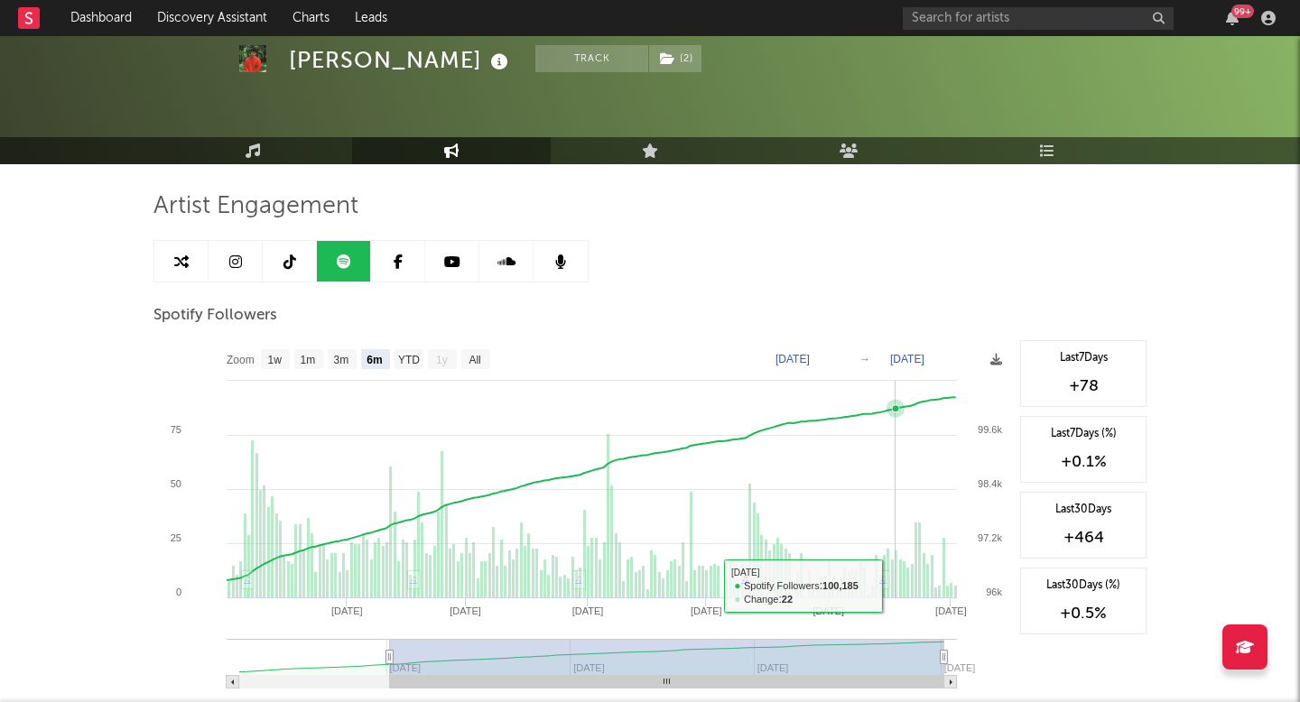
scroll to position [75, 0]
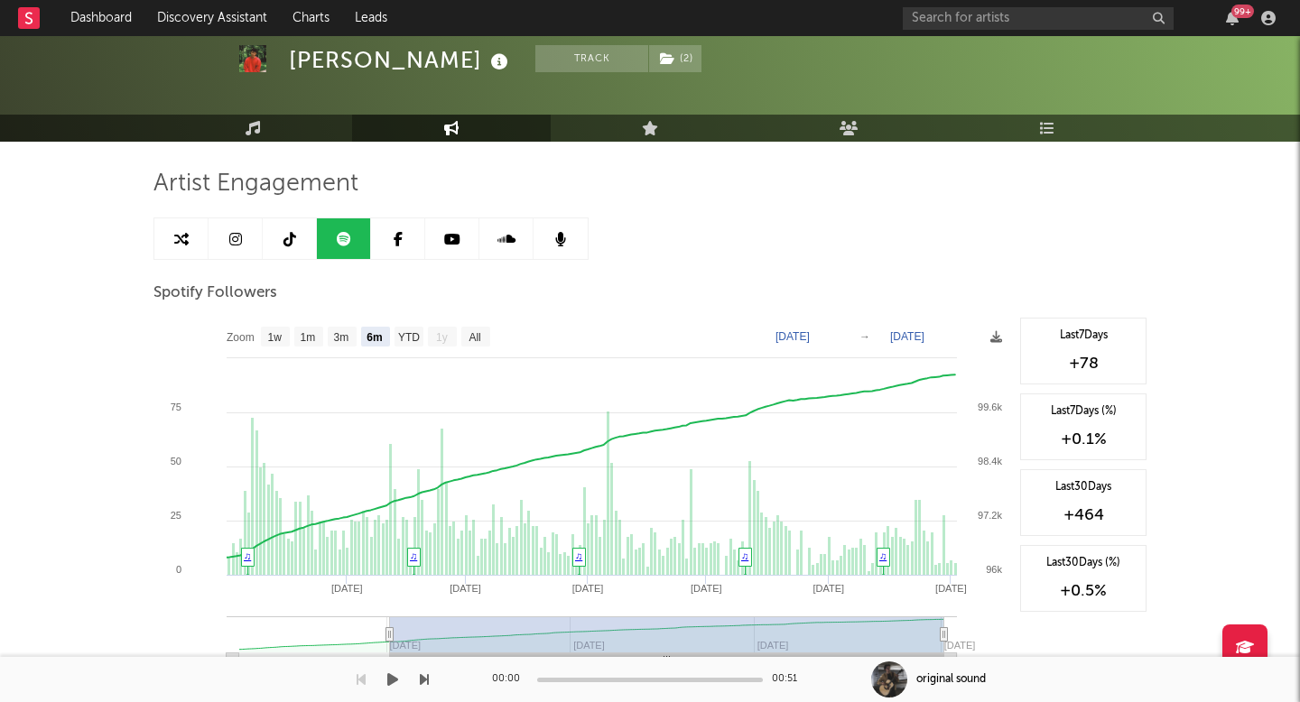
click at [448, 660] on div "00:00 00:51 original sound" at bounding box center [650, 679] width 1300 height 45
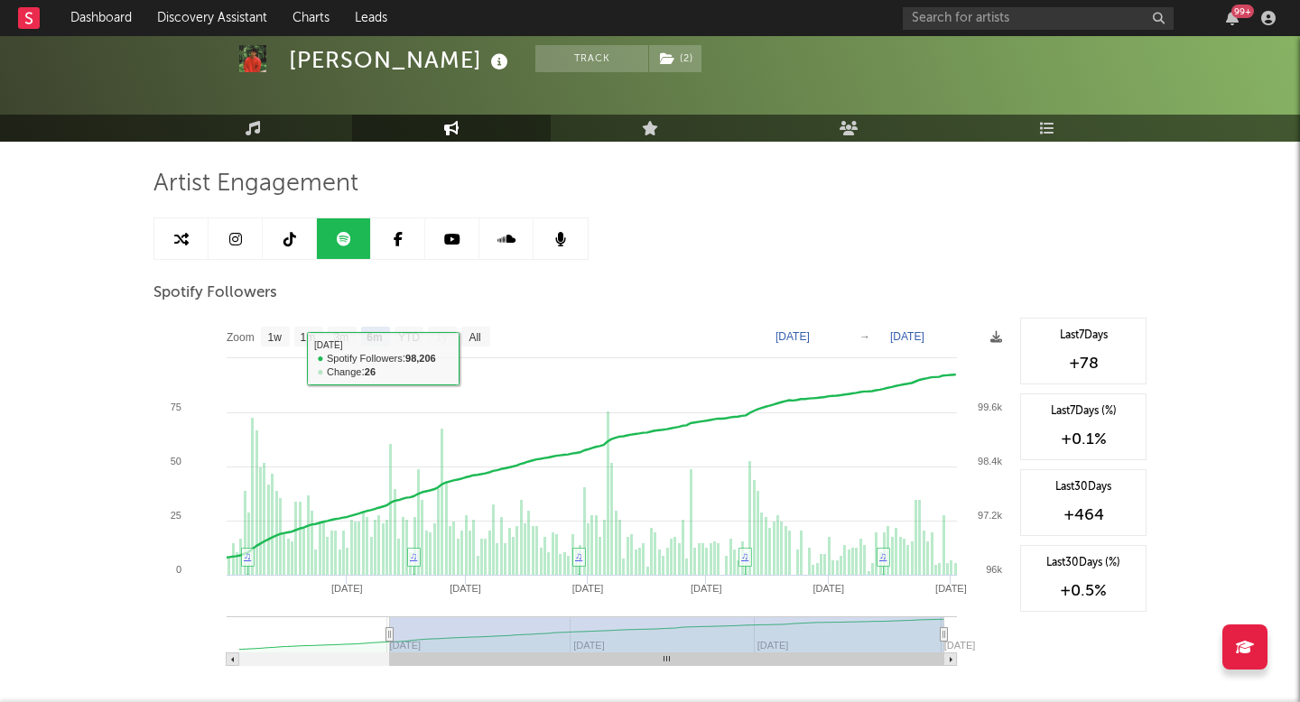
click at [479, 342] on text "All" at bounding box center [475, 337] width 12 height 13
select select "All"
type input "[DATE]"
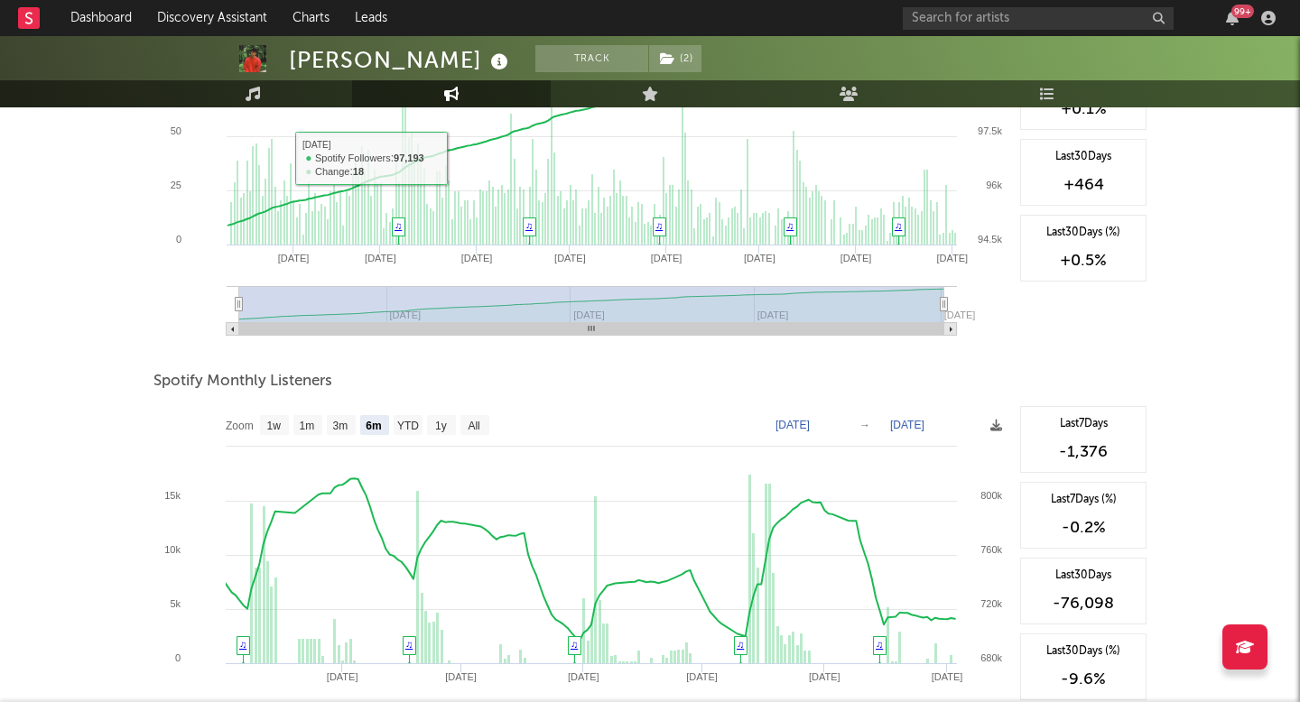
scroll to position [0, 0]
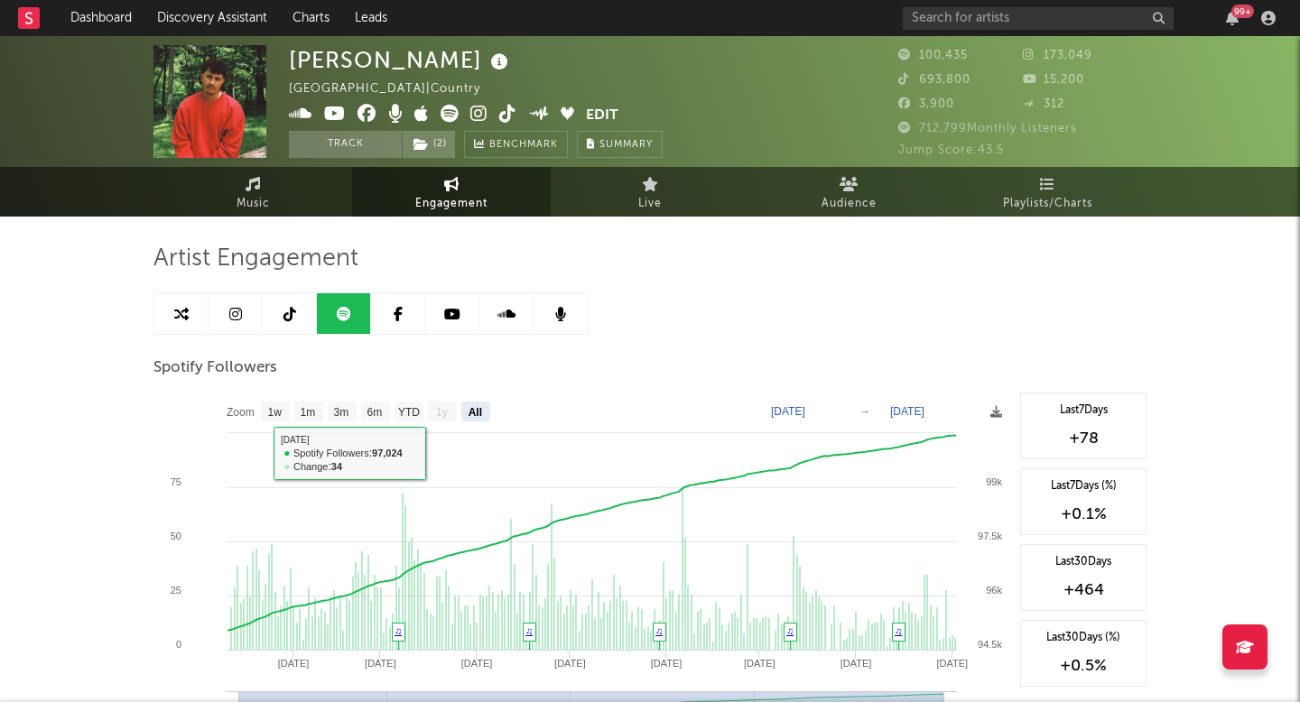
click at [291, 302] on link at bounding box center [290, 313] width 54 height 41
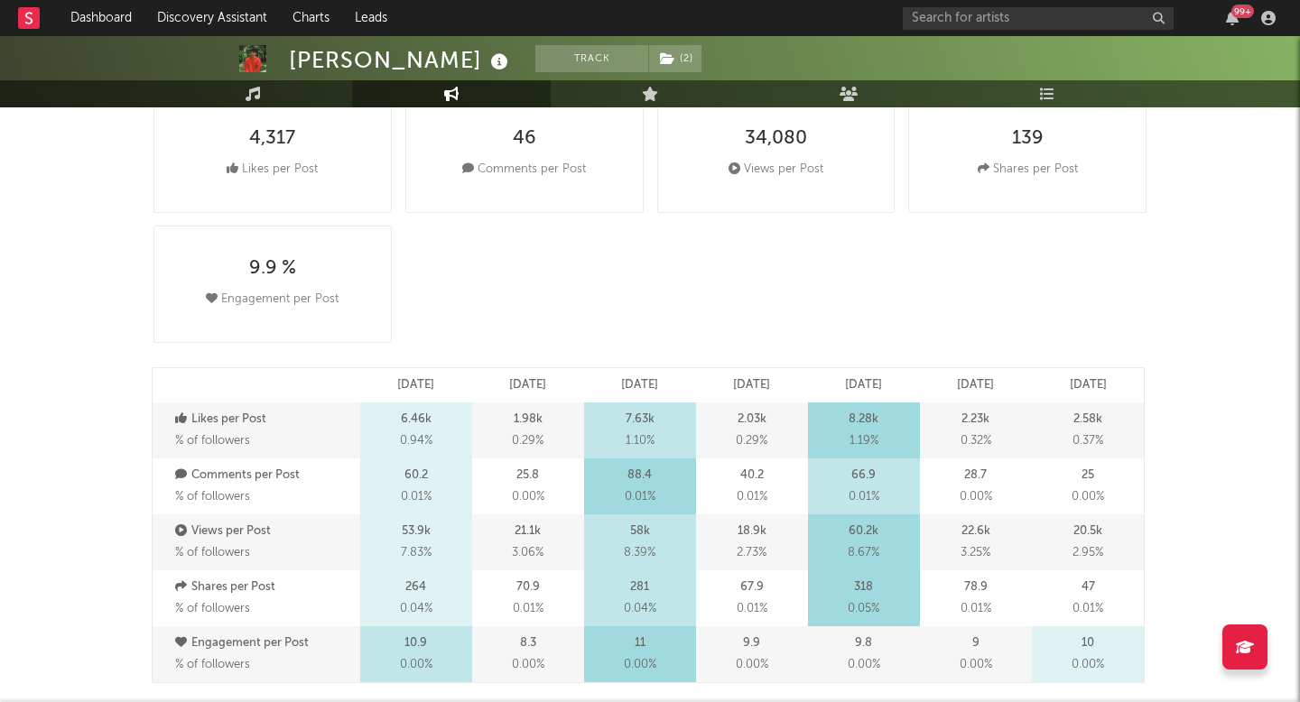
select select "6m"
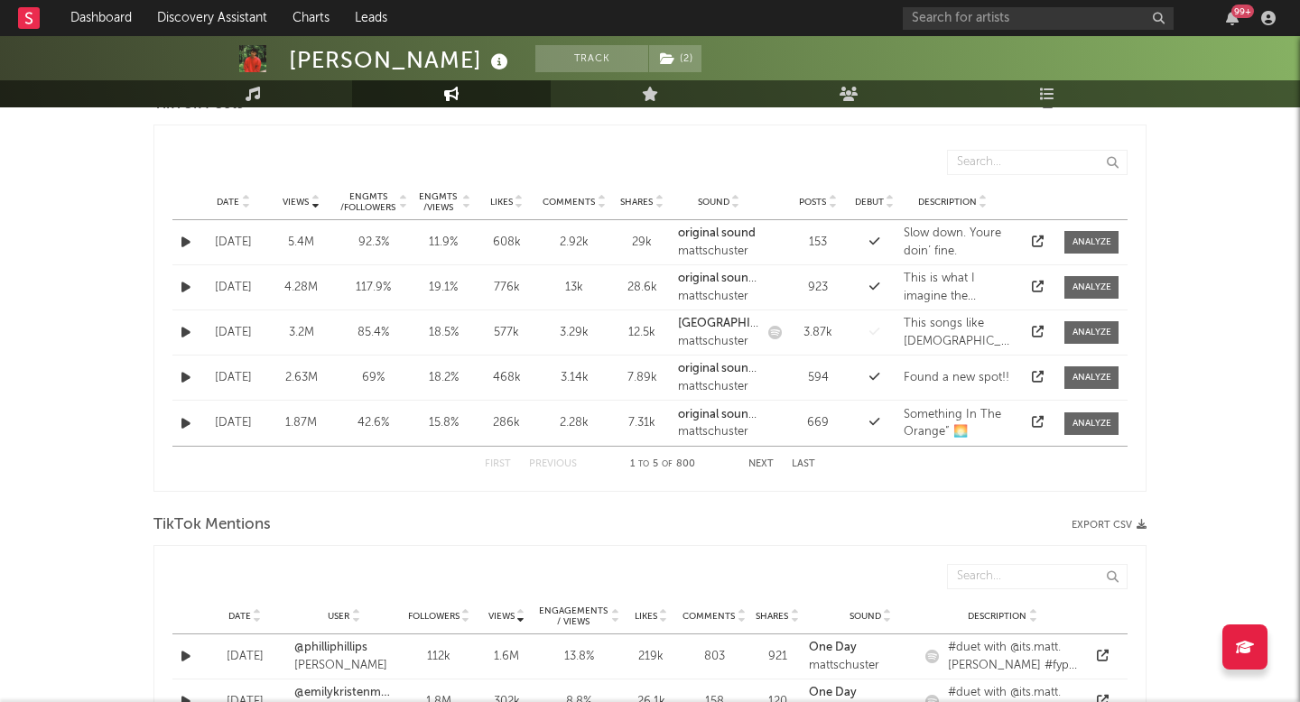
scroll to position [937, 0]
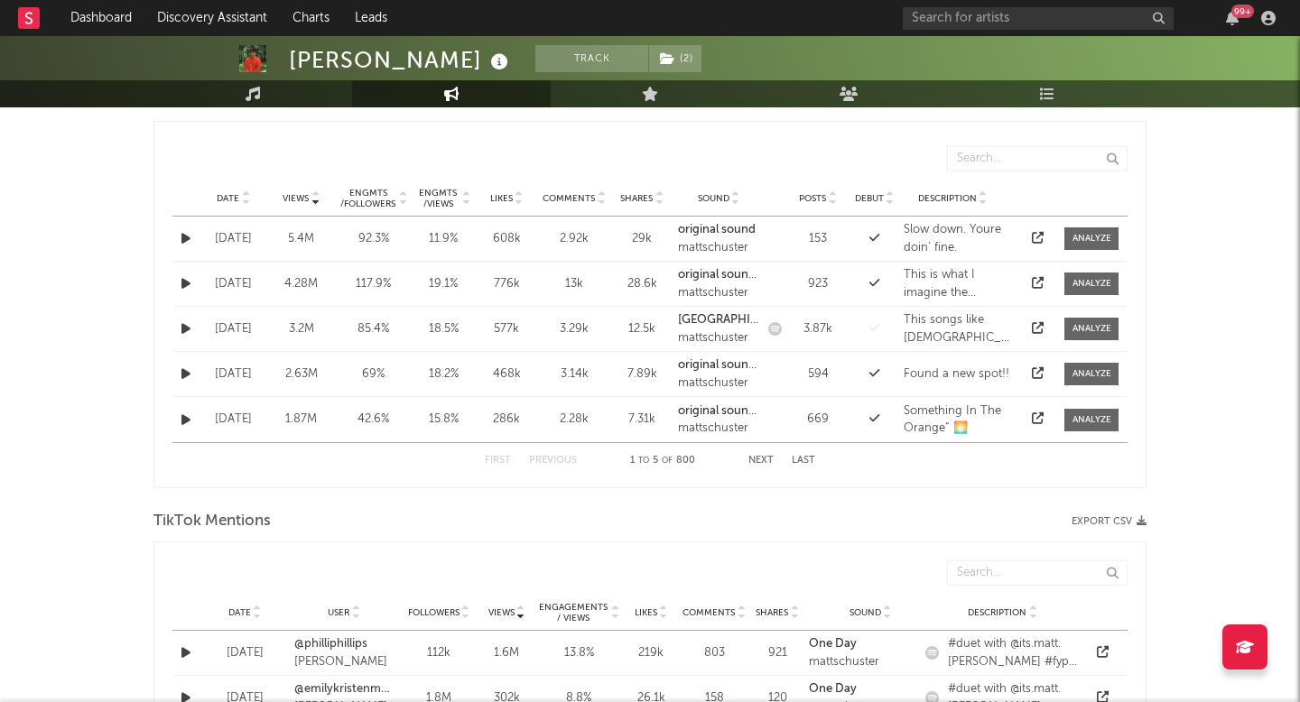
click at [231, 202] on span "Date" at bounding box center [228, 198] width 23 height 11
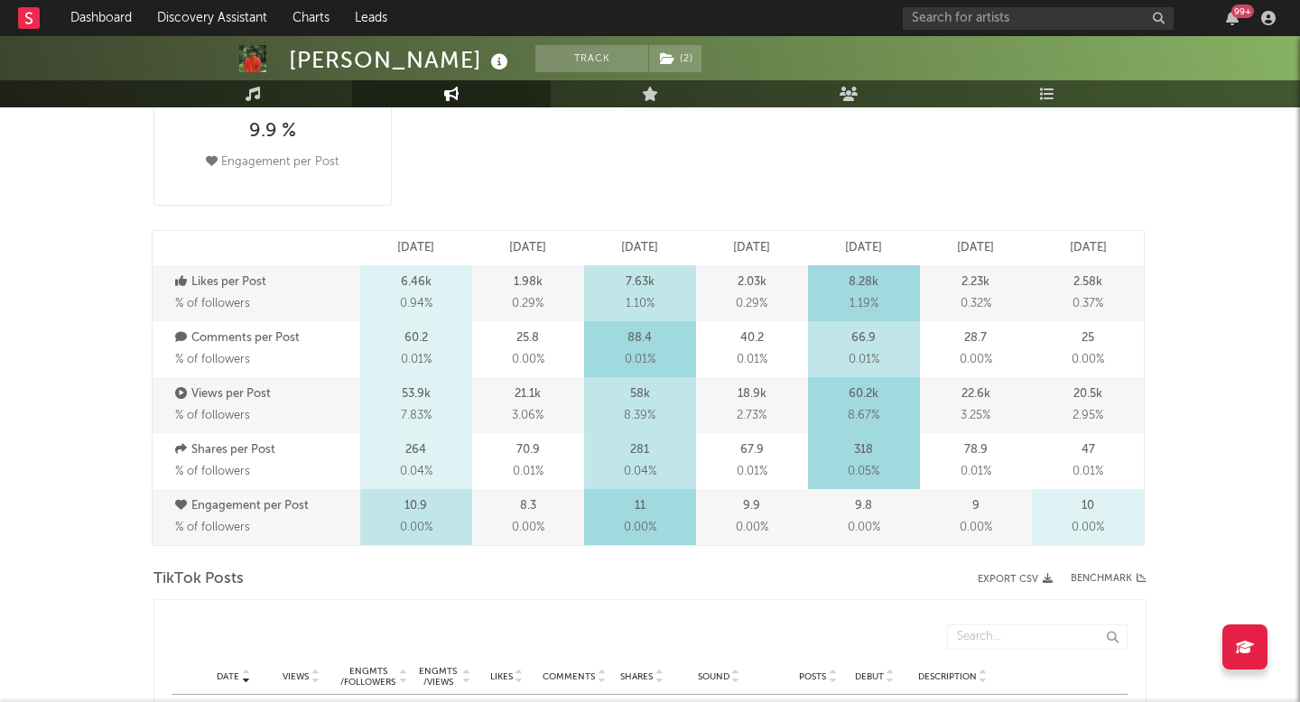
scroll to position [31, 0]
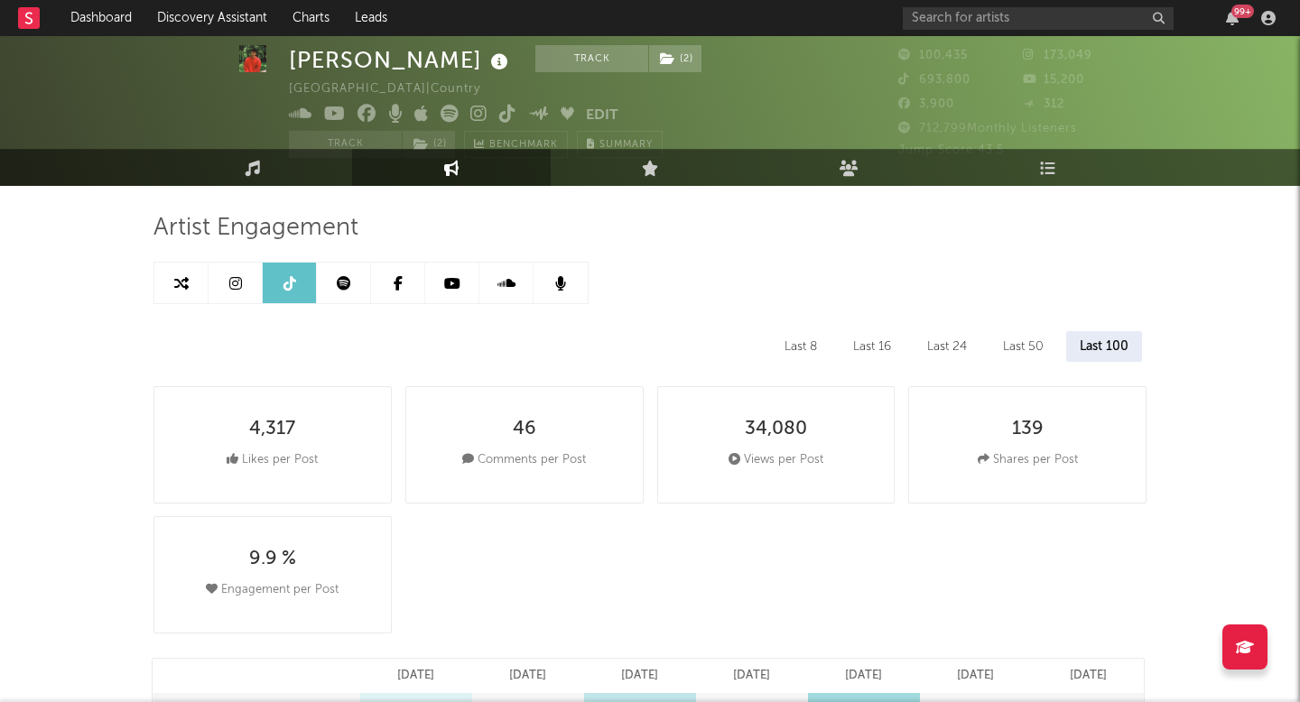
click at [809, 339] on div "Last 8" at bounding box center [801, 346] width 60 height 31
click at [855, 339] on div "Last 16" at bounding box center [873, 346] width 65 height 31
click at [979, 355] on div "Last 24" at bounding box center [948, 346] width 67 height 31
click at [315, 291] on link at bounding box center [290, 283] width 54 height 41
click at [326, 281] on link at bounding box center [344, 283] width 54 height 41
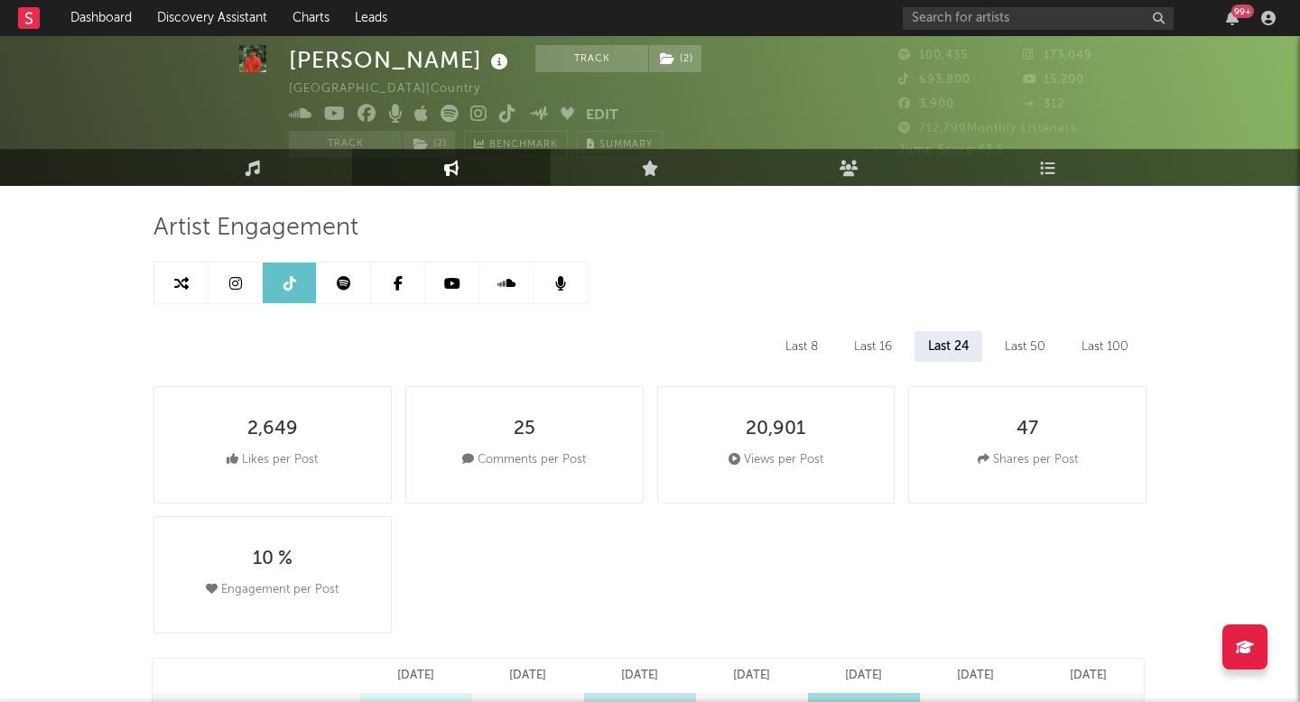
select select "6m"
select select "1w"
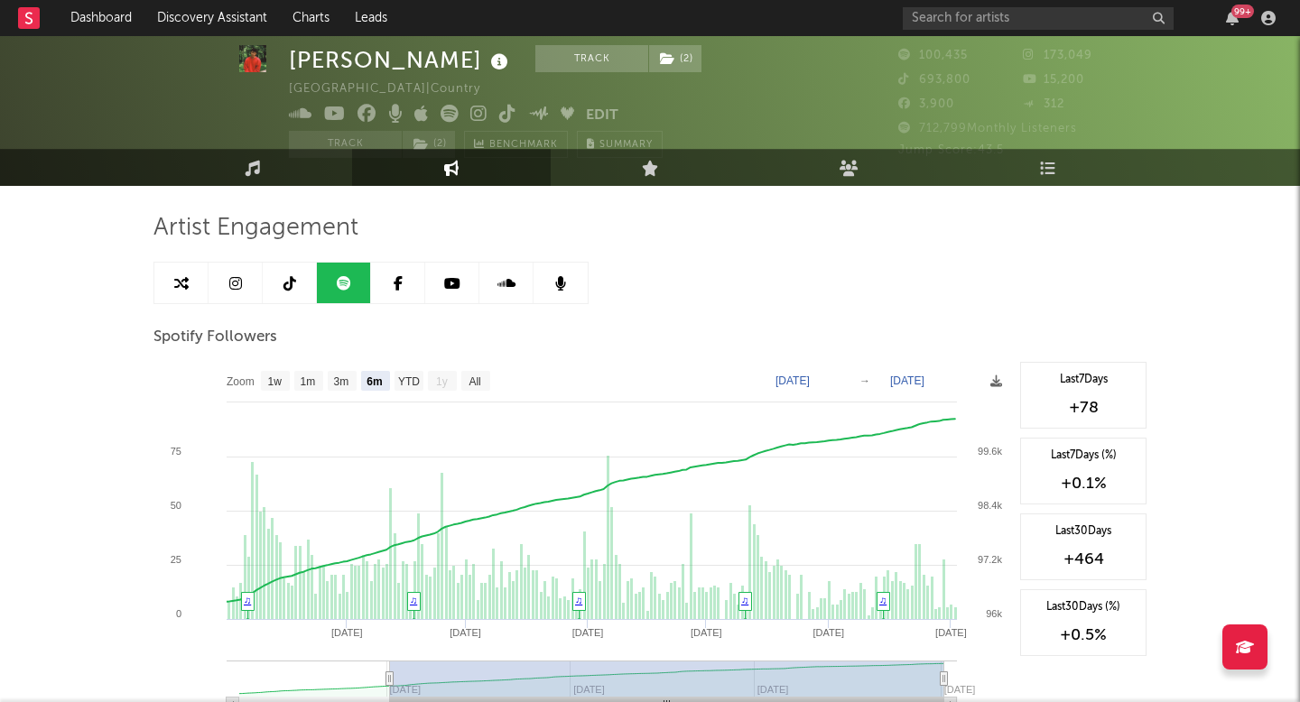
click at [276, 270] on link at bounding box center [290, 283] width 54 height 41
select select "6m"
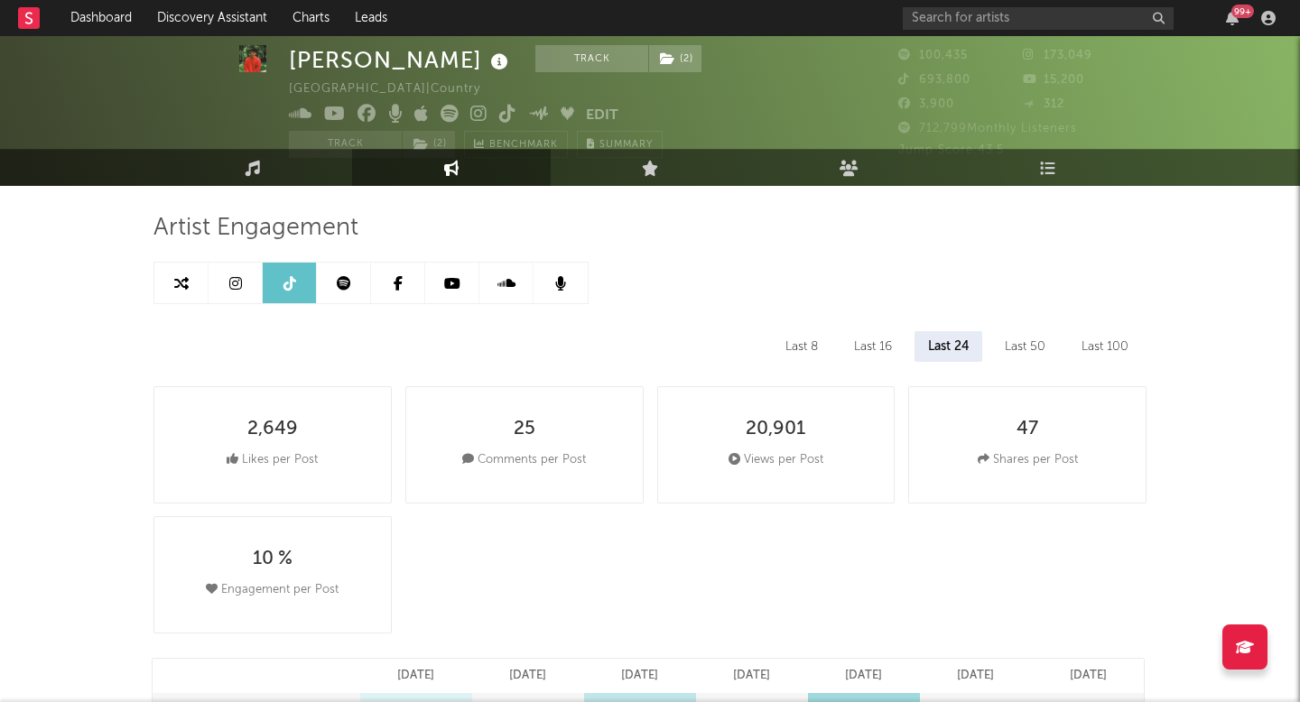
click at [1113, 348] on div "Last 100" at bounding box center [1105, 346] width 74 height 31
click at [794, 340] on div "Last 8" at bounding box center [801, 346] width 60 height 31
click at [1109, 338] on div "Last 100" at bounding box center [1105, 346] width 74 height 31
click at [794, 331] on div "Last 8" at bounding box center [801, 346] width 60 height 31
click at [362, 274] on link at bounding box center [344, 283] width 54 height 41
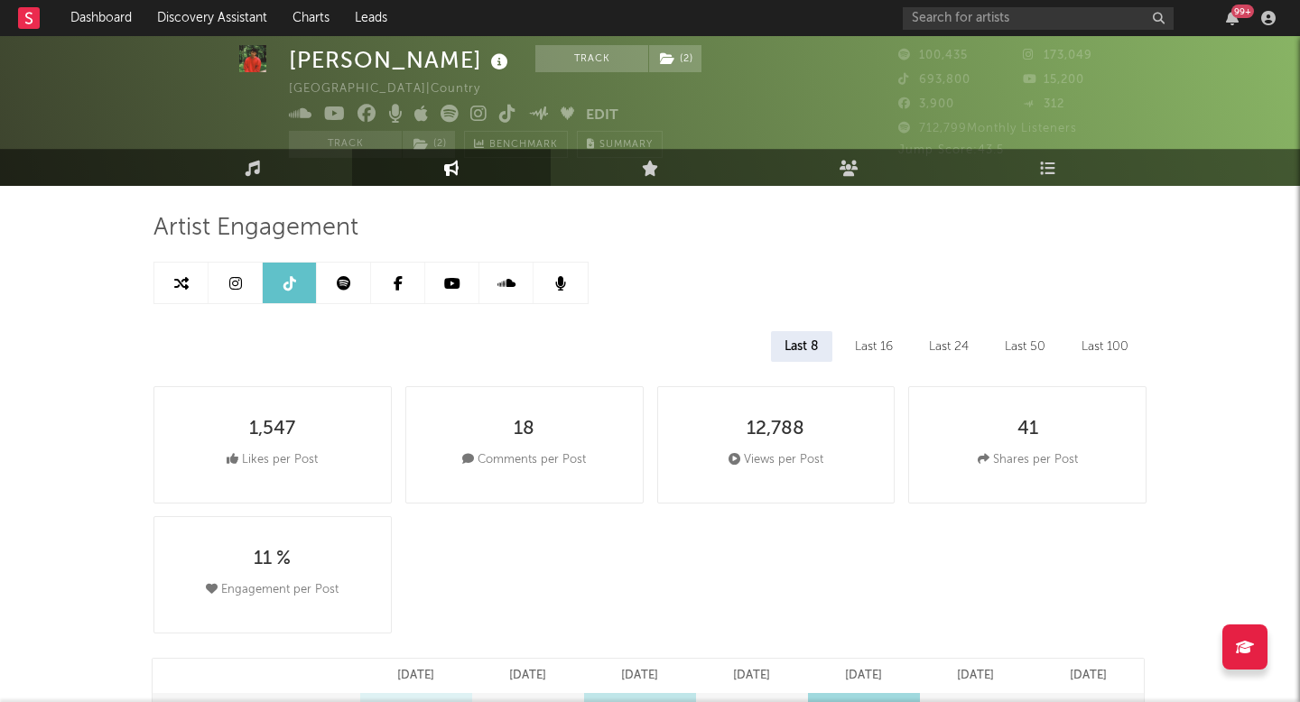
select select "6m"
select select "1w"
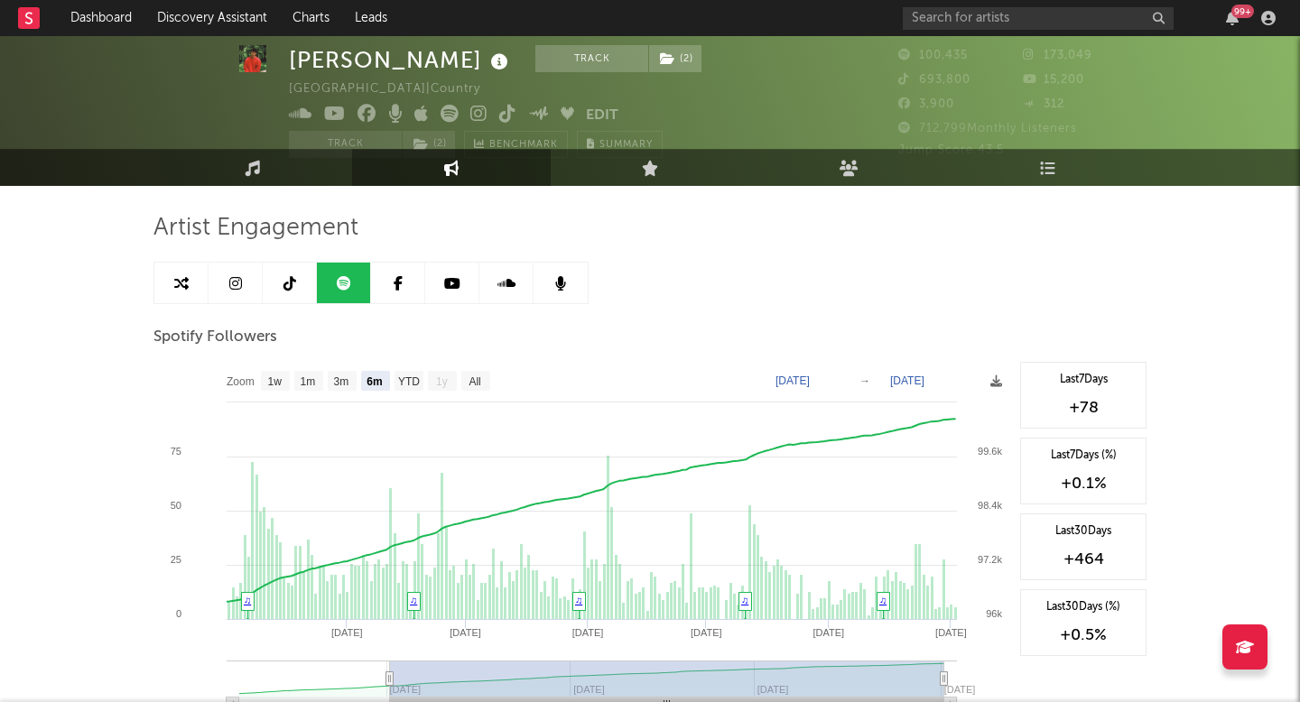
click at [379, 291] on link at bounding box center [398, 283] width 54 height 41
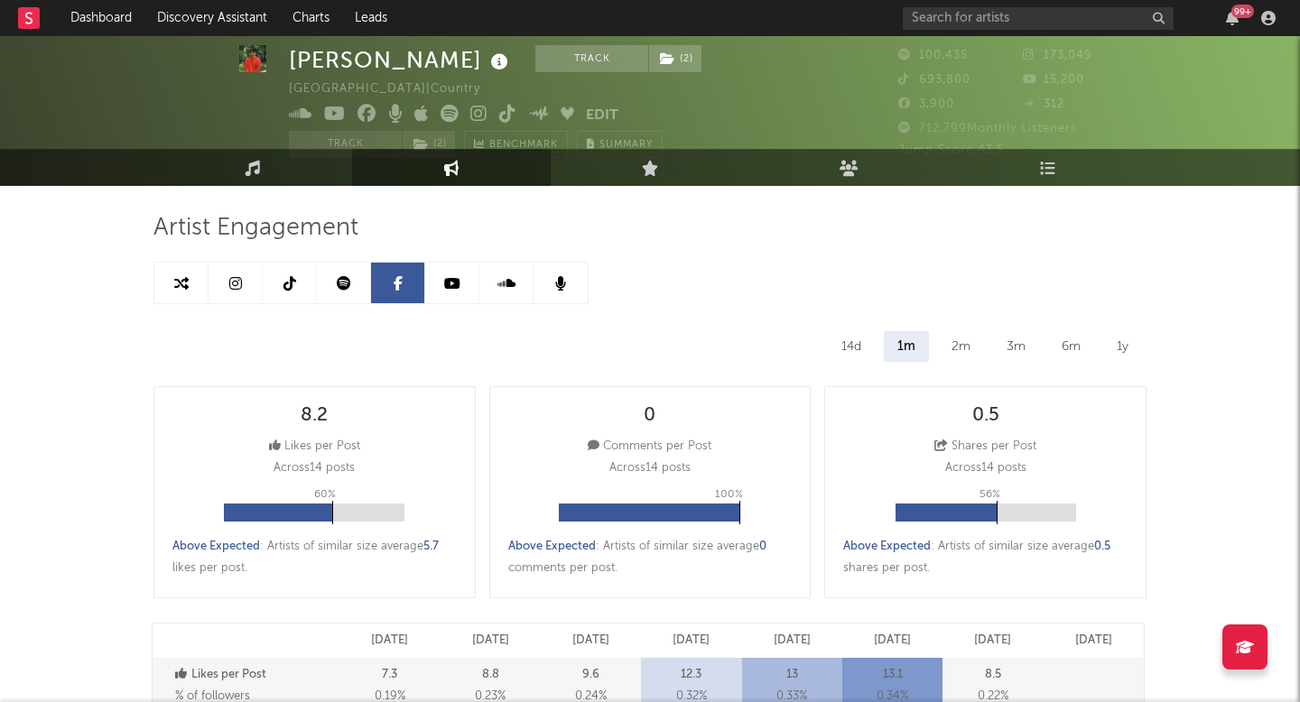
select select "6m"
click at [233, 181] on link "Music" at bounding box center [252, 167] width 199 height 37
click at [235, 175] on link "Music" at bounding box center [252, 167] width 199 height 37
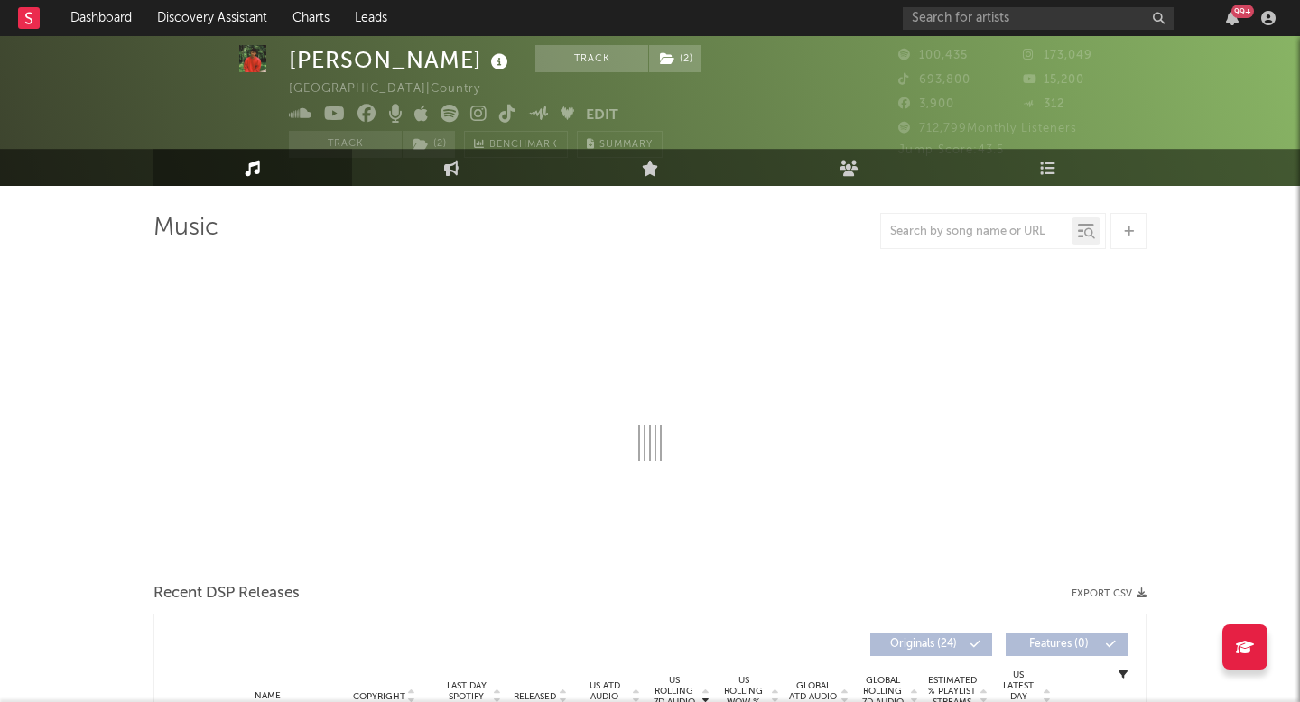
select select "6m"
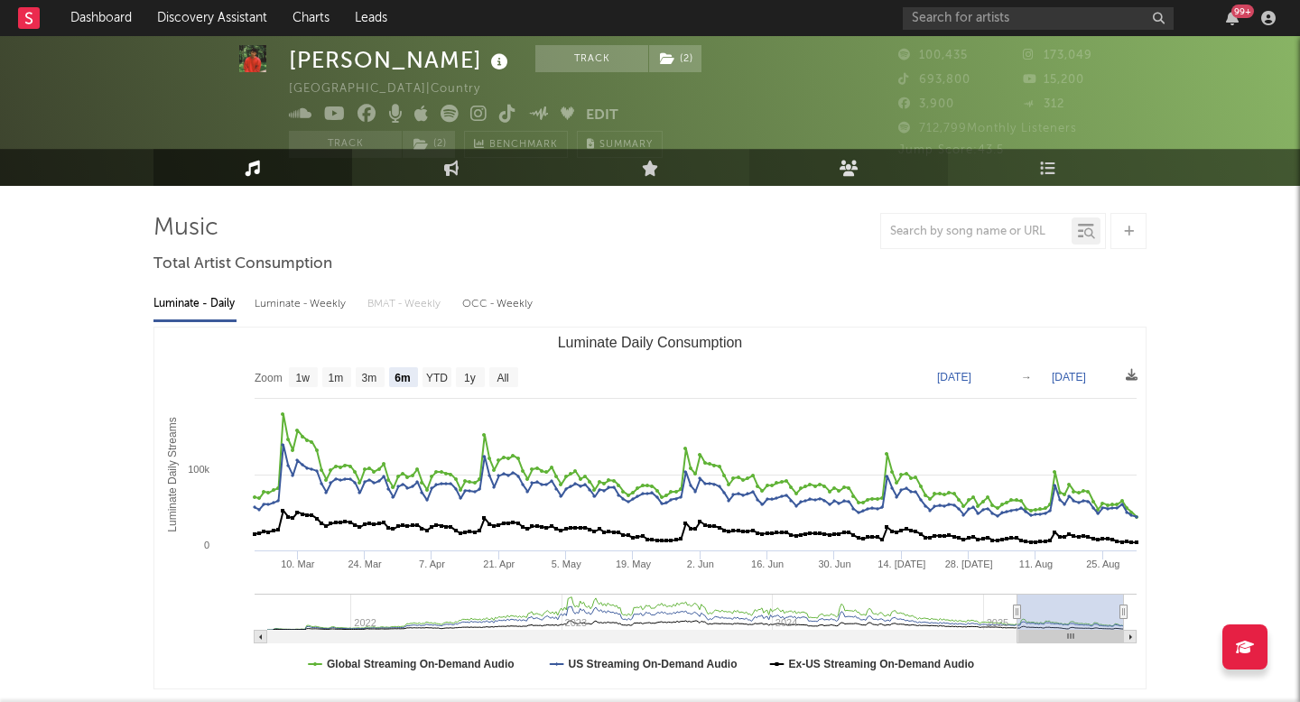
click at [880, 175] on link "Audience" at bounding box center [848, 167] width 199 height 37
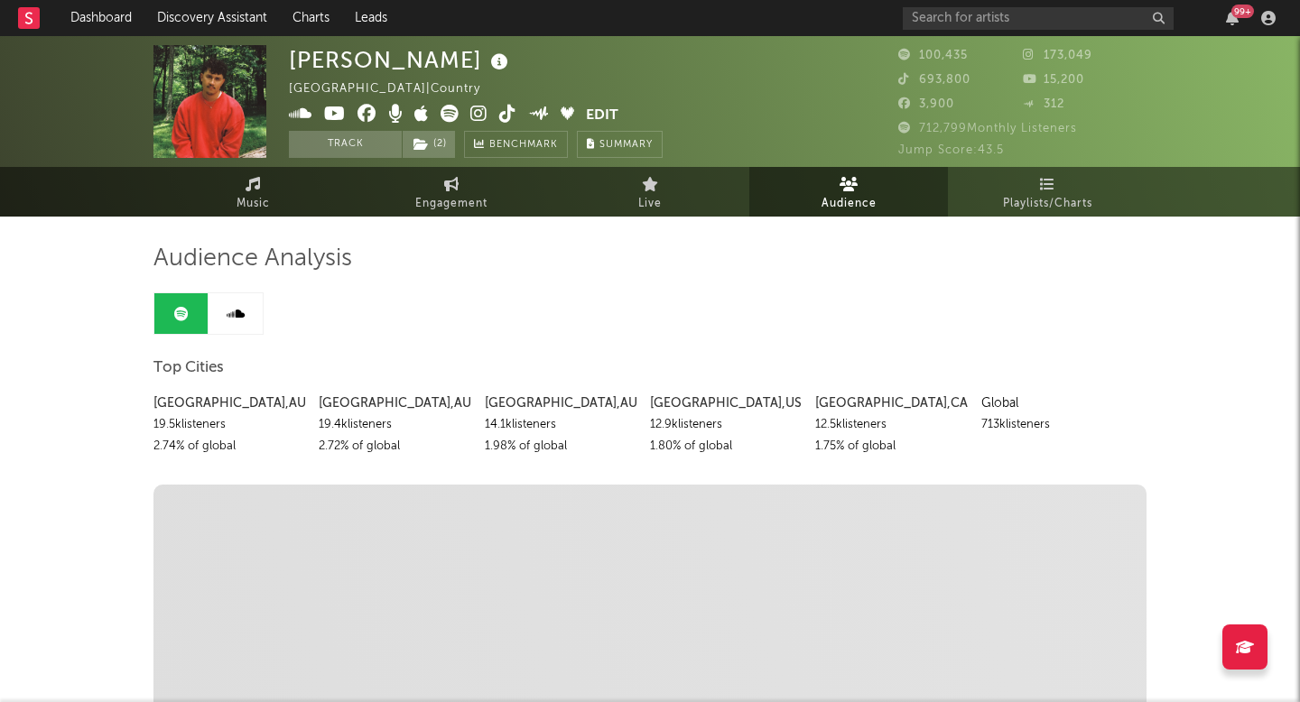
click at [620, 199] on link "Live" at bounding box center [650, 192] width 199 height 50
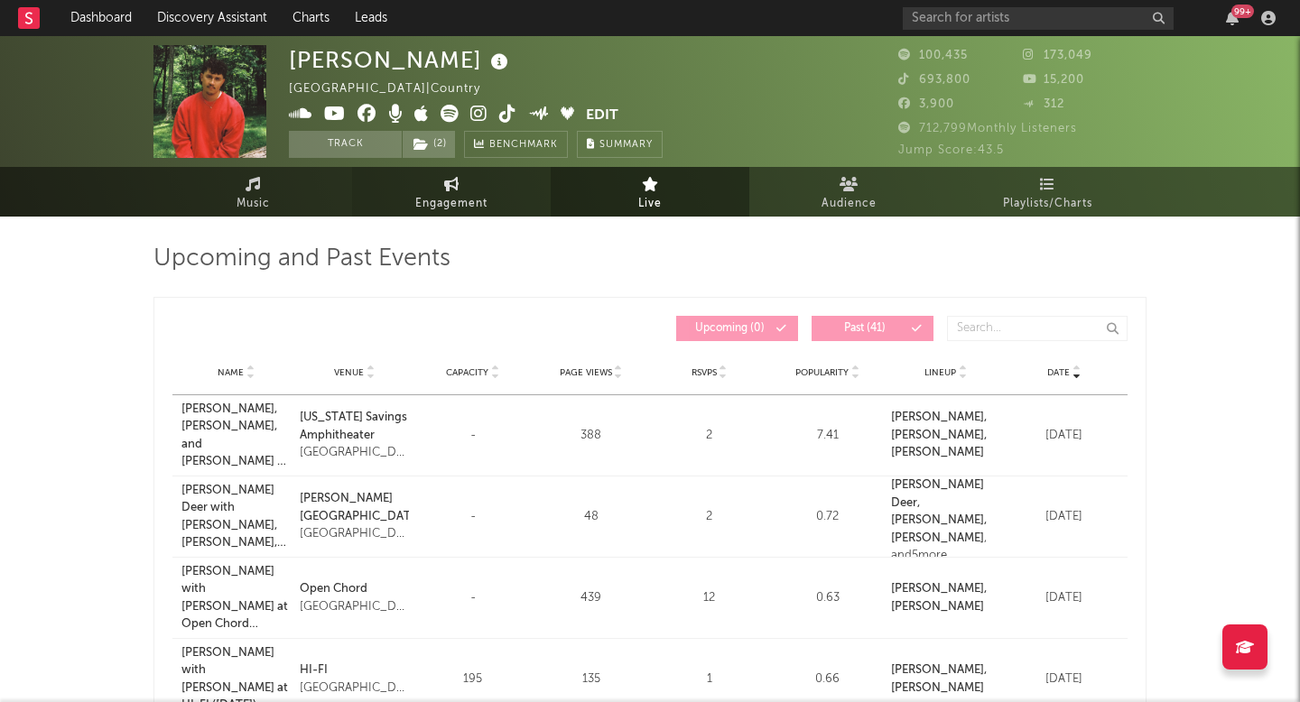
click at [486, 191] on link "Engagement" at bounding box center [451, 192] width 199 height 50
select select "1w"
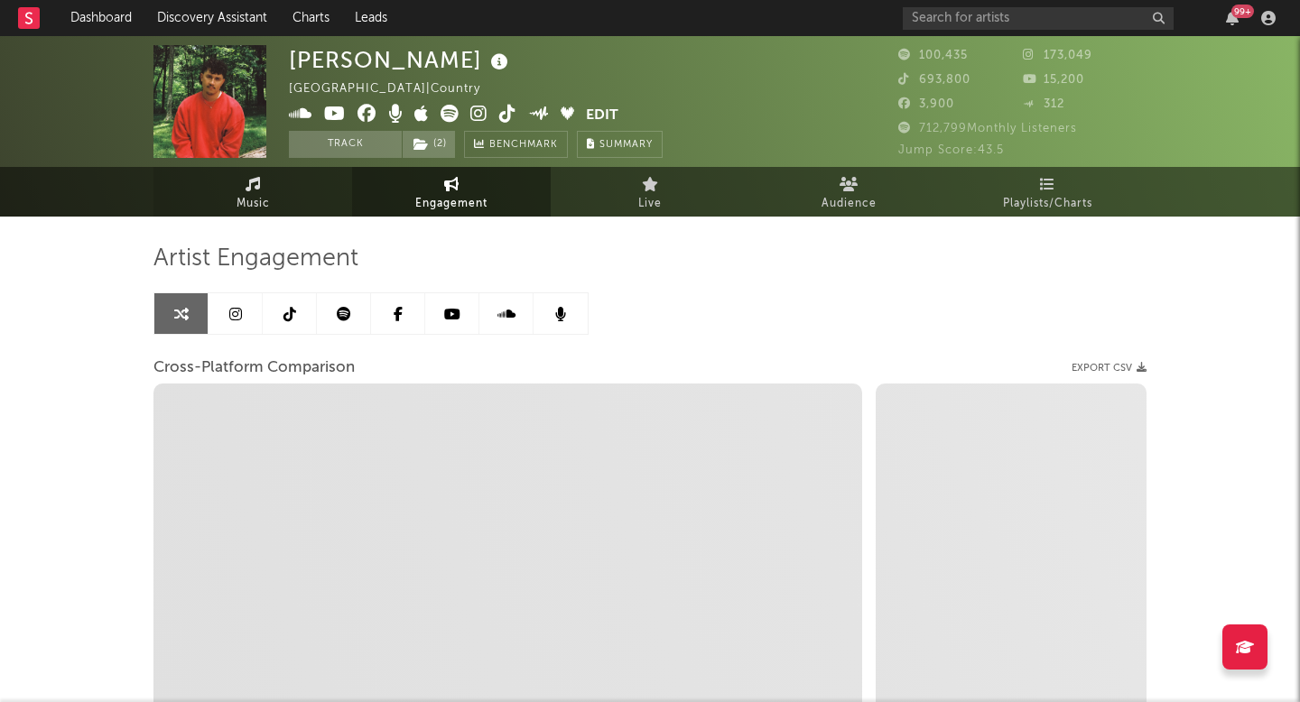
click at [281, 193] on link "Music" at bounding box center [252, 192] width 199 height 50
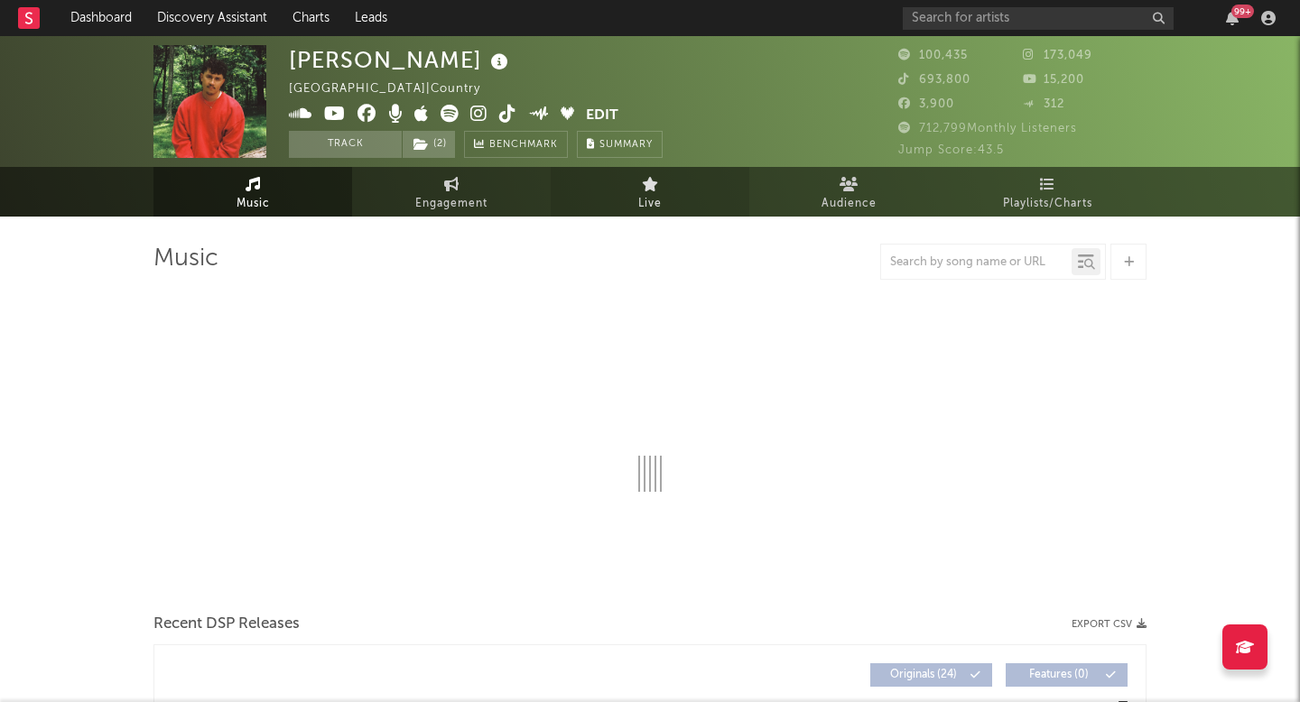
select select "6m"
